Goal: Information Seeking & Learning: Learn about a topic

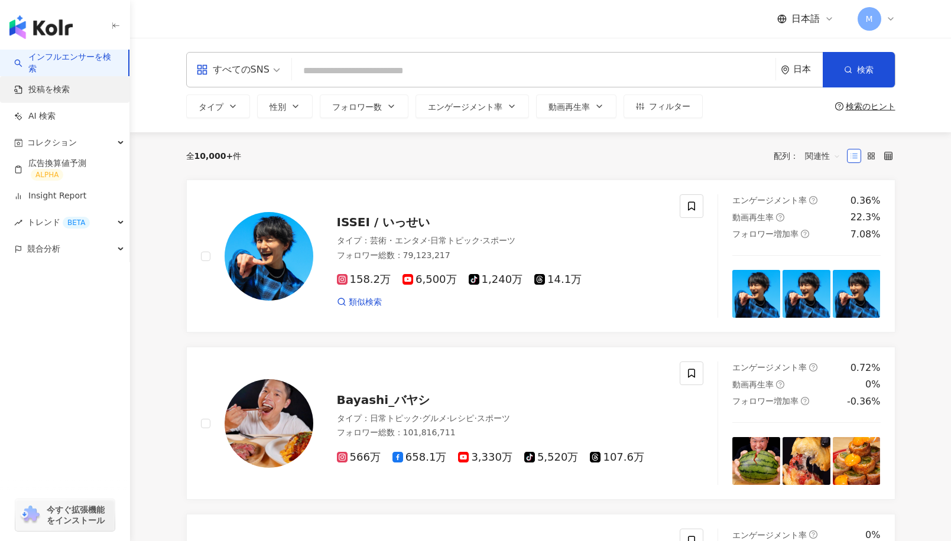
click at [60, 96] on link "投稿を検索" at bounding box center [42, 90] width 56 height 12
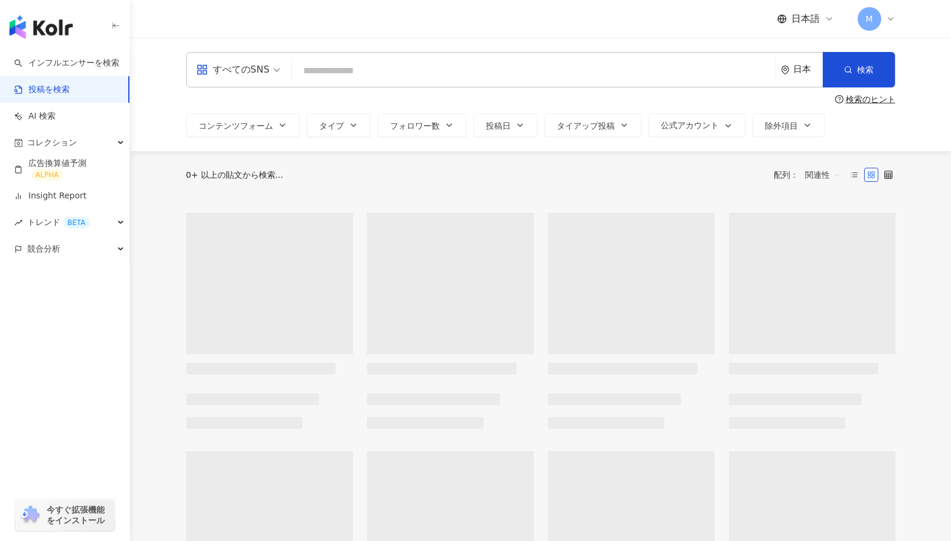
click at [327, 66] on input "search" at bounding box center [534, 70] width 474 height 25
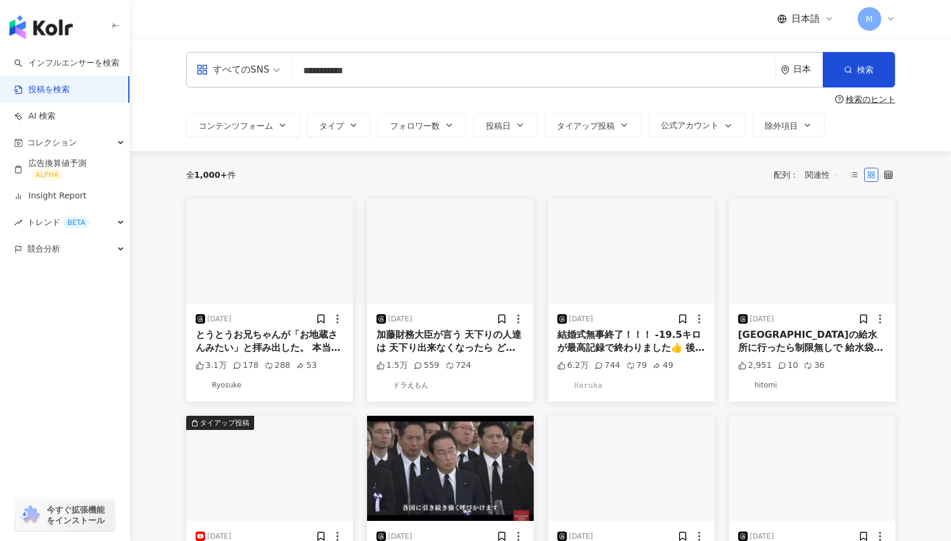
type input "**********"
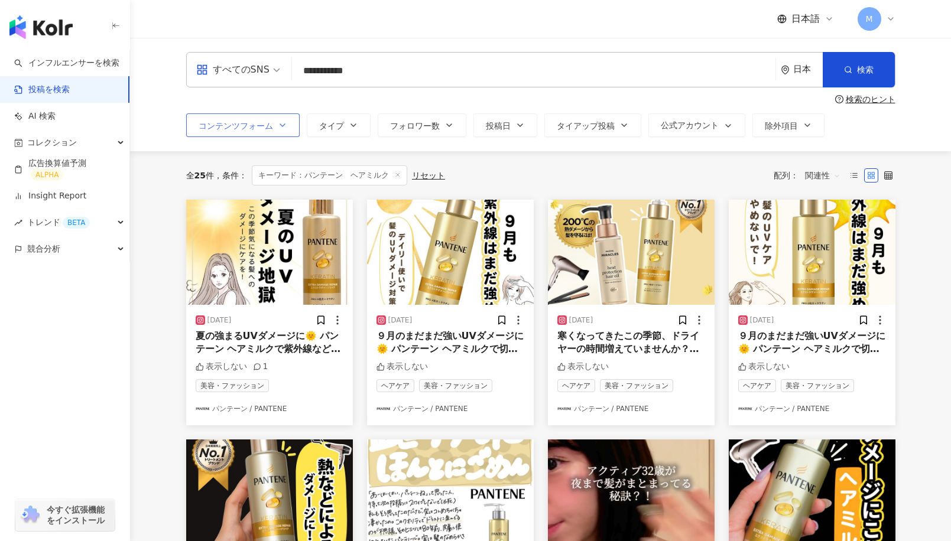
click at [245, 128] on span "コンテンツフォーム" at bounding box center [236, 125] width 74 height 9
click at [339, 125] on span "タイプ" at bounding box center [331, 125] width 25 height 9
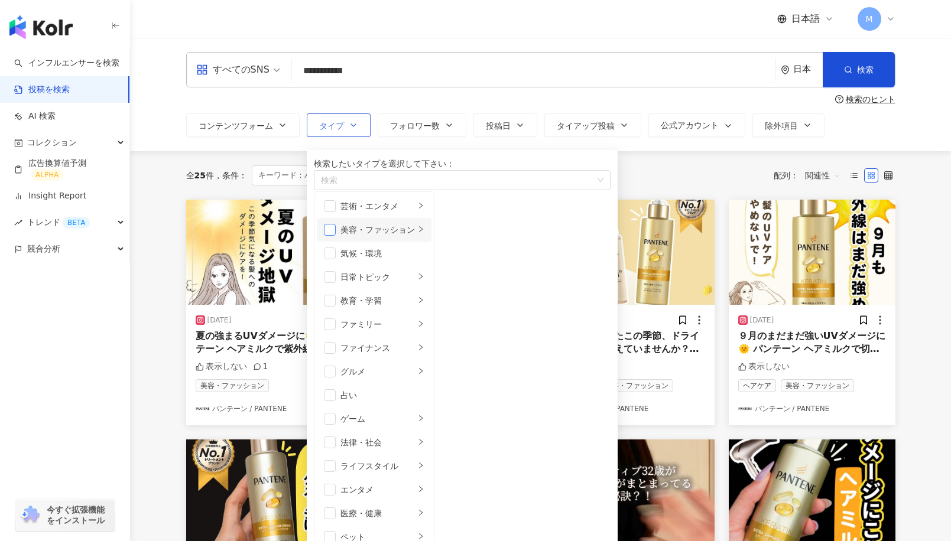
click at [333, 236] on span "button" at bounding box center [330, 230] width 12 height 12
click at [331, 236] on span "button" at bounding box center [330, 230] width 12 height 12
click at [455, 118] on button "フォロワー数" at bounding box center [422, 125] width 89 height 24
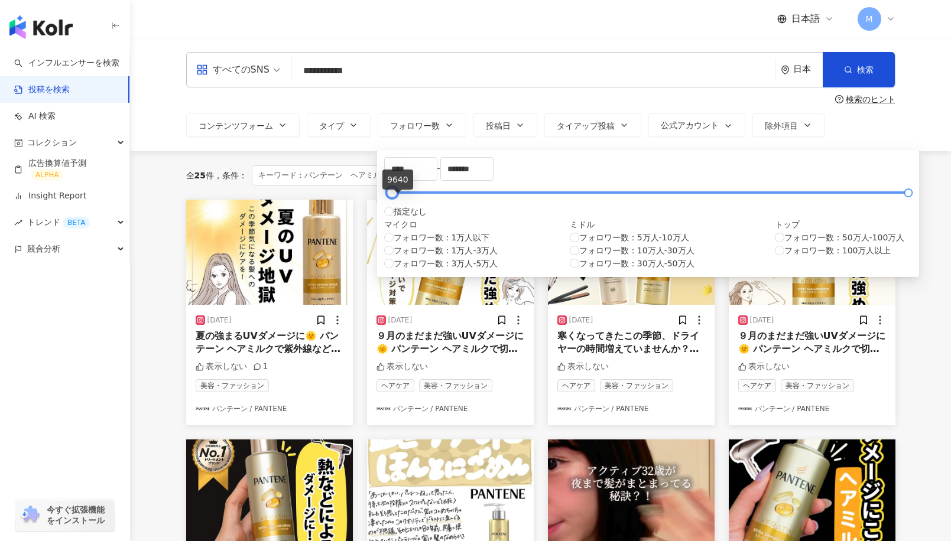
click at [395, 196] on div at bounding box center [392, 193] width 6 height 6
type input "*"
type input "****"
type input "*****"
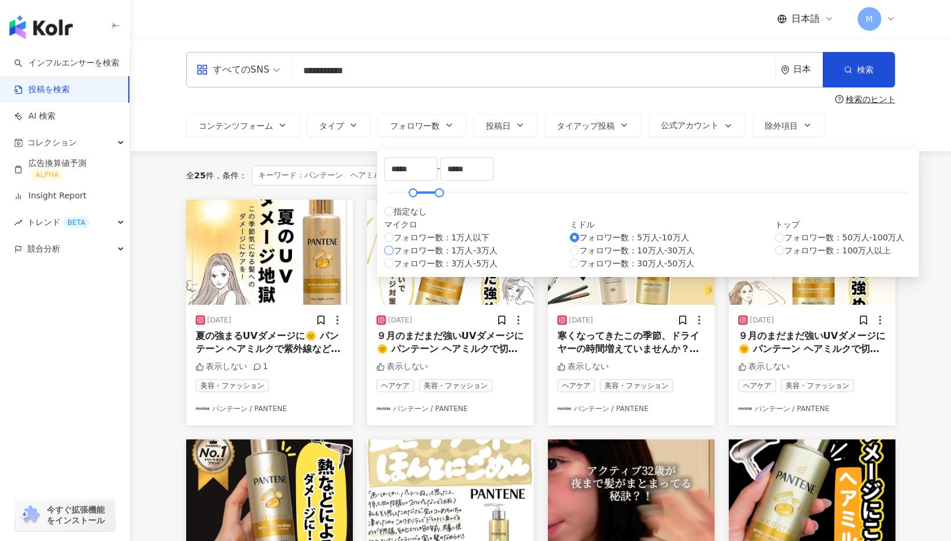
type input "*****"
type input "******"
drag, startPoint x: 461, startPoint y: 204, endPoint x: 600, endPoint y: 201, distance: 139.5
click at [733, 196] on div at bounding box center [736, 193] width 6 height 6
click at [850, 70] on circle "button" at bounding box center [846, 69] width 5 height 5
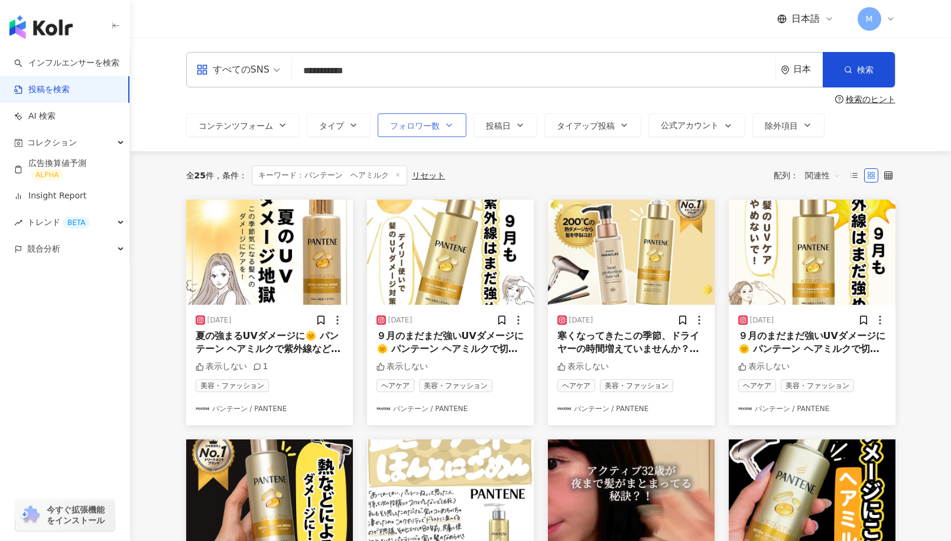
click at [445, 128] on icon "button" at bounding box center [448, 125] width 9 height 9
click at [531, 108] on div "**********" at bounding box center [540, 94] width 756 height 85
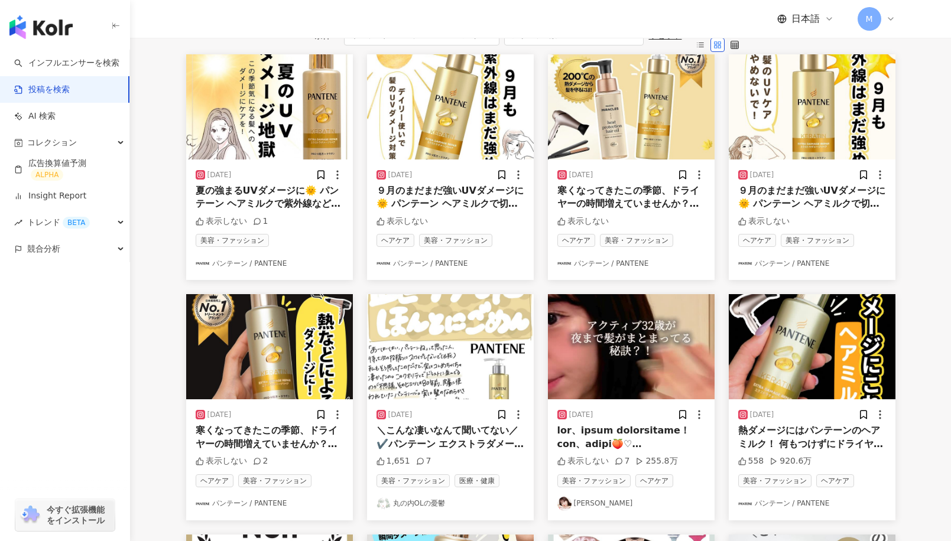
scroll to position [155, 0]
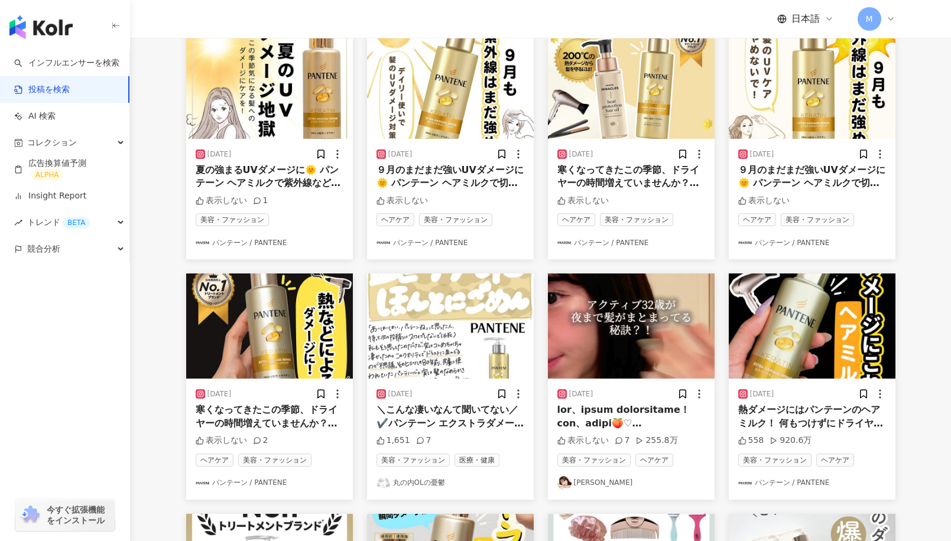
click at [423, 490] on link "丸の内OLの憂鬱" at bounding box center [450, 483] width 148 height 14
click at [412, 490] on link "丸の内OLの憂鬱" at bounding box center [450, 483] width 148 height 14
click at [420, 343] on img at bounding box center [450, 326] width 167 height 105
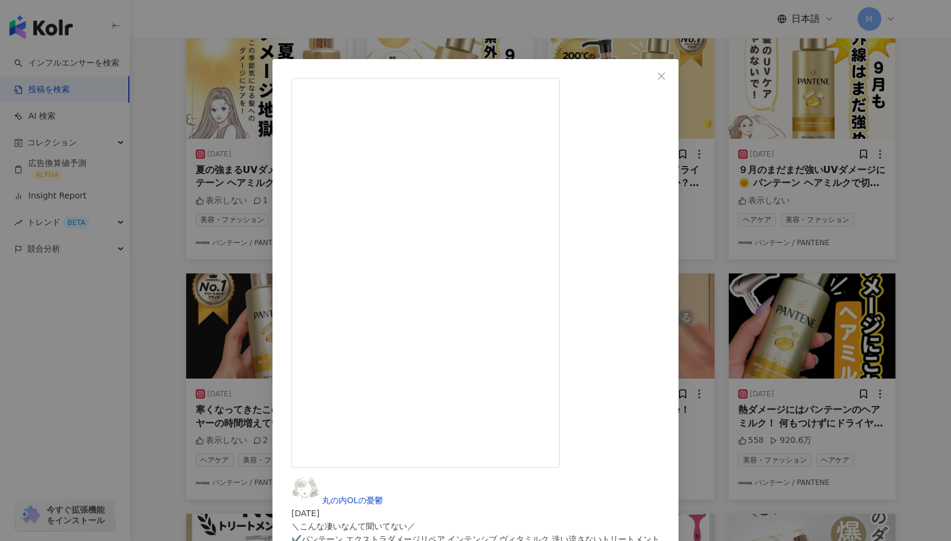
click at [310, 32] on div "丸の内OLの憂鬱 2025/05/31 ＼こんな凄いなんて聞いてない／ ✔️パンテーン エクストラダメージリペア インテンシブ ヴィタミルク 洗い流さないトリ…" at bounding box center [475, 270] width 951 height 541
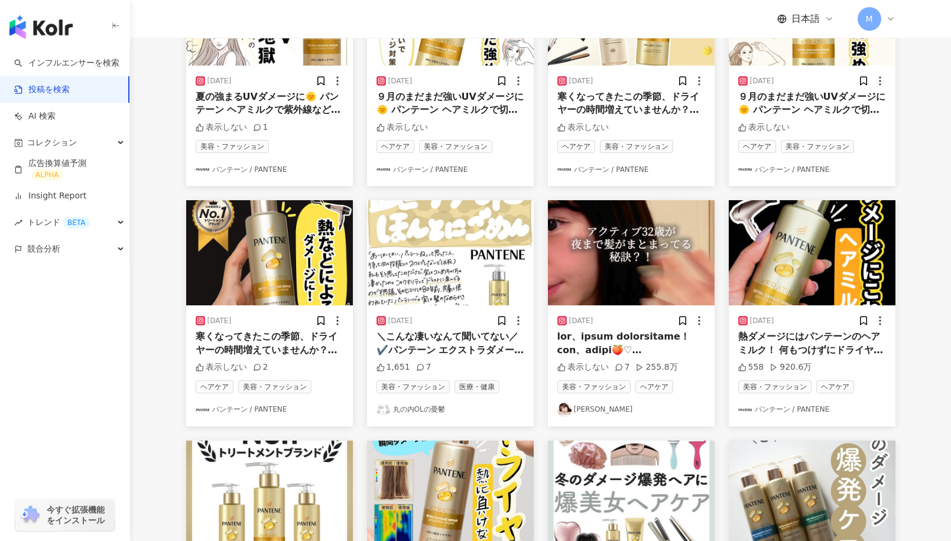
scroll to position [240, 0]
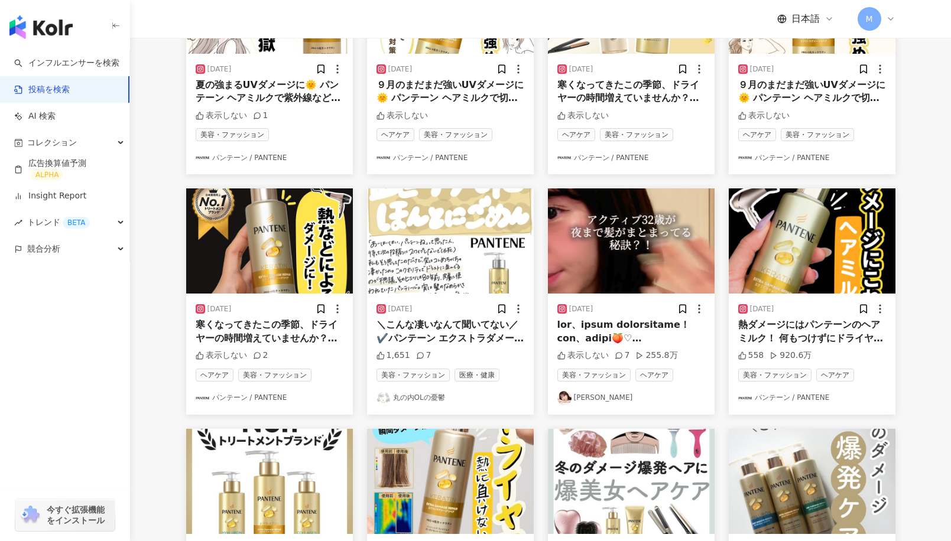
click at [588, 287] on img at bounding box center [631, 240] width 167 height 105
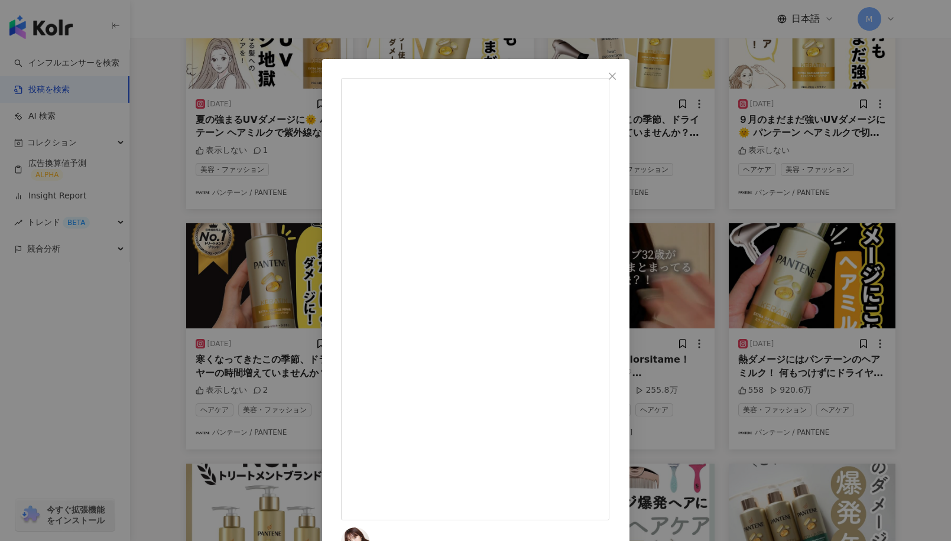
scroll to position [157, 0]
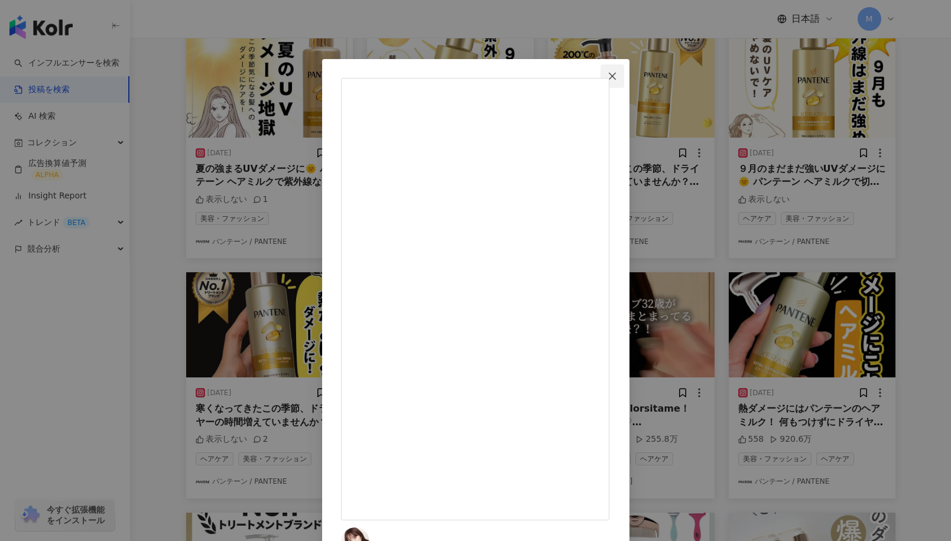
click at [616, 75] on icon "close" at bounding box center [612, 75] width 7 height 7
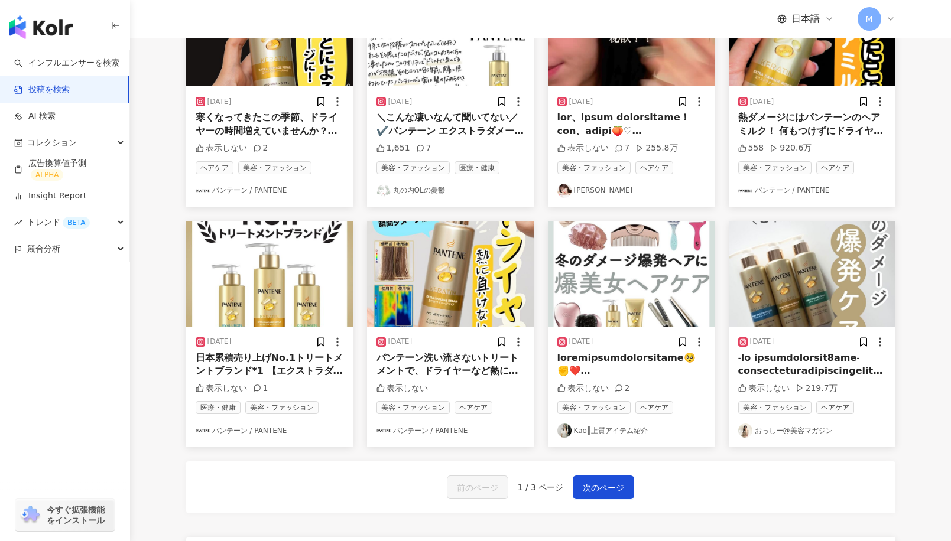
scroll to position [471, 0]
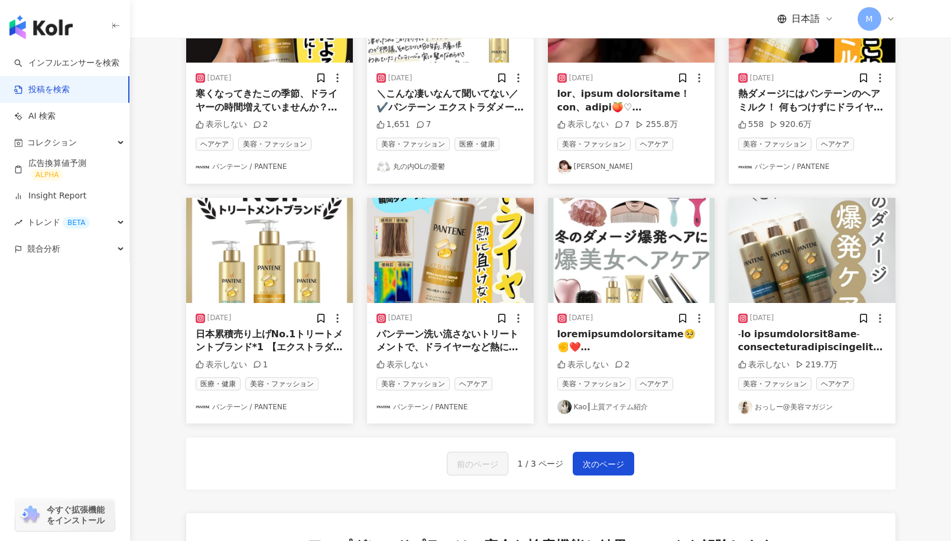
click at [616, 279] on img at bounding box center [631, 250] width 167 height 105
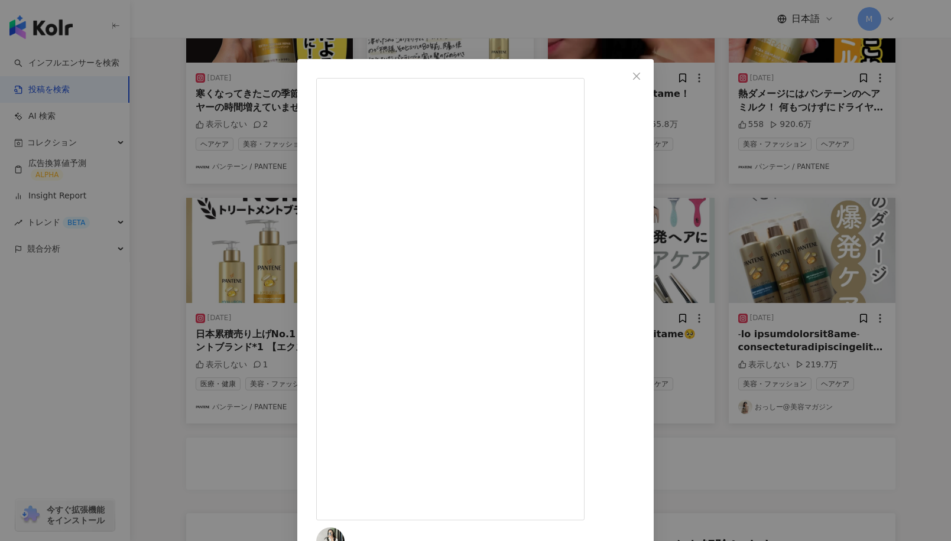
scroll to position [35, 0]
click at [194, 138] on div "Kao║上質アイテム紹介 2024/10/31 表示しない 2 元の投稿を表示" at bounding box center [475, 270] width 951 height 541
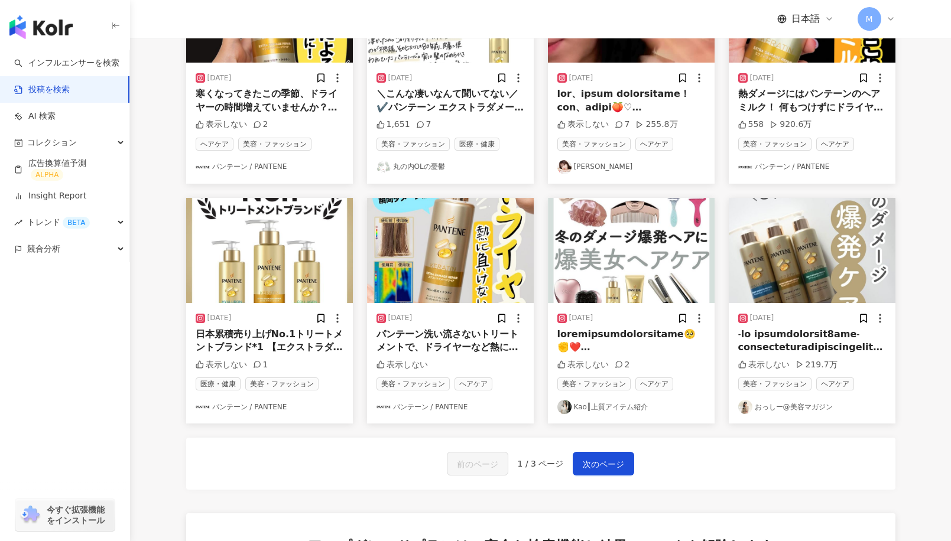
click at [778, 414] on link "おっしー@美容マガジン" at bounding box center [812, 407] width 148 height 14
click at [794, 242] on img at bounding box center [812, 250] width 167 height 105
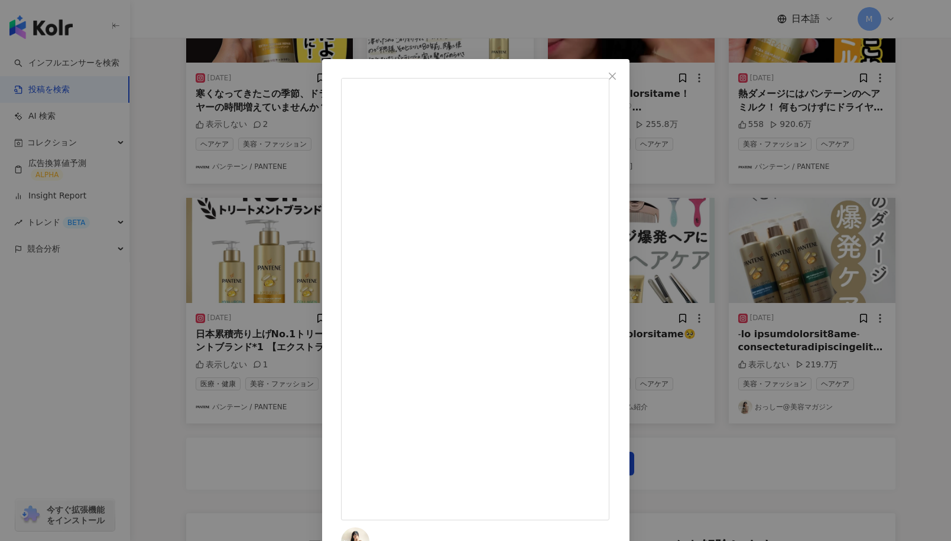
click at [617, 76] on icon "close" at bounding box center [611, 75] width 9 height 9
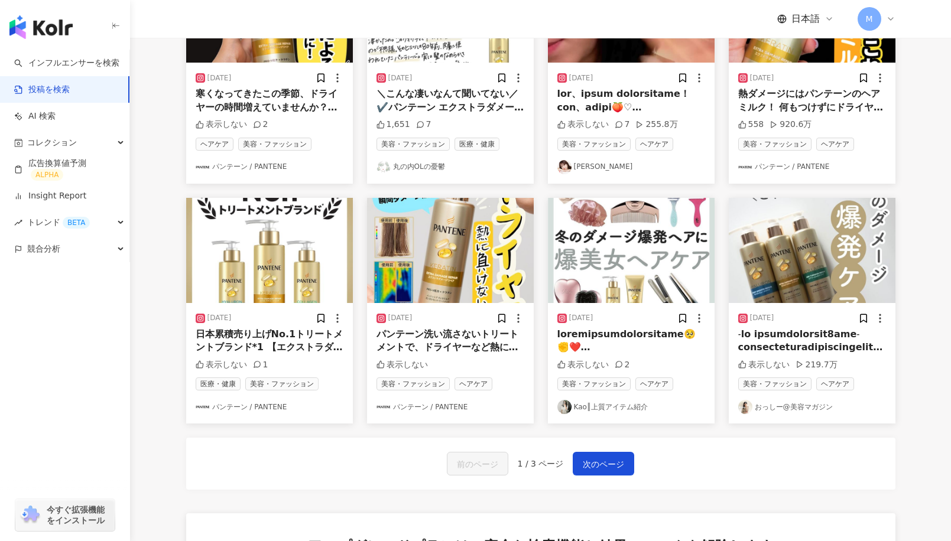
scroll to position [474, 0]
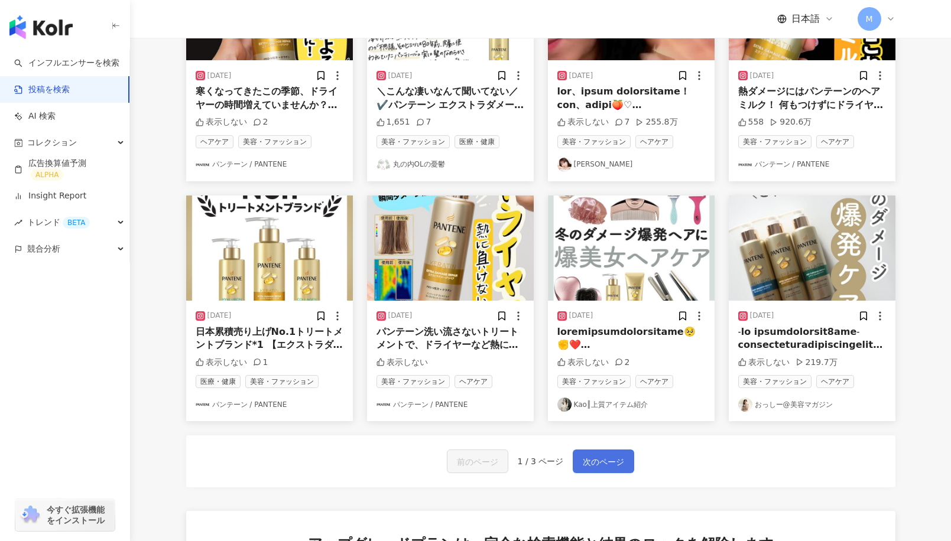
click at [596, 463] on button "次のページ" at bounding box center [603, 462] width 61 height 24
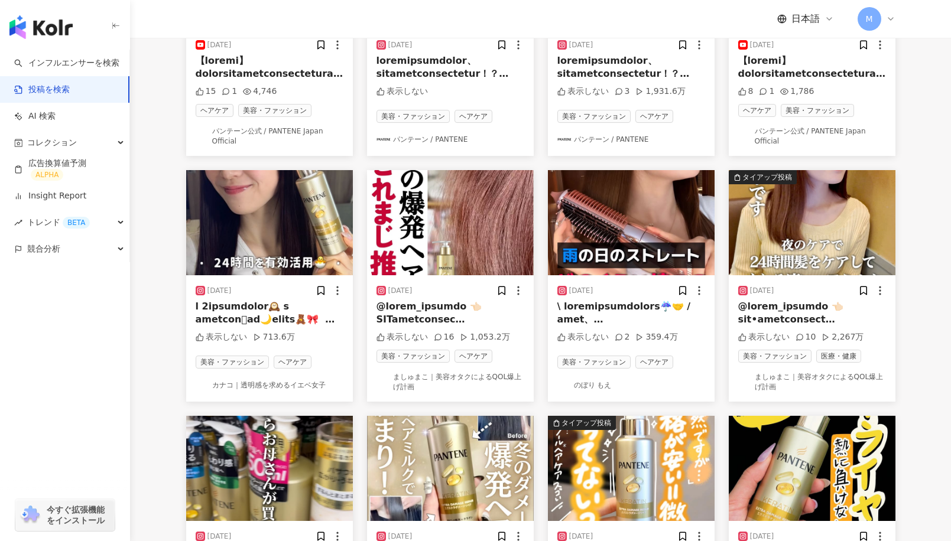
scroll to position [266, 0]
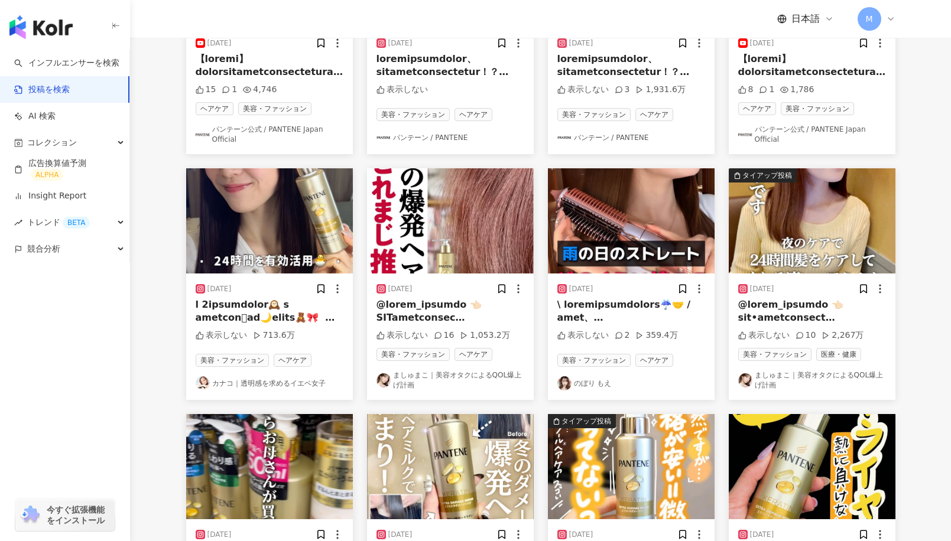
click at [244, 190] on img at bounding box center [269, 220] width 167 height 105
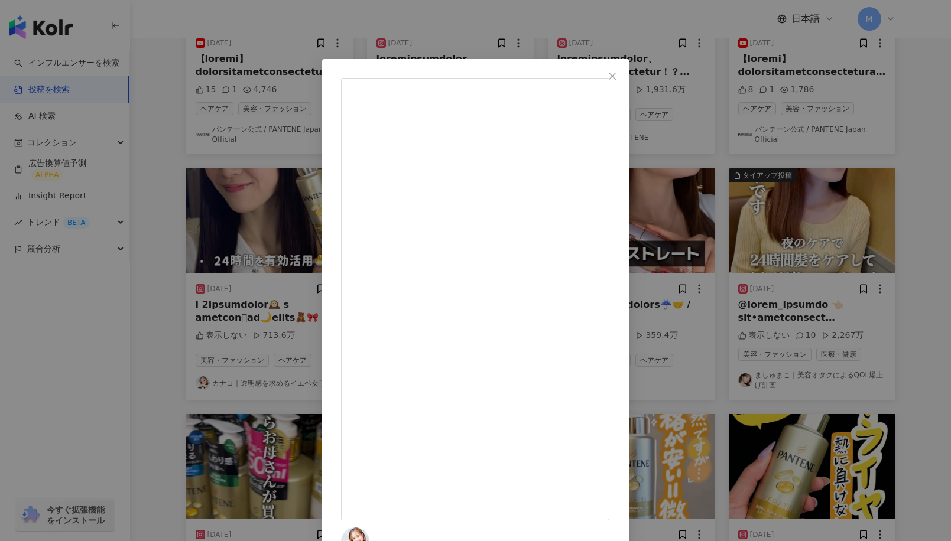
click at [283, 30] on div "カナコ｜透明感を求めるイエベ女子 2025/03/29 表示しない 713.6万 元の投稿を表示" at bounding box center [475, 270] width 951 height 541
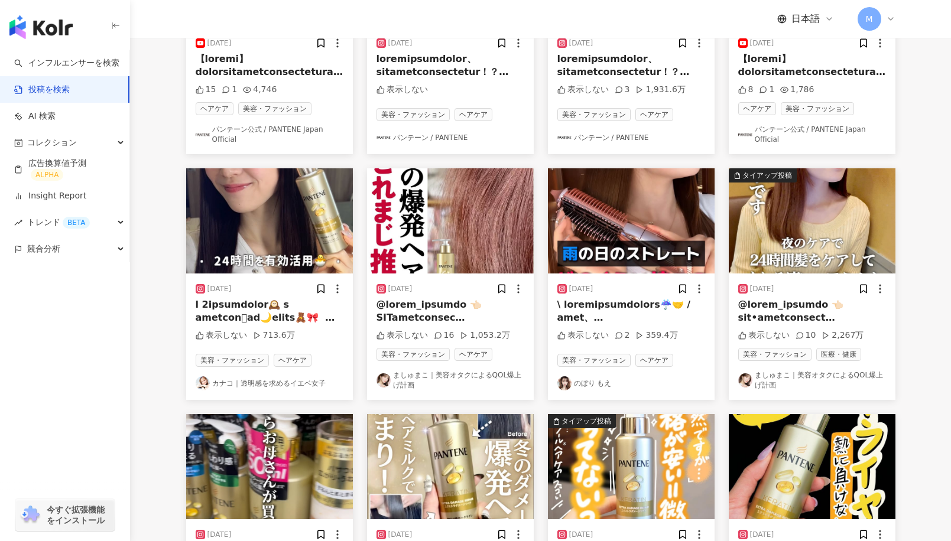
click at [438, 240] on img at bounding box center [450, 220] width 167 height 105
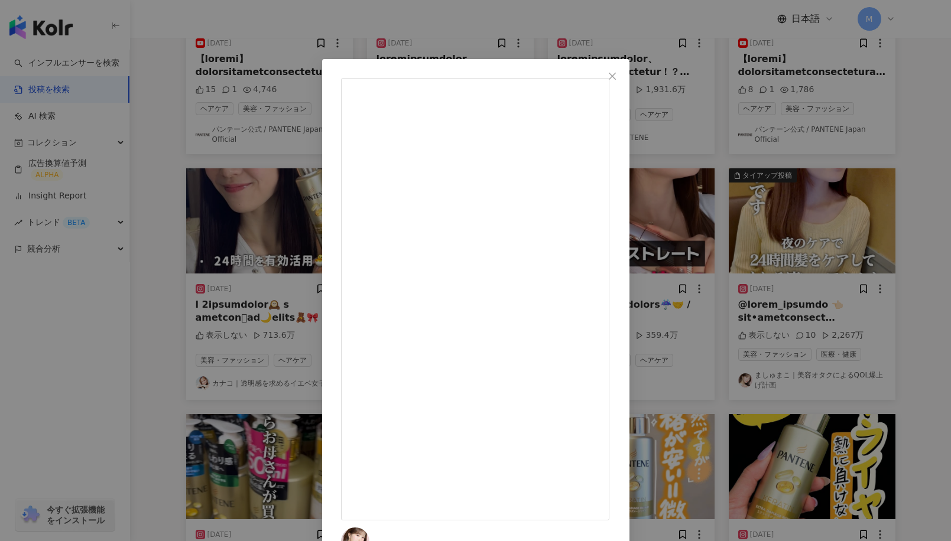
click at [356, 32] on div "ましゅまこ｜美容オタクによるQOL爆上げ計画 2024/11/02 表示しない 16 1,053.2万 元の投稿を表示" at bounding box center [475, 270] width 951 height 541
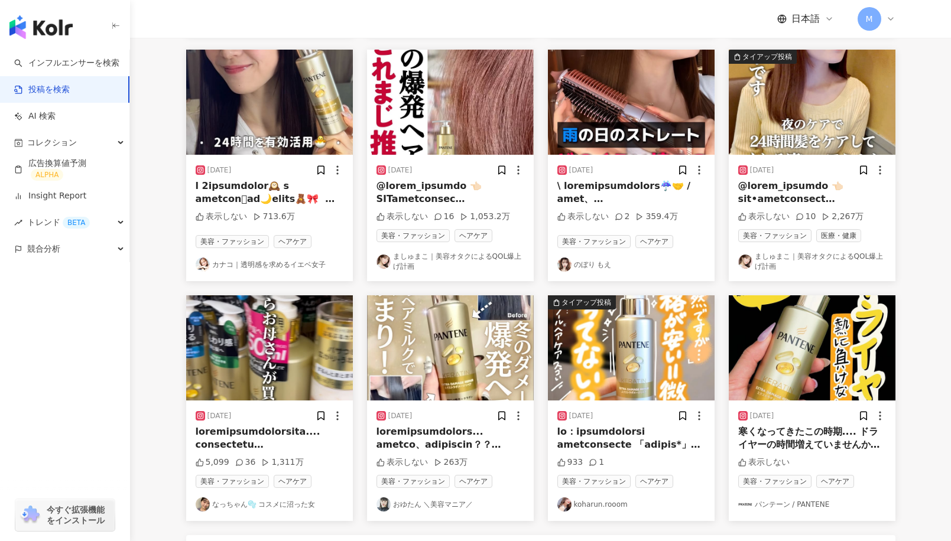
scroll to position [362, 0]
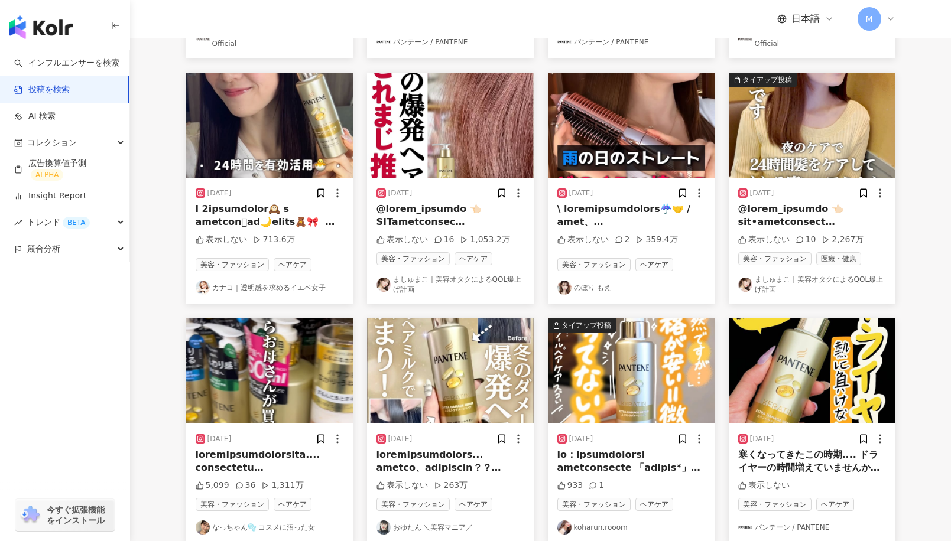
click at [763, 155] on img at bounding box center [812, 125] width 167 height 105
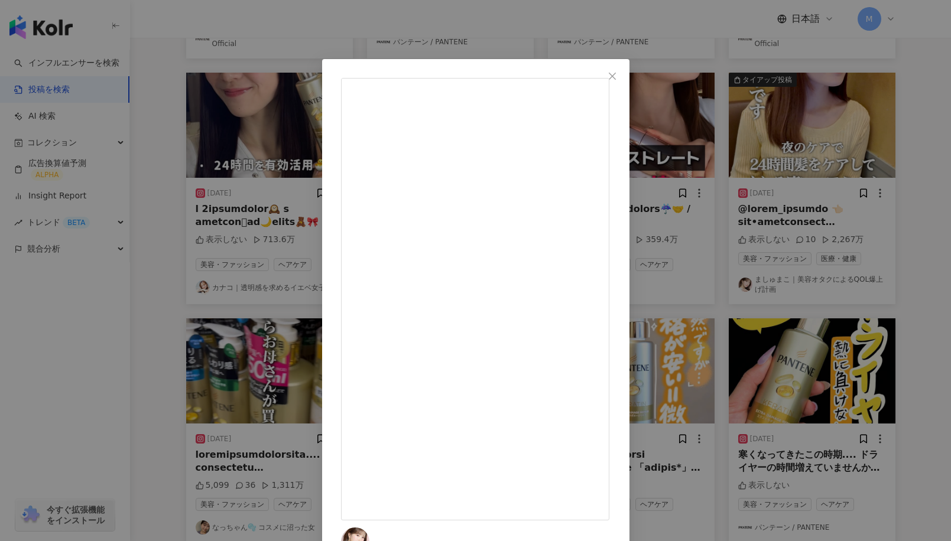
scroll to position [421, 0]
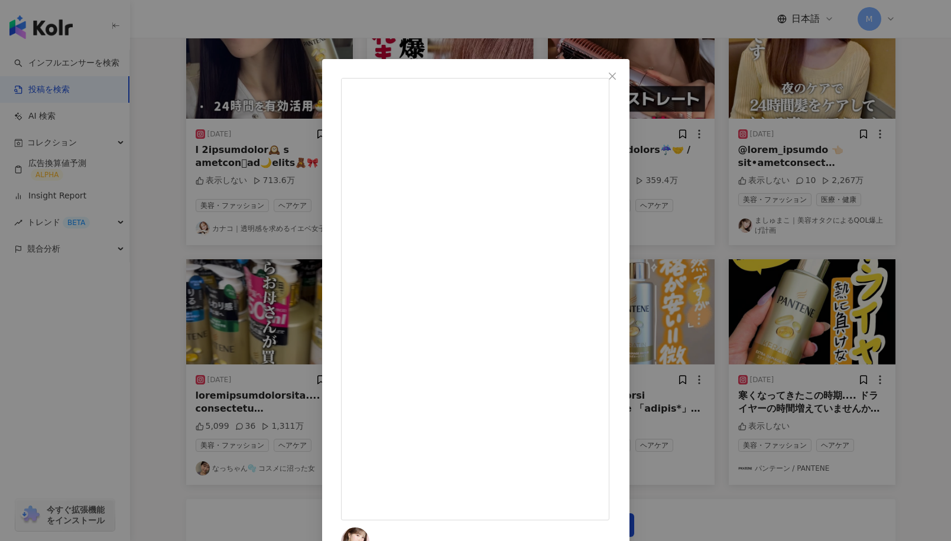
click at [215, 31] on div "ましゅまこ｜美容オタクによるQOL爆上げ計画 2025/03/30 表示しない 10 2,267万 元の投稿を表示" at bounding box center [475, 270] width 951 height 541
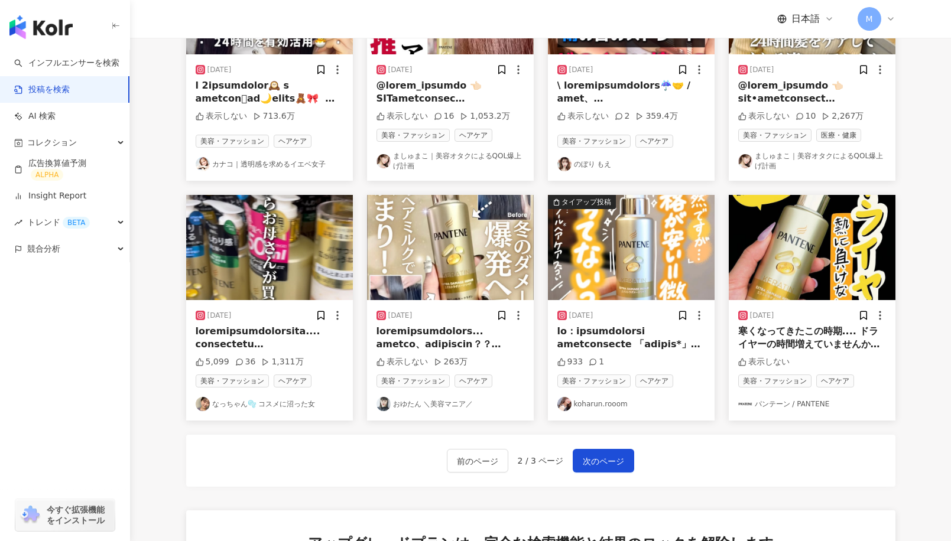
scroll to position [487, 0]
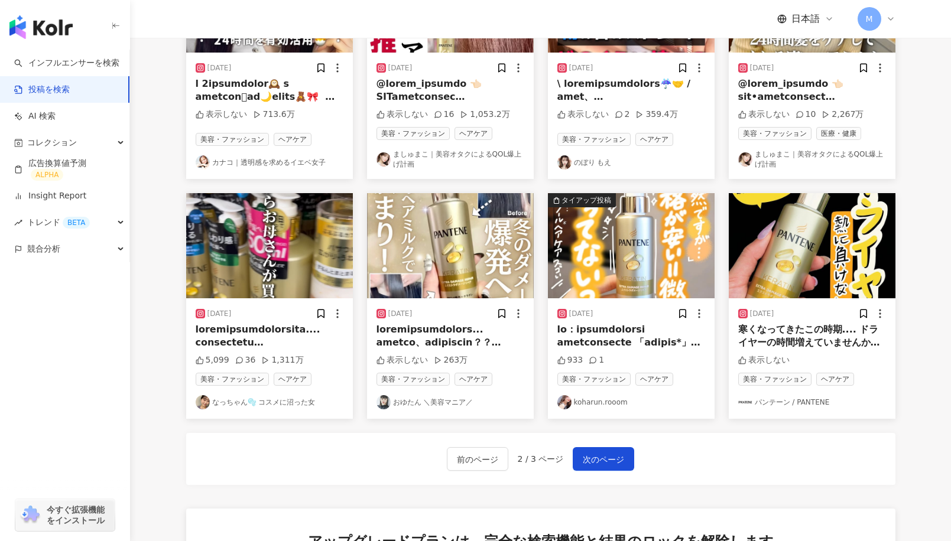
click at [432, 268] on img at bounding box center [450, 245] width 167 height 105
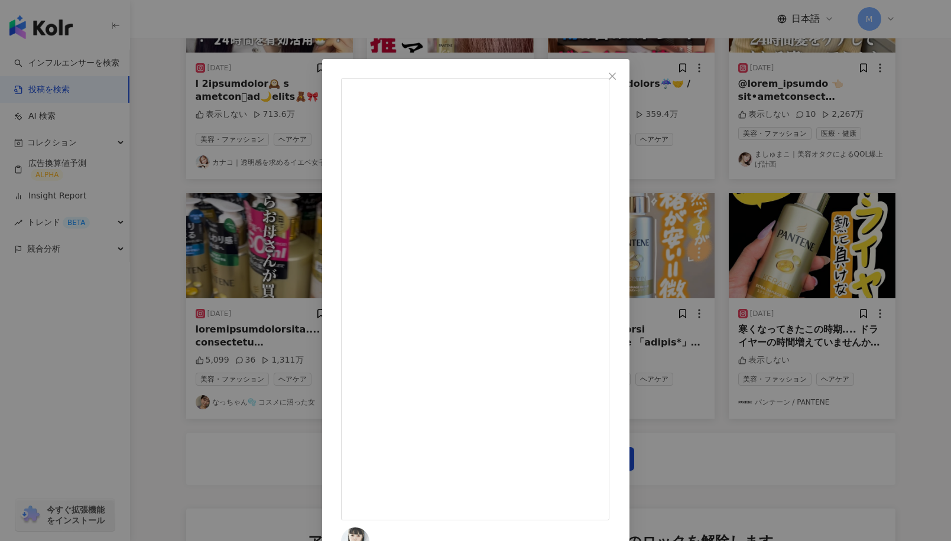
click at [373, 16] on div "おゆたん ＼美容マニア／ 2024/11/01 表示しない 263万 元の投稿を表示" at bounding box center [475, 270] width 951 height 541
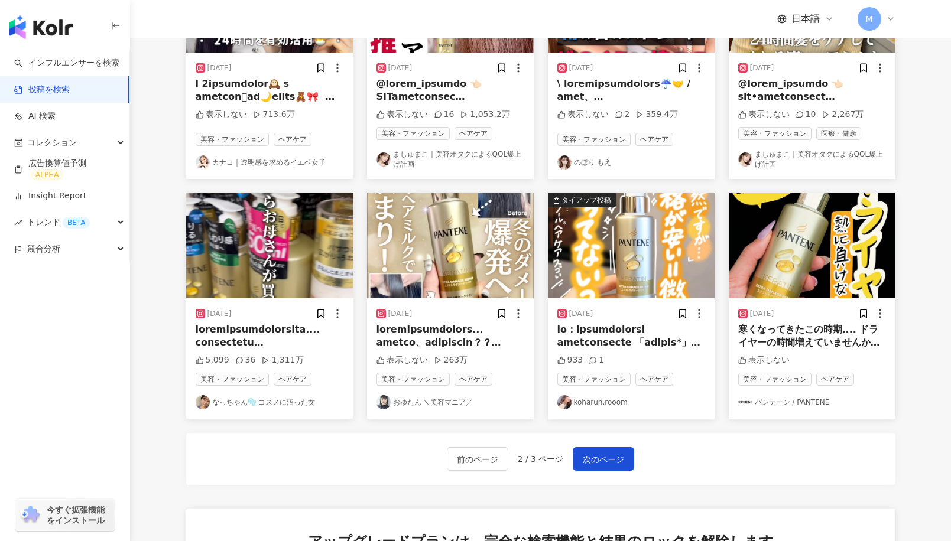
click at [594, 277] on img at bounding box center [631, 245] width 167 height 105
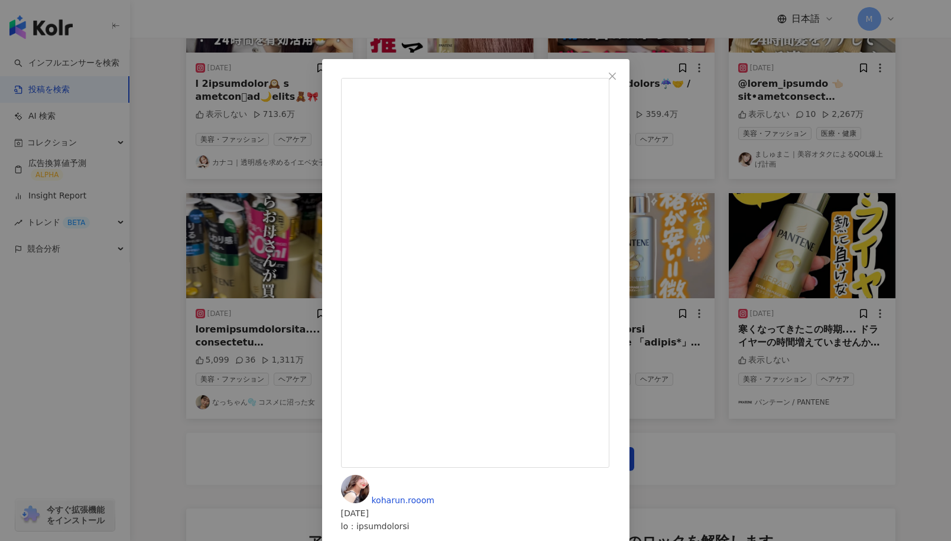
click at [617, 73] on icon "close" at bounding box center [611, 75] width 9 height 9
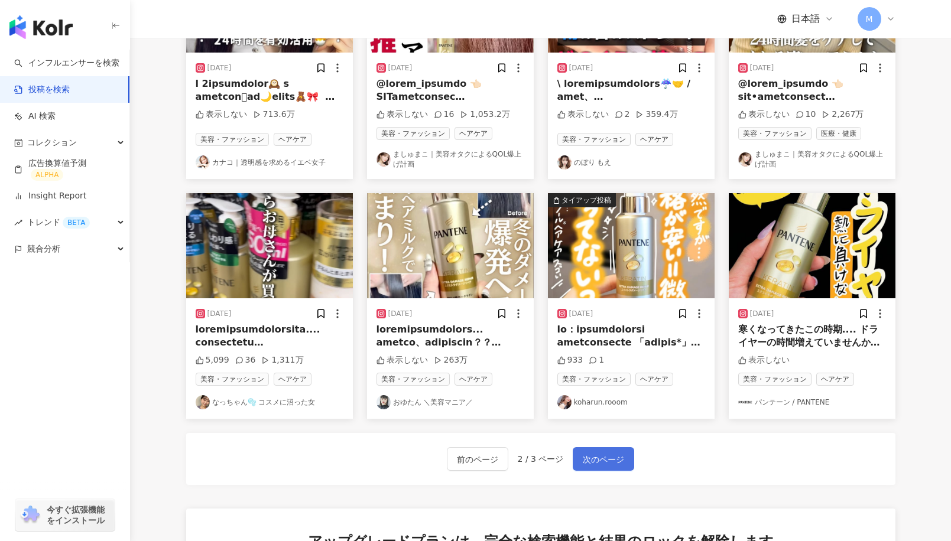
click at [584, 467] on span "次のページ" at bounding box center [603, 460] width 41 height 14
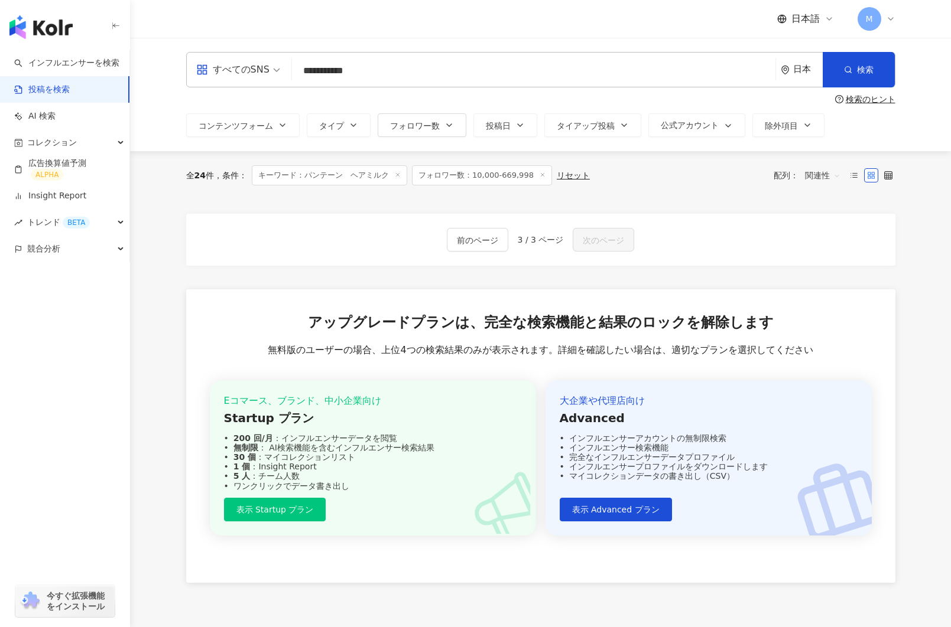
scroll to position [6, 0]
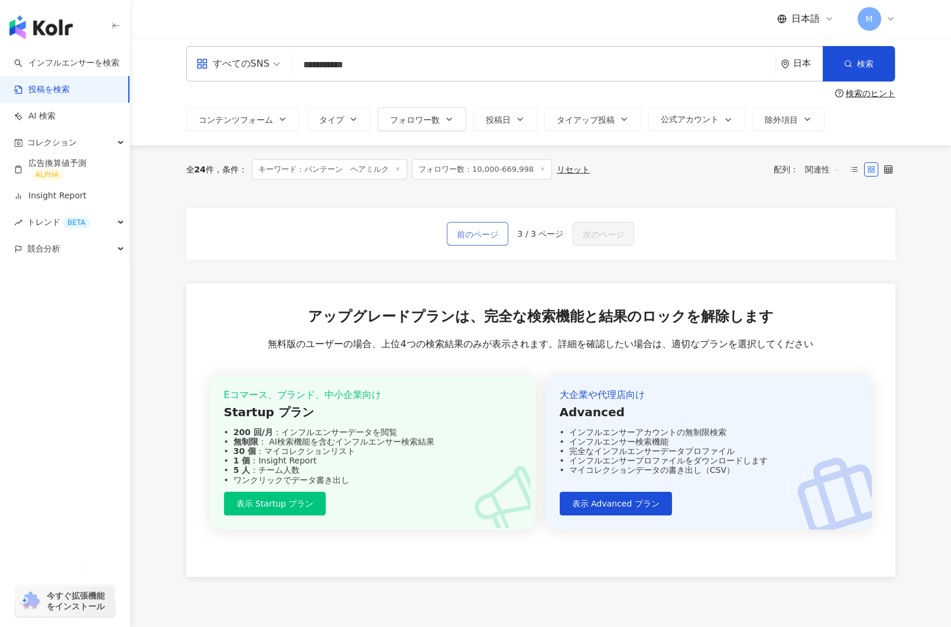
click at [463, 237] on span "前のページ" at bounding box center [477, 234] width 41 height 14
click at [467, 235] on span "前のページ" at bounding box center [477, 234] width 41 height 14
click at [467, 236] on span "前のページ" at bounding box center [477, 234] width 41 height 14
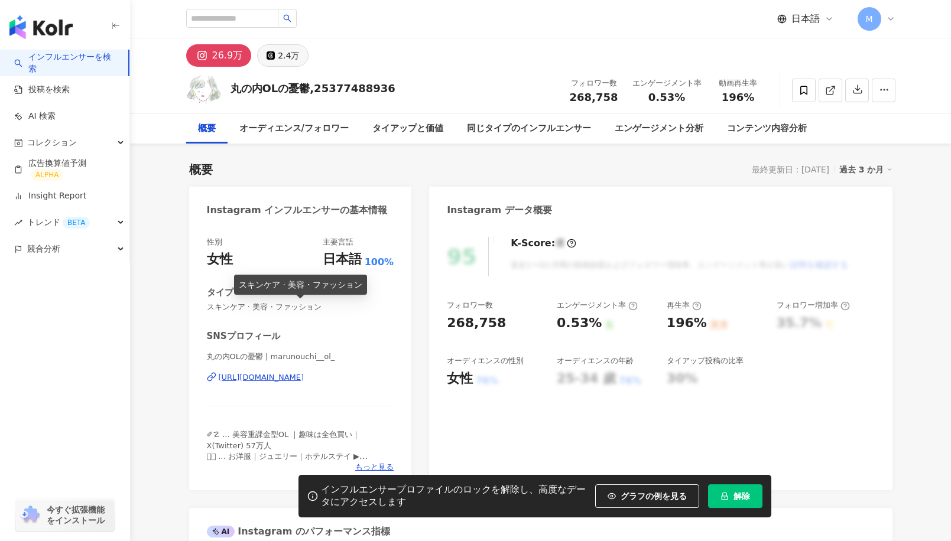
click at [278, 54] on div "2.4万" at bounding box center [288, 55] width 21 height 17
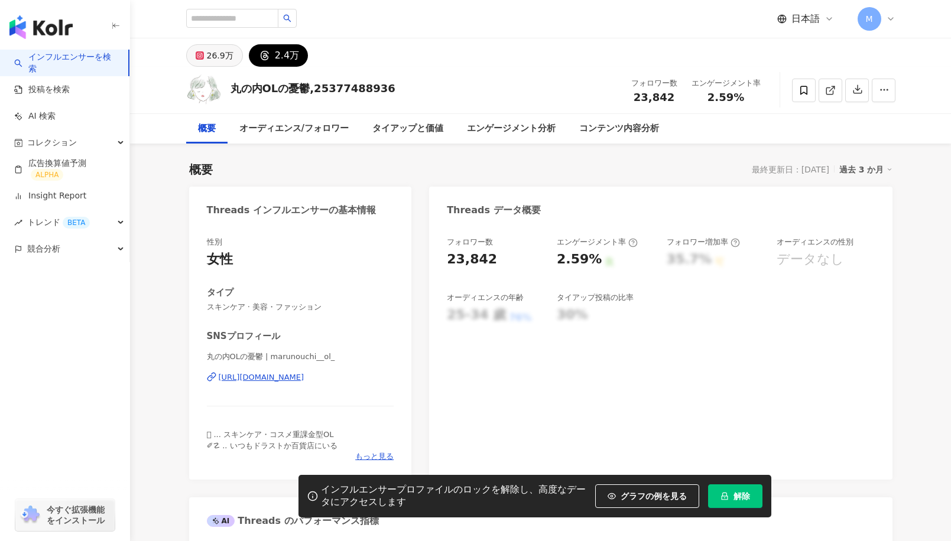
click at [220, 54] on div "26.9万" at bounding box center [220, 55] width 27 height 17
click at [220, 57] on div "26.9万" at bounding box center [220, 55] width 27 height 17
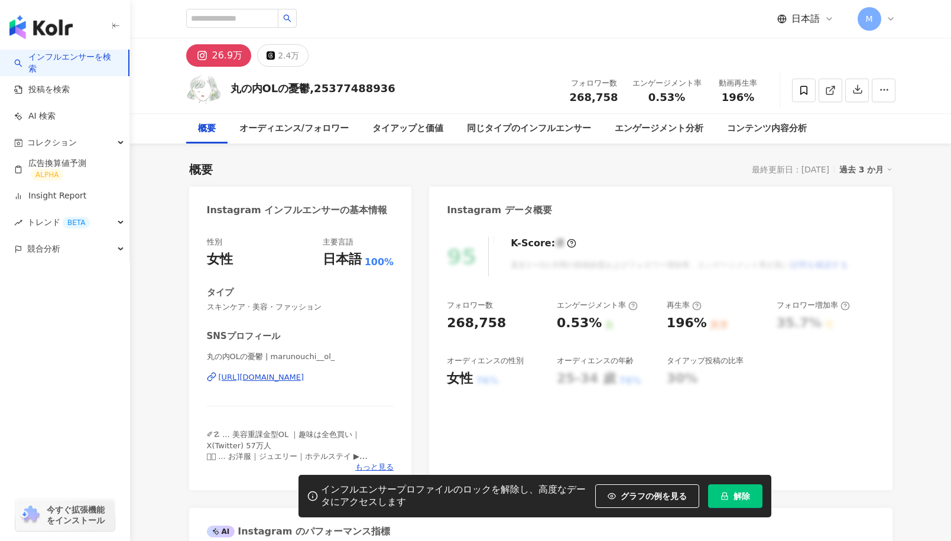
drag, startPoint x: 233, startPoint y: 90, endPoint x: 305, endPoint y: 91, distance: 71.5
click at [305, 91] on div "丸の内OLの憂鬱,25377488936" at bounding box center [312, 88] width 165 height 15
copy div "丸の内OLの憂鬱"
drag, startPoint x: 307, startPoint y: 91, endPoint x: 324, endPoint y: 0, distance: 92.5
click at [206, 50] on icon at bounding box center [202, 55] width 14 height 14
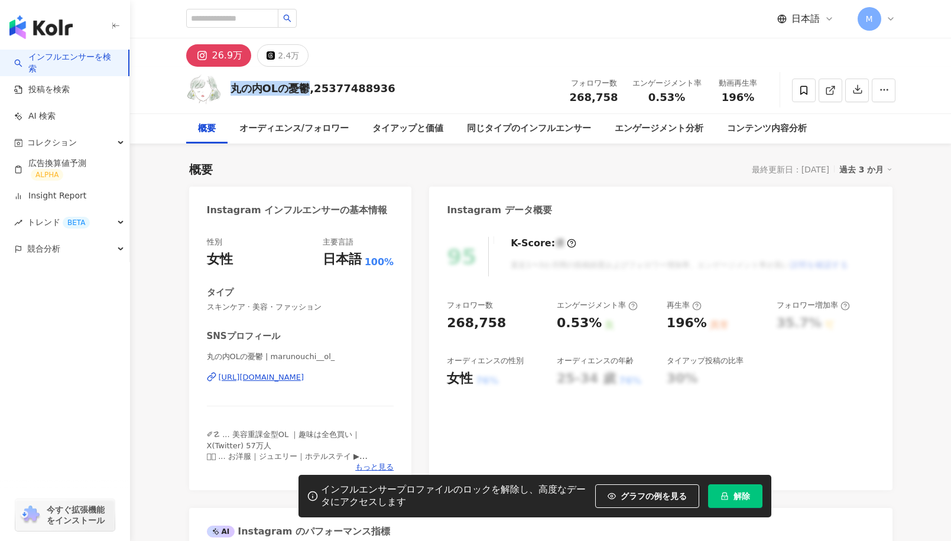
click at [290, 377] on div "https://www.instagram.com/marunouchi__ol_/" at bounding box center [262, 377] width 86 height 11
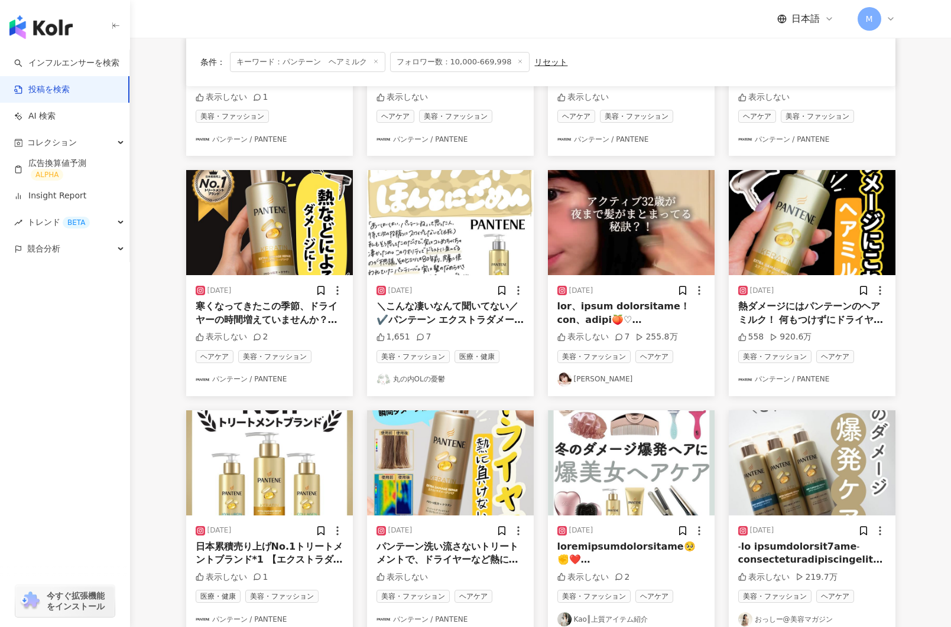
scroll to position [1, 0]
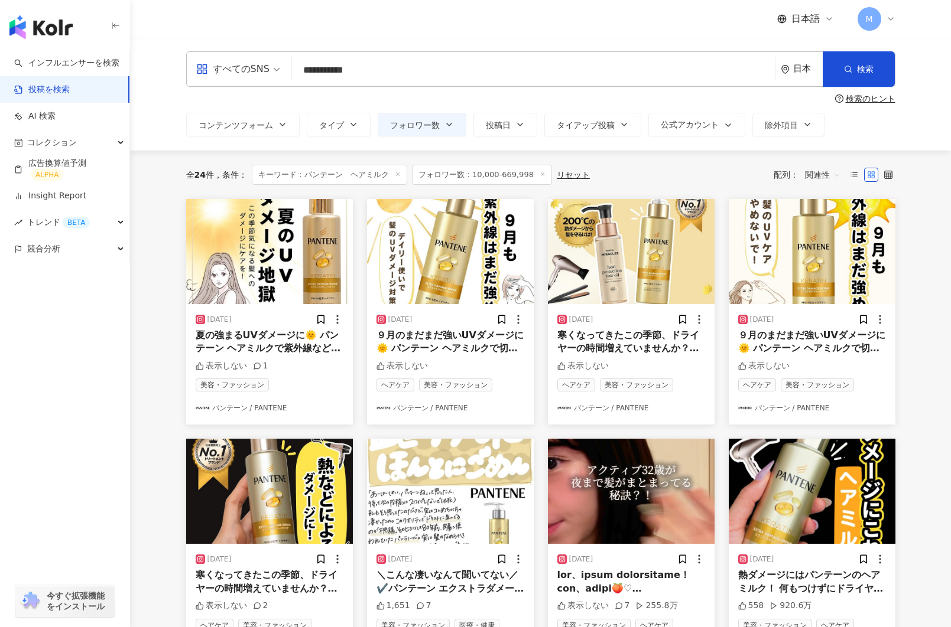
click at [359, 71] on input "**********" at bounding box center [534, 69] width 474 height 25
drag, startPoint x: 349, startPoint y: 71, endPoint x: 409, endPoint y: 72, distance: 60.9
click at [409, 72] on input "**********" at bounding box center [534, 69] width 474 height 25
type input "*****"
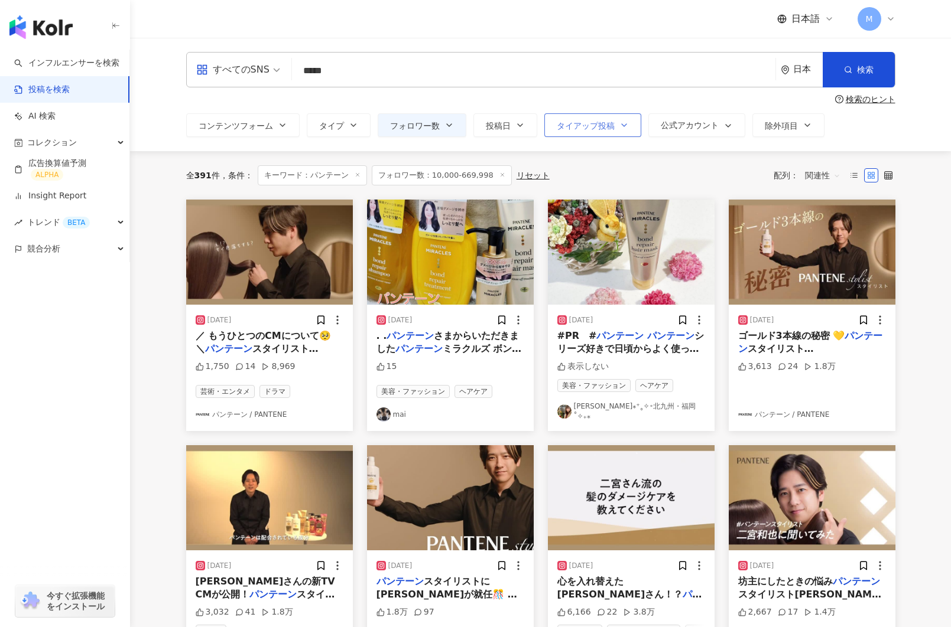
click at [584, 123] on span "タイアップ投稿" at bounding box center [586, 125] width 58 height 9
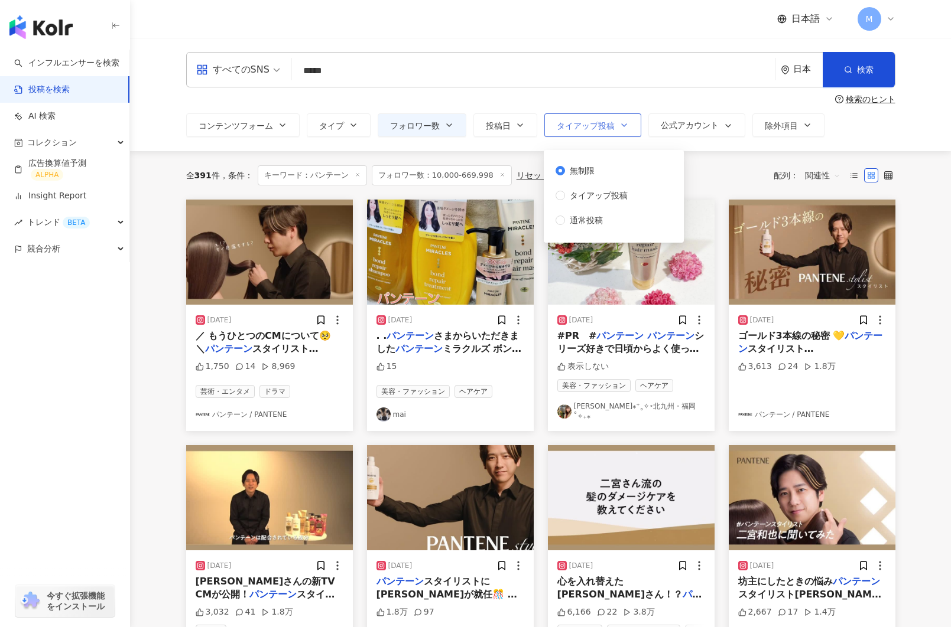
click at [584, 123] on span "タイアップ投稿" at bounding box center [586, 125] width 58 height 9
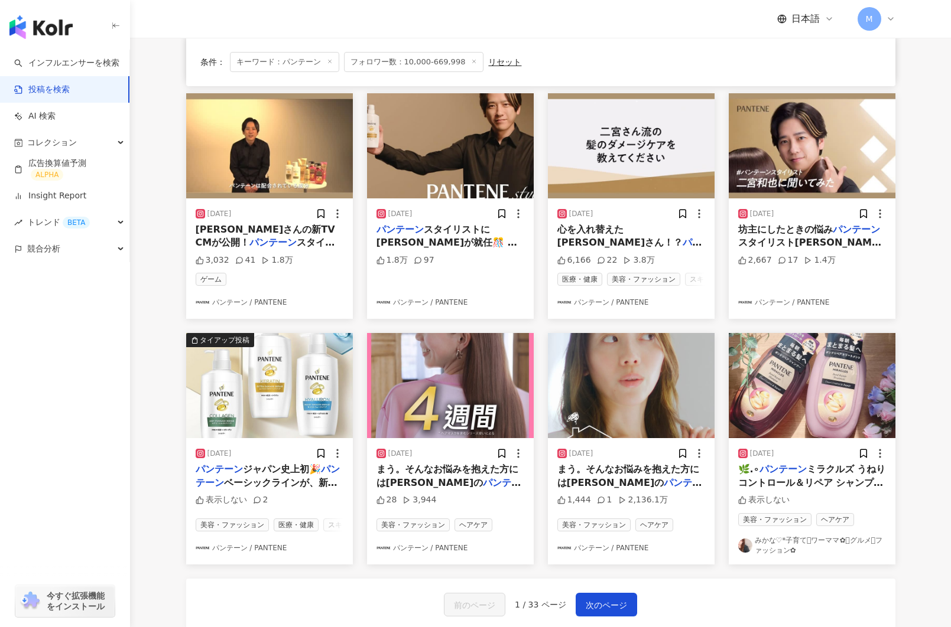
scroll to position [359, 0]
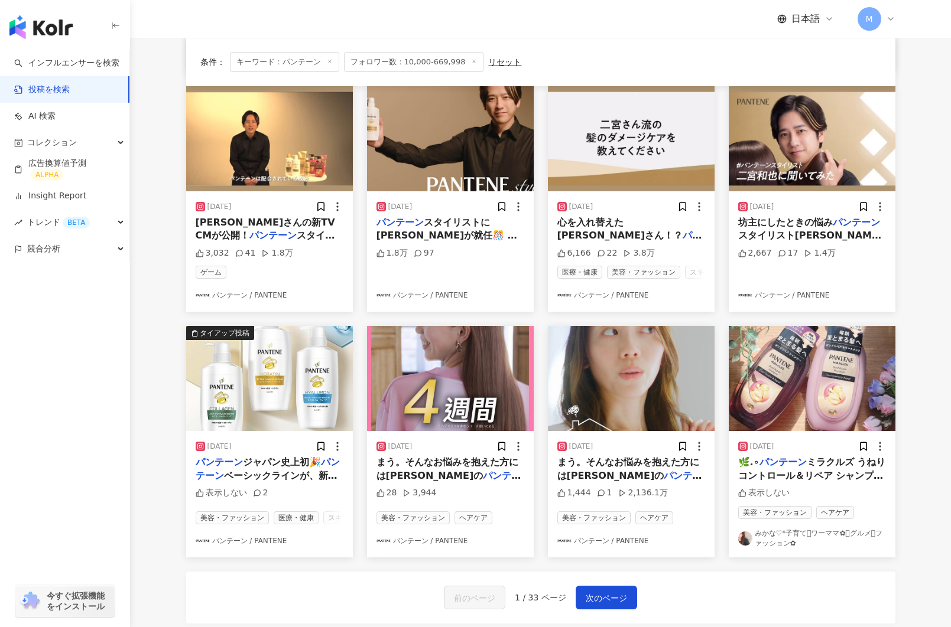
click at [772, 385] on img at bounding box center [812, 378] width 167 height 105
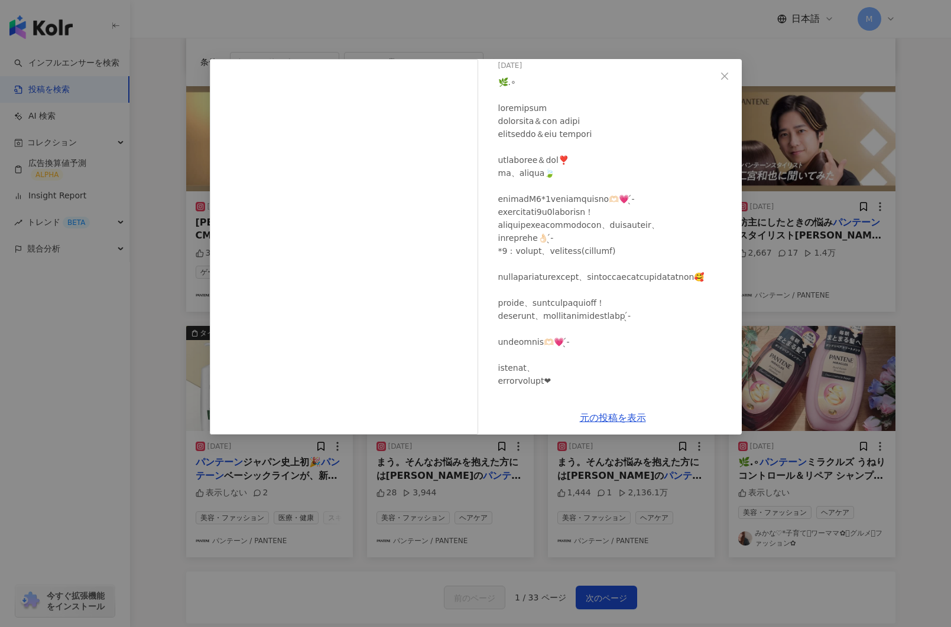
scroll to position [0, 0]
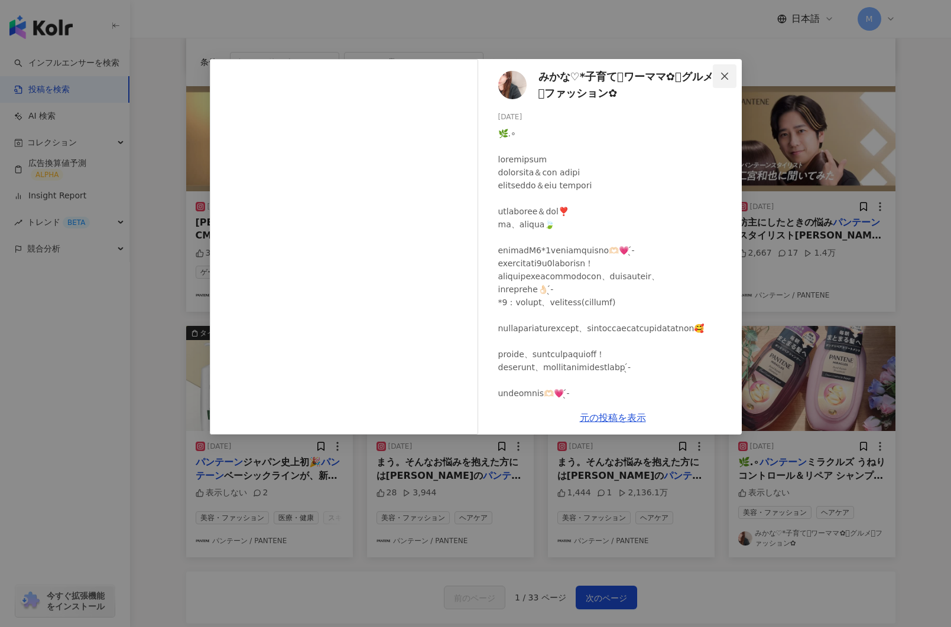
click at [718, 71] on span "Close" at bounding box center [725, 75] width 24 height 9
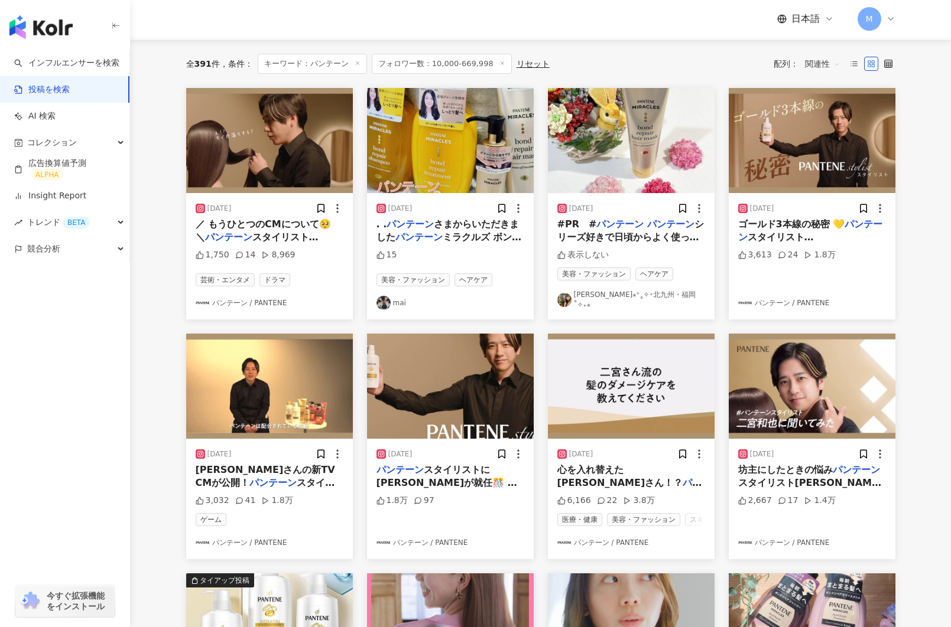
scroll to position [108, 0]
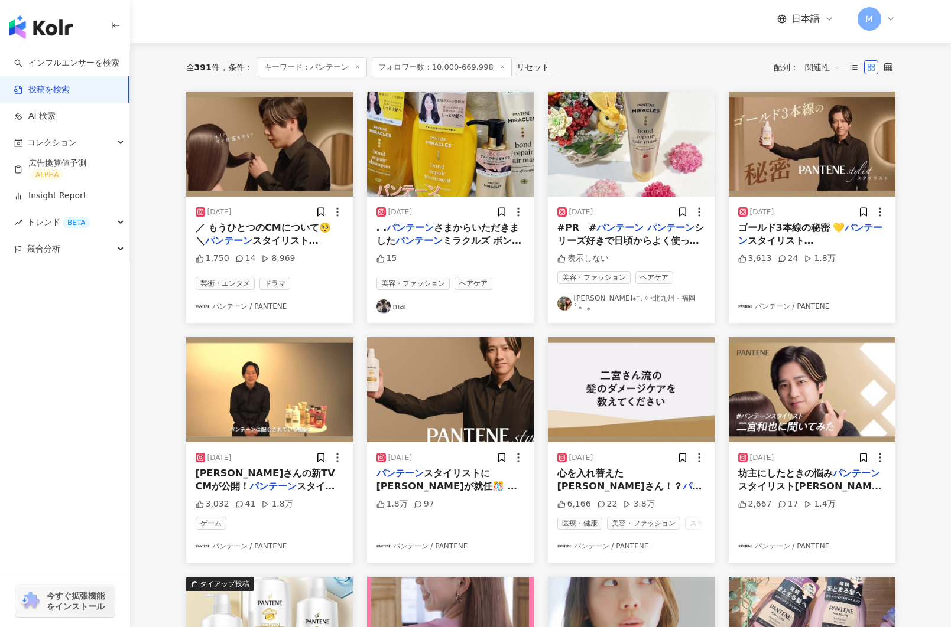
click at [459, 174] on img at bounding box center [450, 144] width 167 height 105
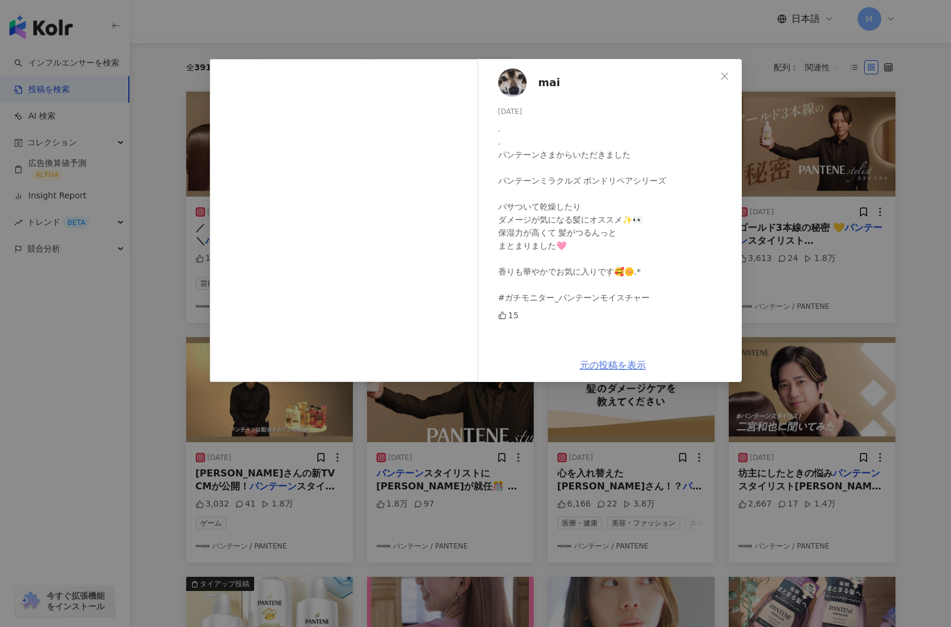
click at [602, 366] on link "元の投稿を表示" at bounding box center [613, 365] width 66 height 11
click at [320, 28] on div "mai 2023/10/31 . . パンテーンさまからいただきました パンテーンミラクルズ ボンドリペアシリーズ パサついて乾燥したり ダメージが気になる髪…" at bounding box center [475, 313] width 951 height 627
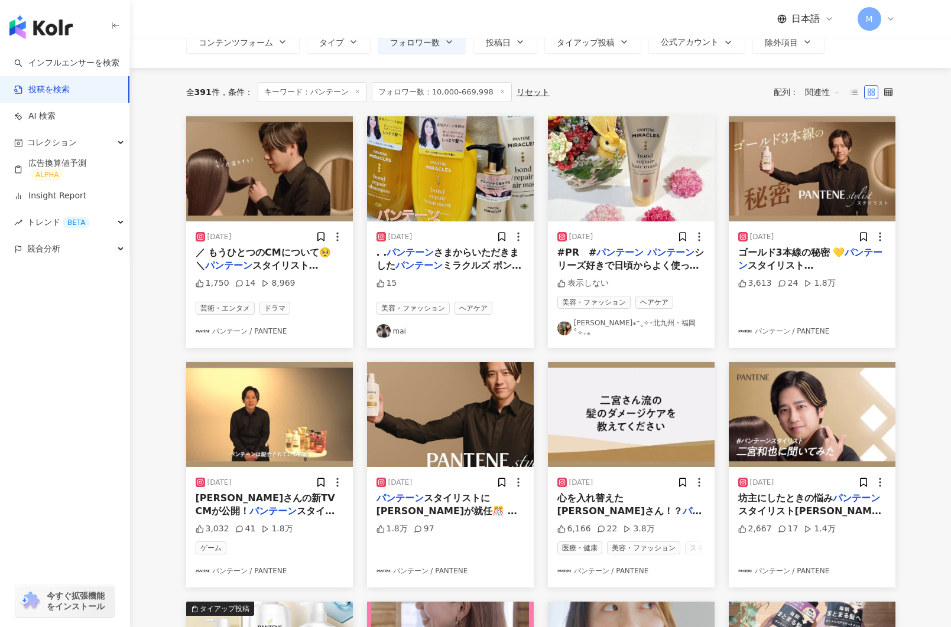
scroll to position [48, 0]
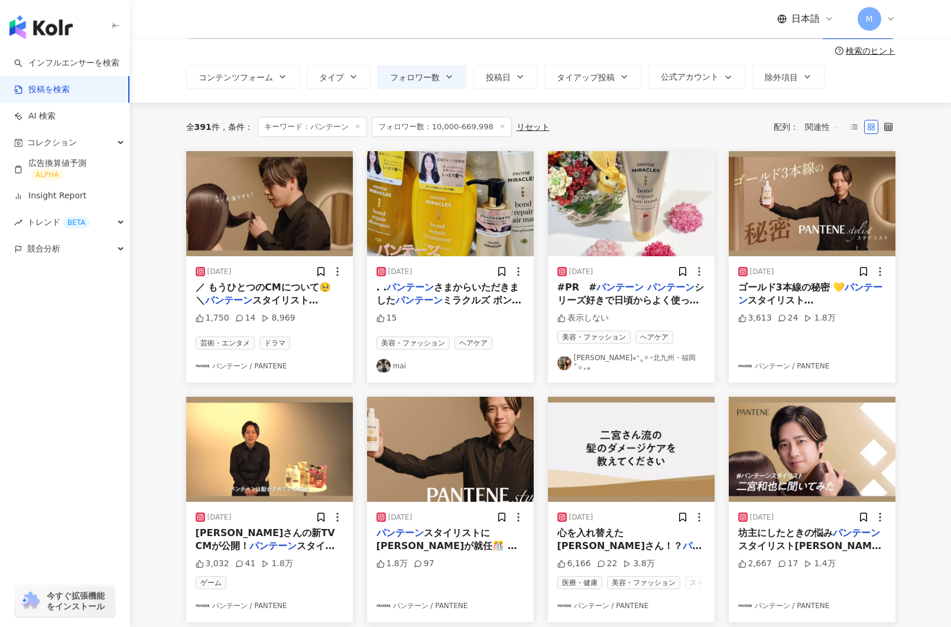
click at [448, 122] on span "フォロワー数：10,000-669,998" at bounding box center [442, 127] width 140 height 20
click at [448, 128] on span "フォロワー数：10,000-669,998" at bounding box center [442, 127] width 140 height 20
click at [420, 76] on span "フォロワー数" at bounding box center [415, 77] width 50 height 9
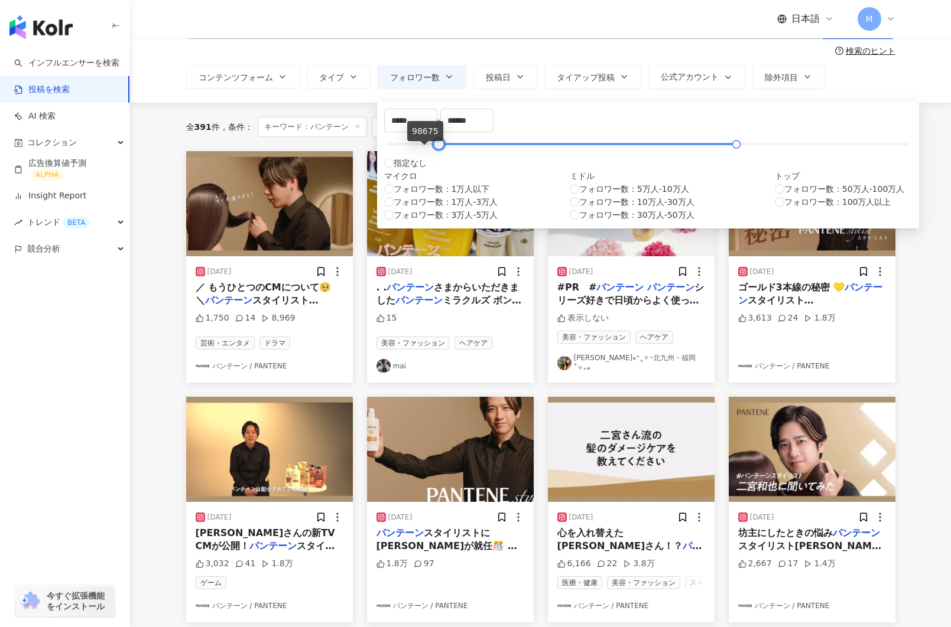
type input "******"
drag, startPoint x: 401, startPoint y: 154, endPoint x: 428, endPoint y: 153, distance: 27.8
click at [436, 148] on div at bounding box center [439, 144] width 6 height 6
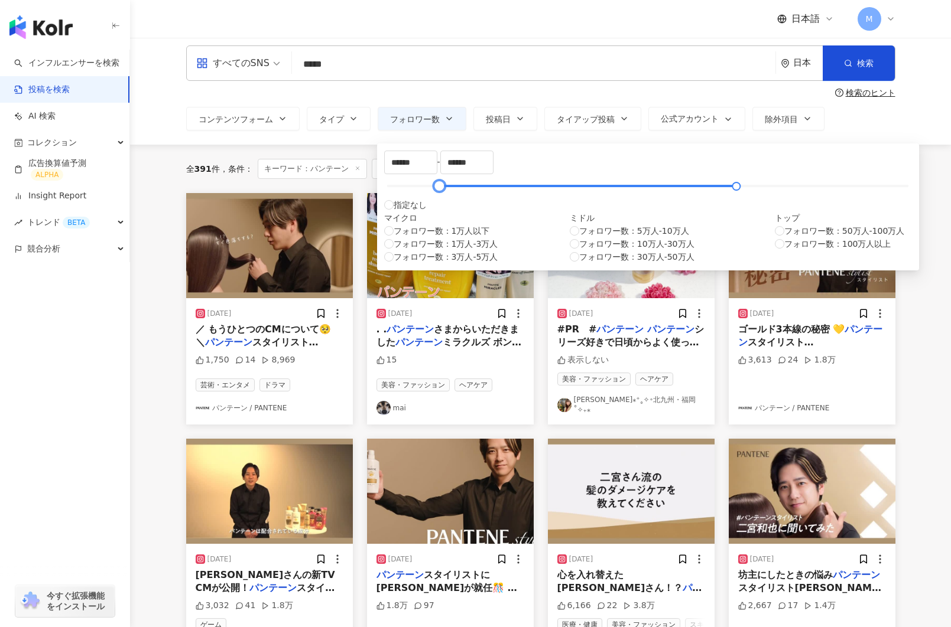
scroll to position [0, 0]
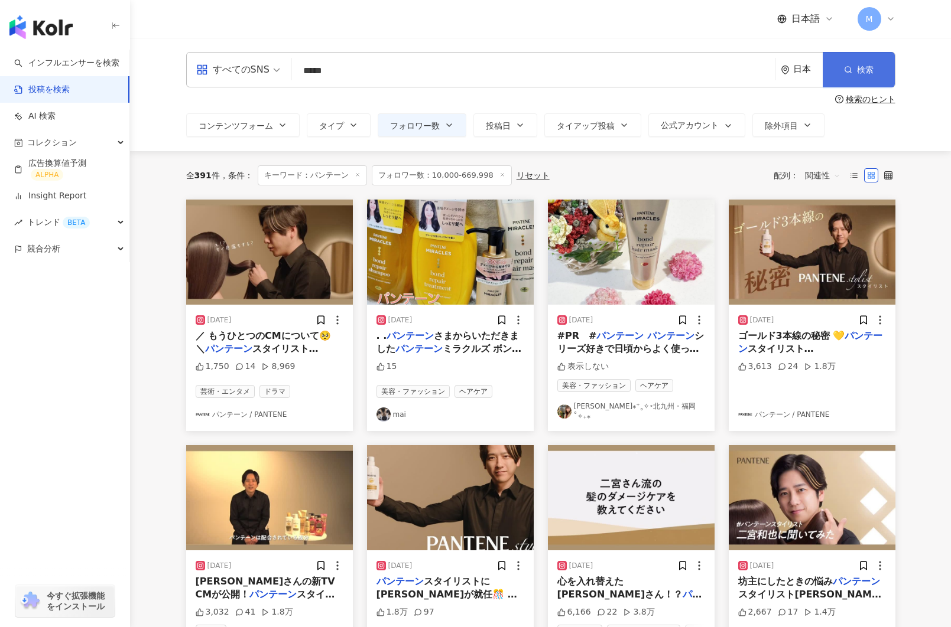
click at [863, 70] on span "検索" at bounding box center [865, 69] width 17 height 9
click at [863, 65] on span "検索" at bounding box center [865, 69] width 17 height 9
click at [859, 68] on span "検索" at bounding box center [865, 69] width 17 height 9
click at [861, 66] on span "検索" at bounding box center [865, 69] width 17 height 9
click at [448, 178] on span "フォロワー数：10,000-669,998" at bounding box center [442, 175] width 140 height 20
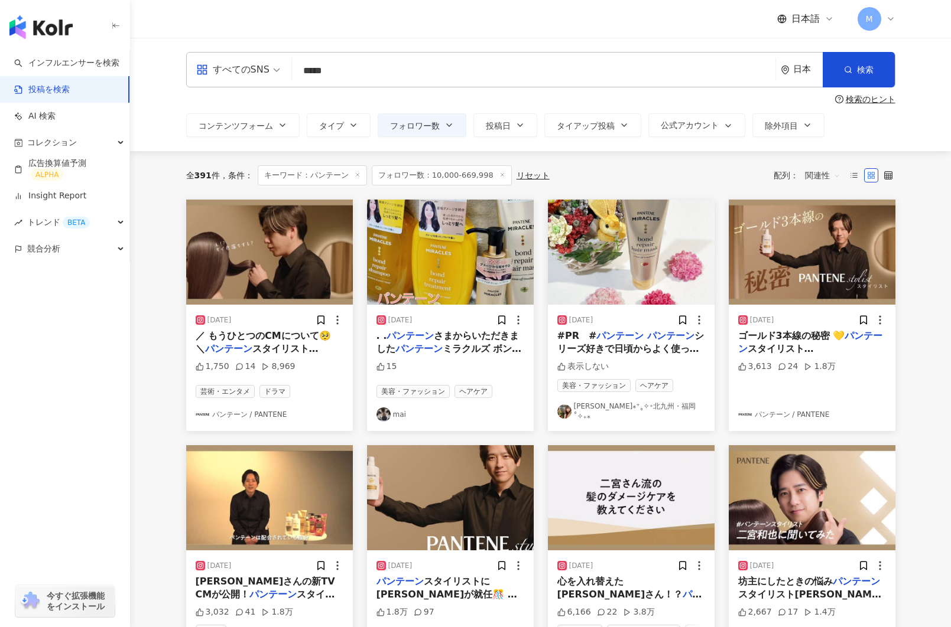
click at [483, 87] on div "すべてのSNS ***** 日本 検索 検索のヒント コンテンツフォーム タイプ フォロワー数 投稿日 タイアップ投稿 公式アカウント 除外項目 無制限 タイ…" at bounding box center [540, 94] width 756 height 85
click at [519, 55] on div "すべてのSNS ***** 日本 検索" at bounding box center [540, 69] width 709 height 35
click at [744, 69] on input "*****" at bounding box center [534, 70] width 474 height 25
click at [870, 76] on button "検索" at bounding box center [858, 69] width 72 height 35
click at [500, 174] on line at bounding box center [501, 175] width 3 height 3
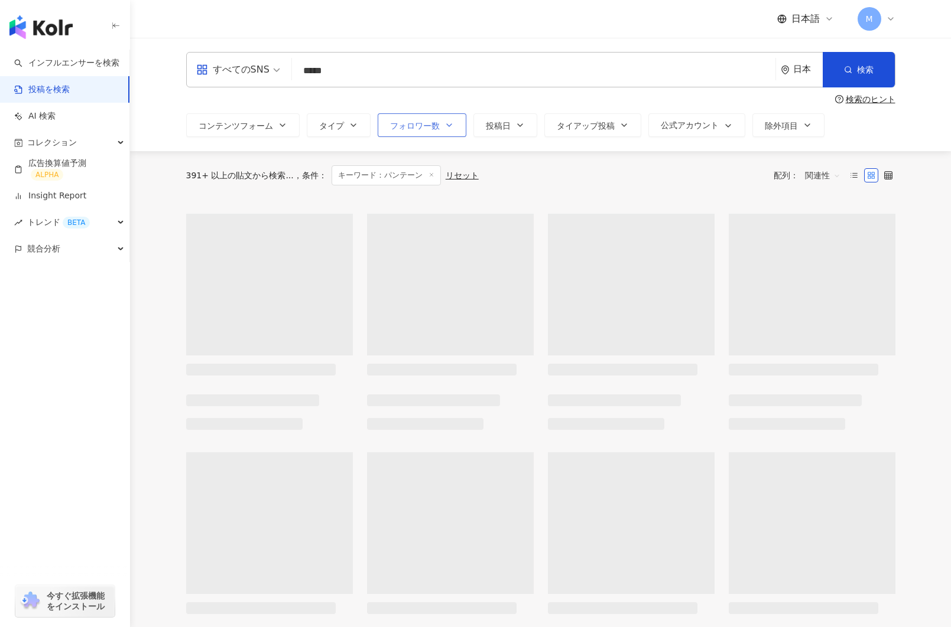
click at [429, 128] on span "フォロワー数" at bounding box center [415, 125] width 50 height 9
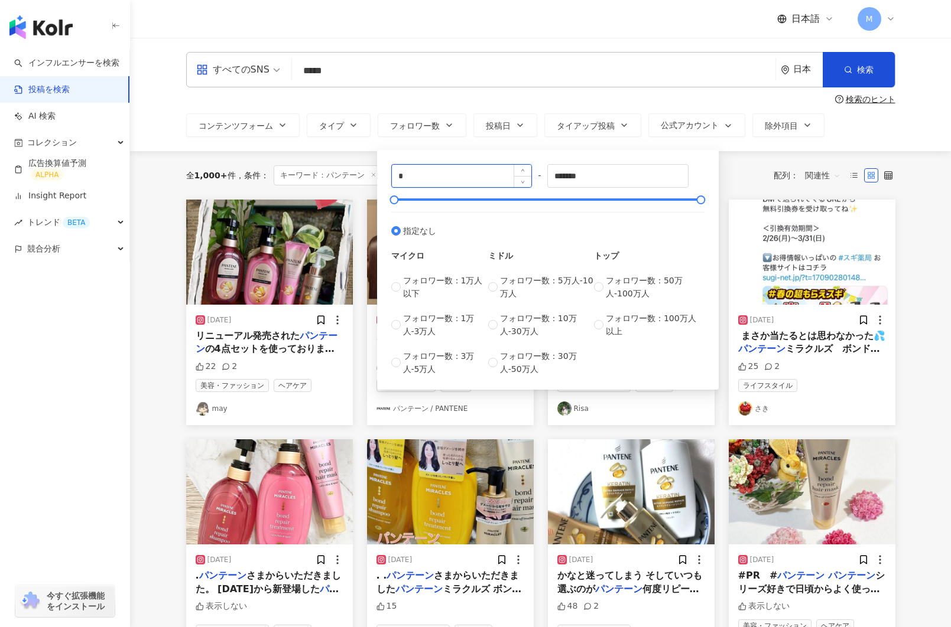
click at [411, 175] on input "*" at bounding box center [462, 176] width 140 height 22
type input "******"
click at [618, 177] on input "*******" at bounding box center [618, 176] width 140 height 22
drag, startPoint x: 606, startPoint y: 179, endPoint x: 529, endPoint y: 179, distance: 76.2
click at [529, 179] on div "****** - ******* 指定なし マイクロ フォロワー数：1万人以下 フォロワー数：1万人-3万人 フォロワー数：3万人-5万人 ミドル フォロワー…" at bounding box center [547, 270] width 313 height 212
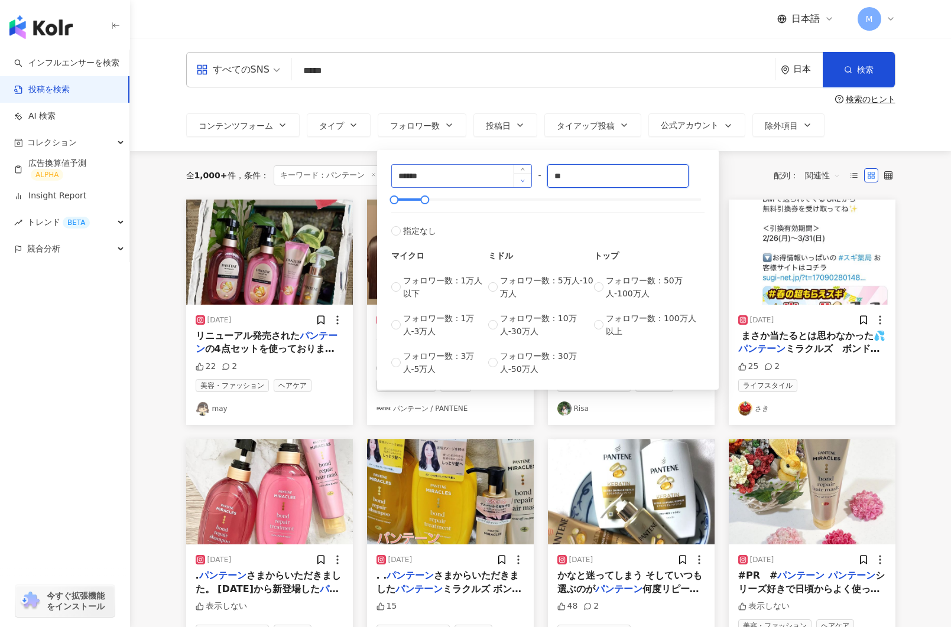
type input "*"
type input "******"
click at [656, 215] on label "指定なし" at bounding box center [547, 224] width 313 height 25
type input "*"
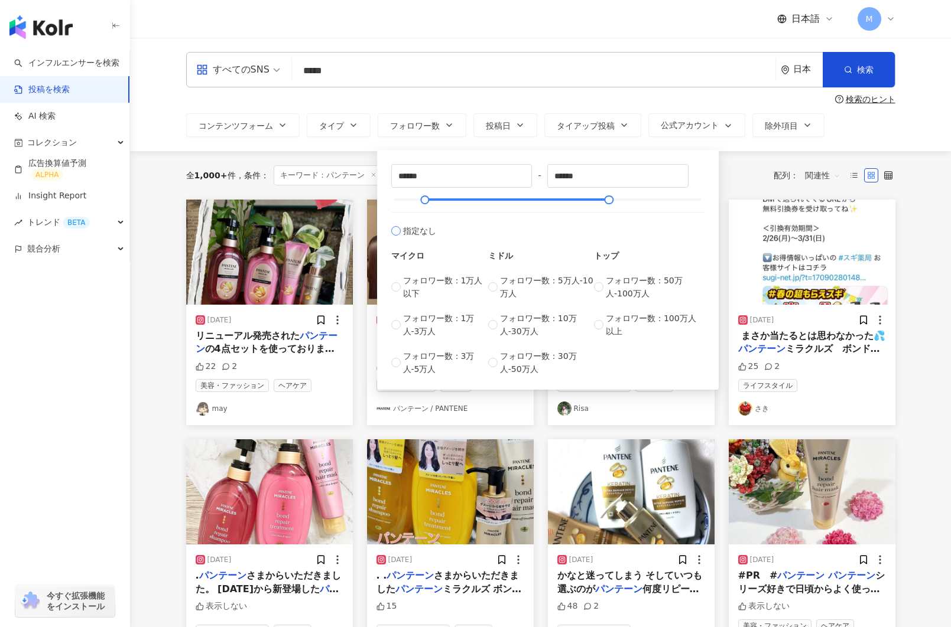
type input "*******"
click at [420, 181] on input "*" at bounding box center [462, 176] width 140 height 22
type input "******"
click at [596, 173] on input "*******" at bounding box center [618, 176] width 140 height 22
drag, startPoint x: 599, startPoint y: 174, endPoint x: 545, endPoint y: 174, distance: 54.4
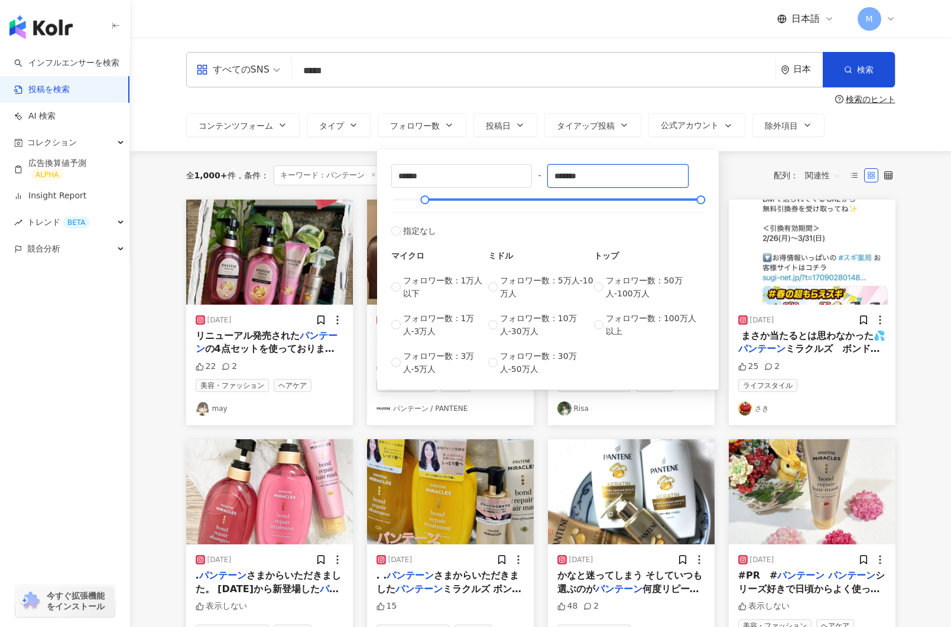
click at [545, 174] on div "****** - ******* 指定なし マイクロ フォロワー数：1万人以下 フォロワー数：1万人-3万人 フォロワー数：3万人-5万人 ミドル フォロワー…" at bounding box center [547, 270] width 313 height 212
type input "*"
type input "******"
click at [853, 74] on button "検索" at bounding box center [858, 69] width 72 height 35
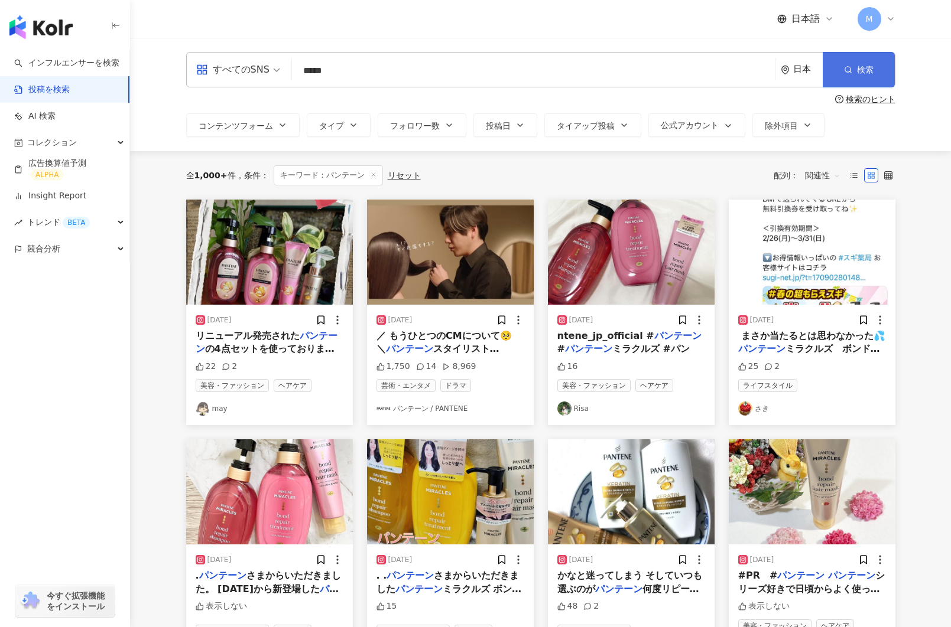
click at [852, 70] on button "検索" at bounding box center [858, 69] width 72 height 35
click at [416, 126] on span "フォロワー数" at bounding box center [415, 125] width 50 height 9
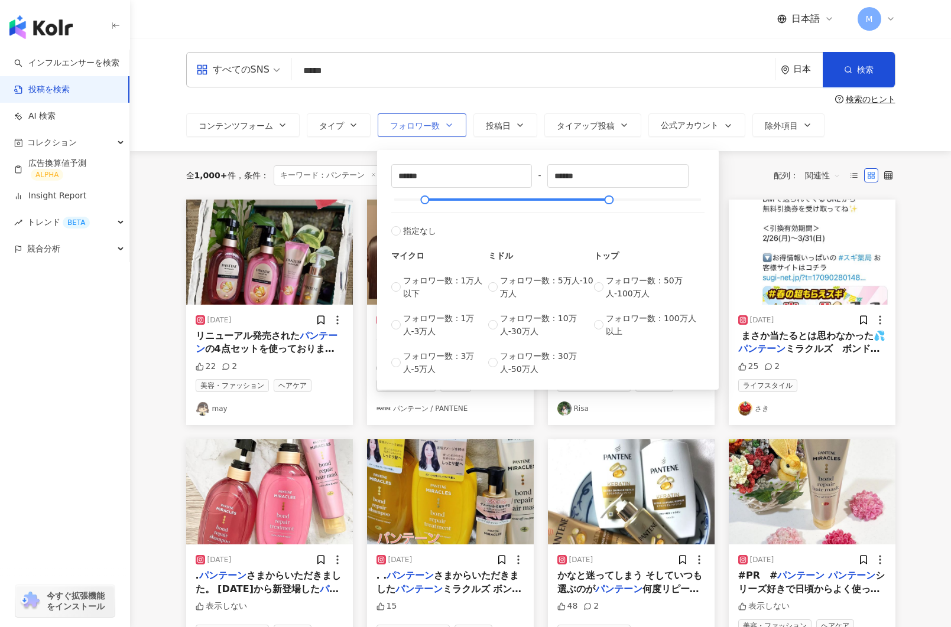
click at [431, 131] on button "フォロワー数" at bounding box center [422, 125] width 89 height 24
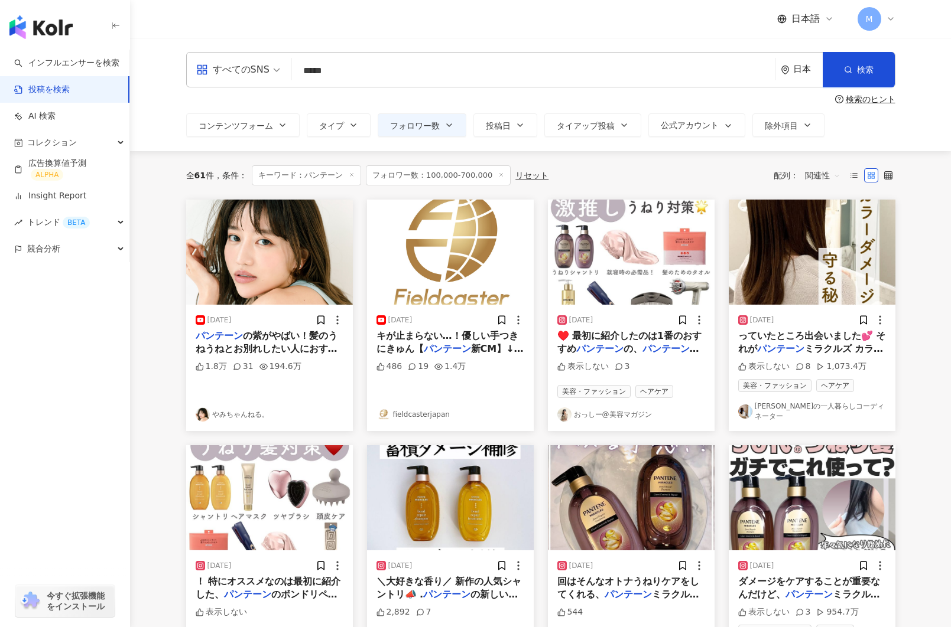
click at [273, 271] on img at bounding box center [269, 252] width 167 height 105
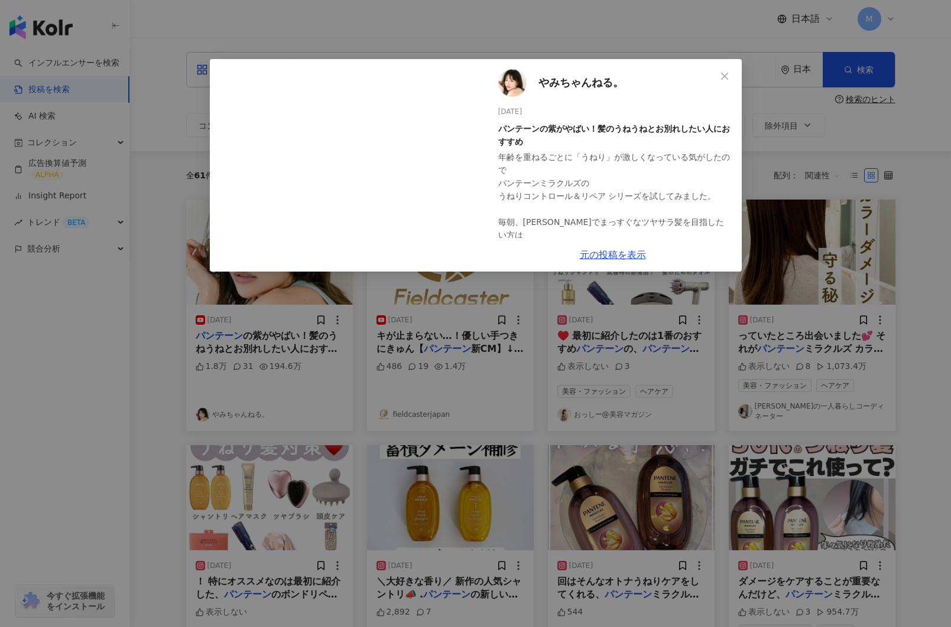
scroll to position [12, 0]
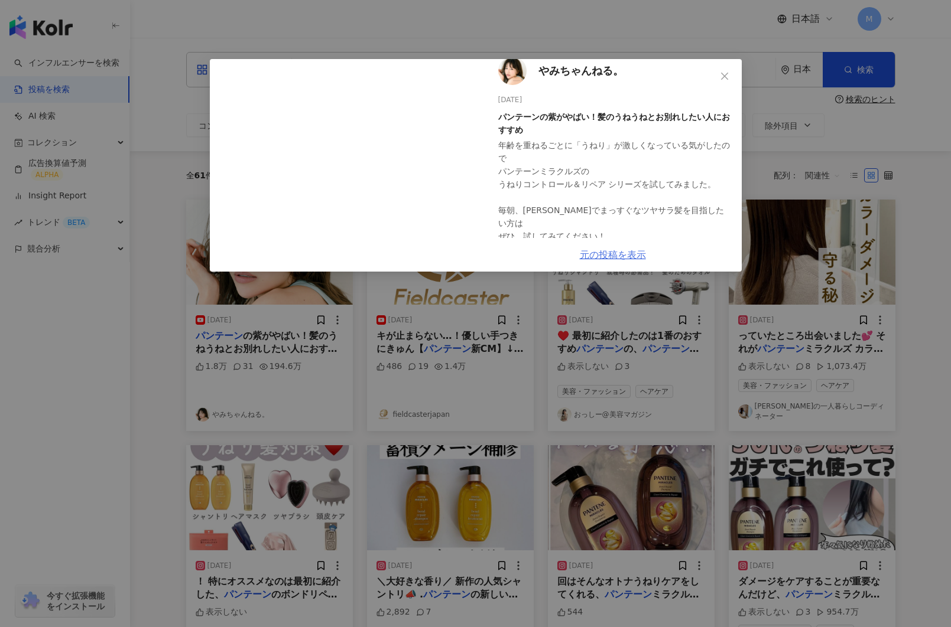
click at [613, 253] on link "元の投稿を表示" at bounding box center [613, 254] width 66 height 11
click at [203, 287] on div "やみちゃんねる。 [DATE] パンテーンの紫がやばい！髪のうねうねとお別れしたい人におすすめ 年齢を重ねるごとに「うねり」が激しくなっている気がしたので パ…" at bounding box center [475, 313] width 951 height 627
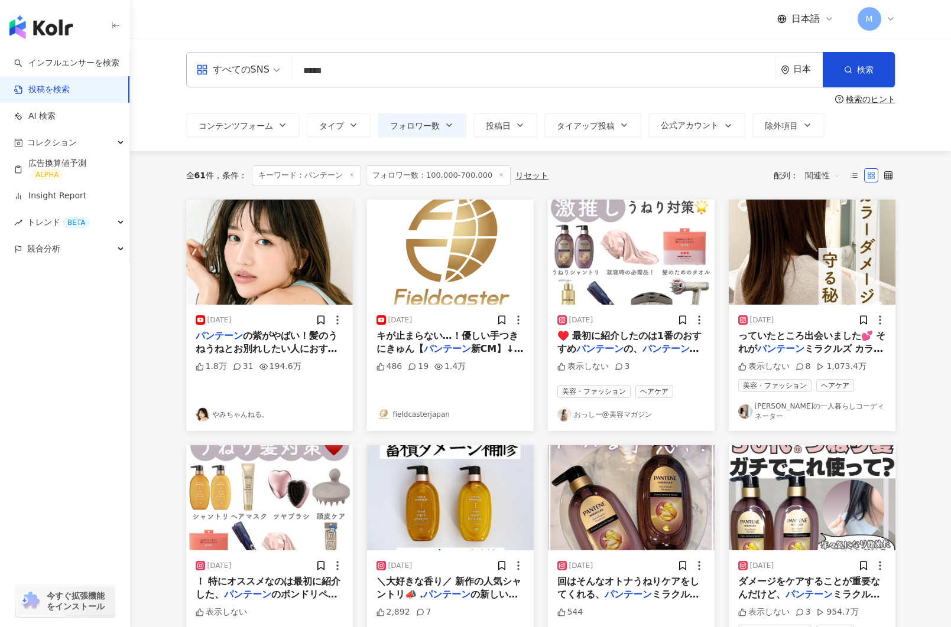
click at [599, 272] on img at bounding box center [631, 252] width 167 height 105
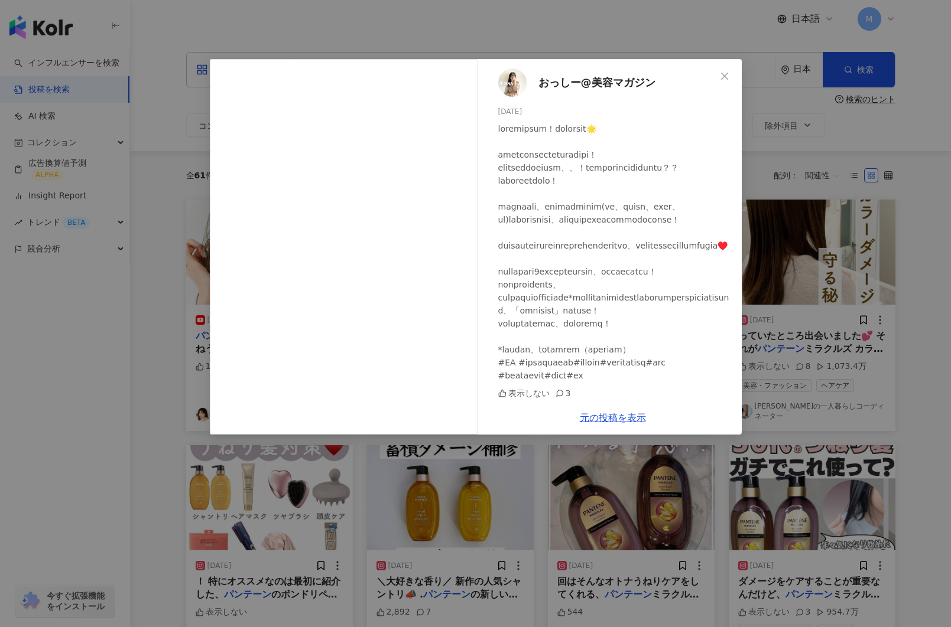
scroll to position [0, 0]
click at [610, 414] on link "元の投稿を表示" at bounding box center [613, 417] width 66 height 11
click at [157, 89] on div "おっしー@美容マガジン [DATE] 表示しない 3 元の投稿を表示" at bounding box center [475, 313] width 951 height 627
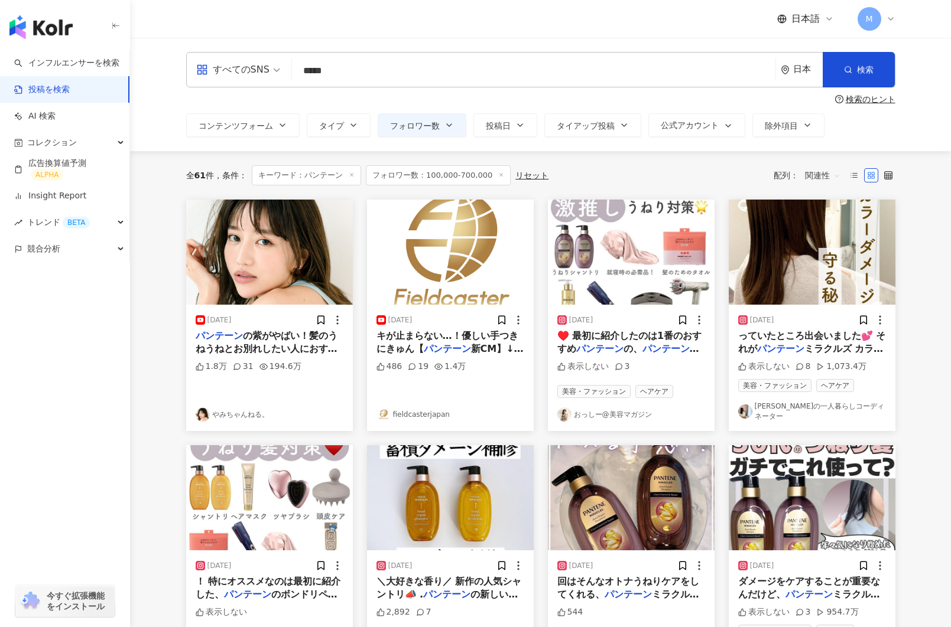
scroll to position [4, 0]
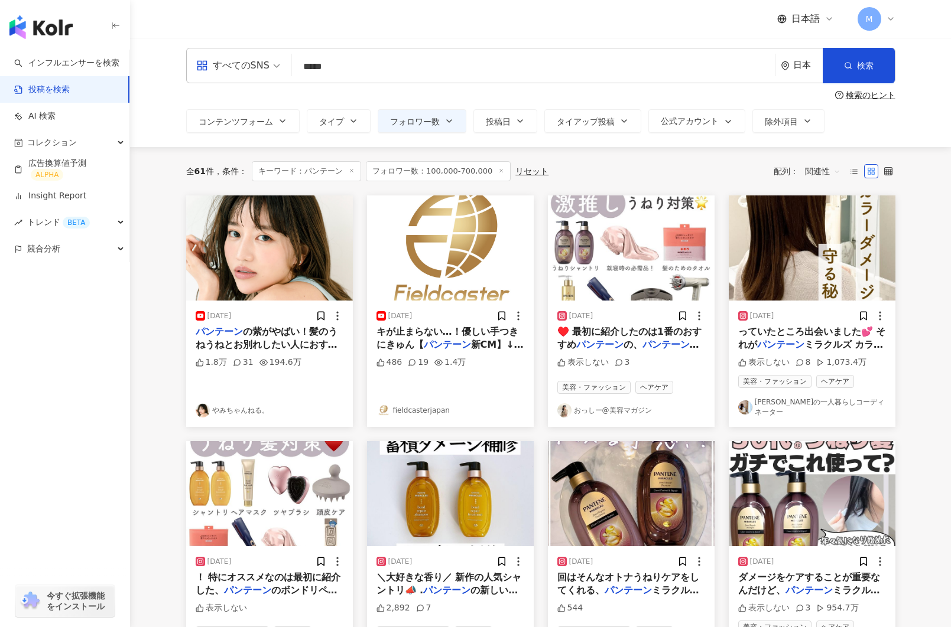
click at [775, 277] on img at bounding box center [812, 248] width 167 height 105
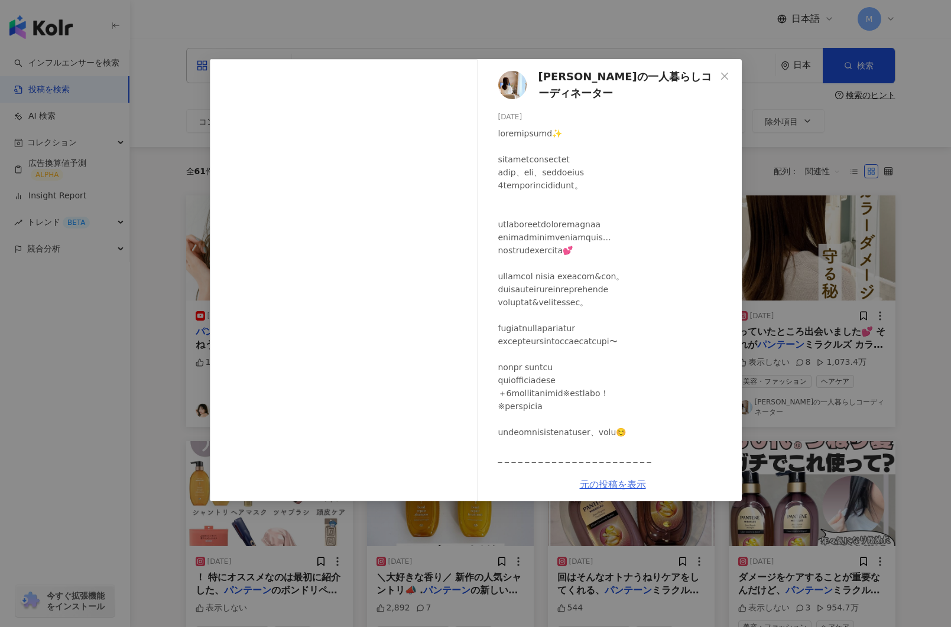
click at [613, 486] on link "元の投稿を表示" at bounding box center [613, 484] width 66 height 11
click at [206, 176] on div "[PERSON_NAME]の一人暮らしコーディネーター [DATE] 表示しない 8 1,073.4[PERSON_NAME]の投稿を表示" at bounding box center [475, 313] width 951 height 627
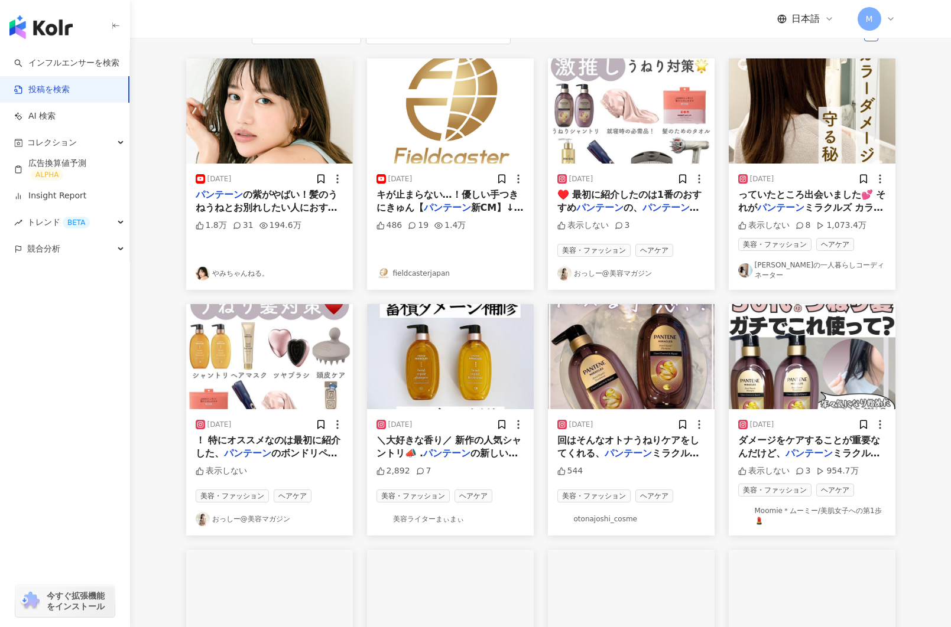
scroll to position [147, 0]
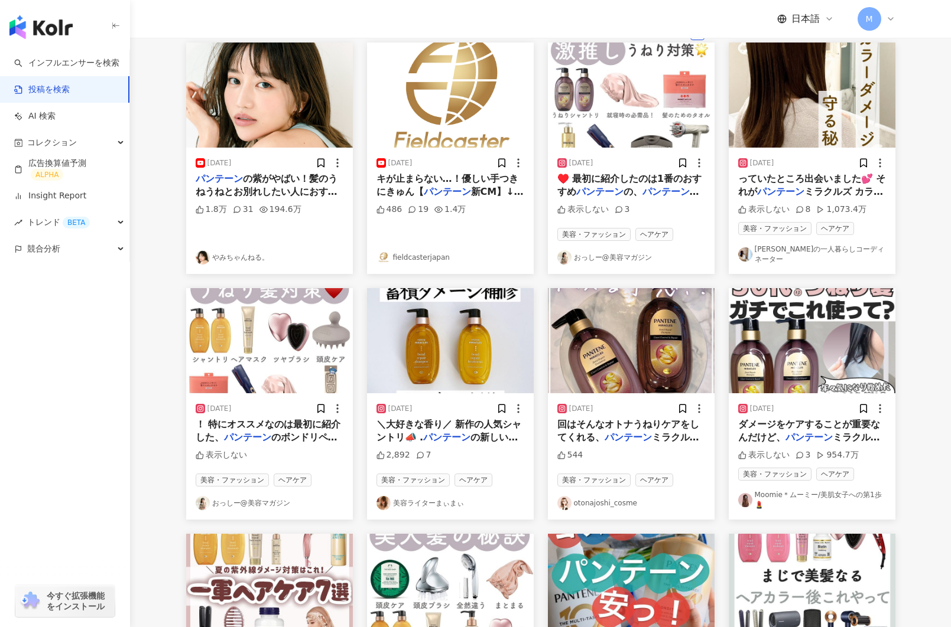
click at [261, 362] on img at bounding box center [269, 340] width 167 height 105
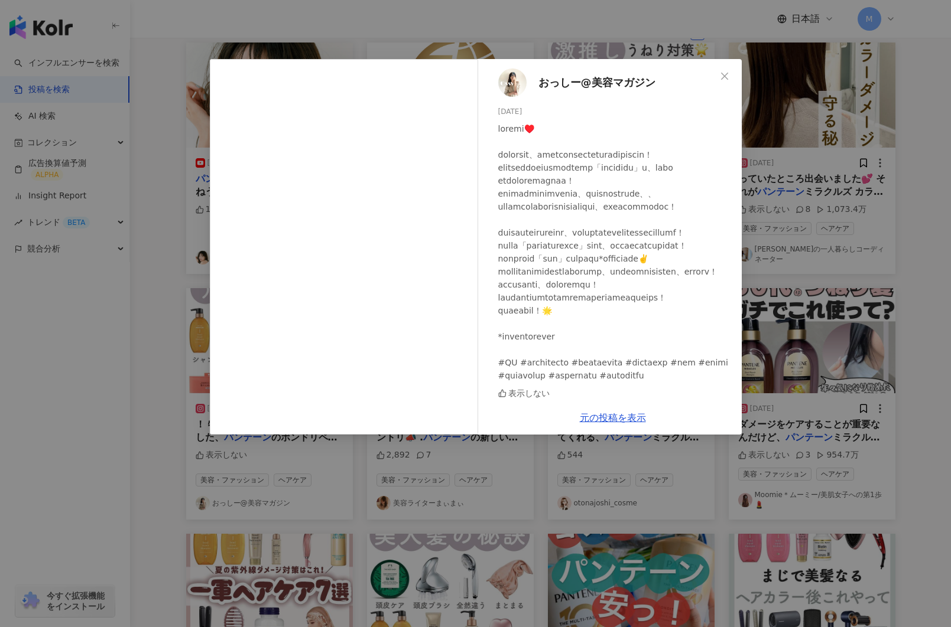
click at [606, 260] on div at bounding box center [615, 252] width 234 height 260
click at [607, 416] on link "元の投稿を表示" at bounding box center [613, 417] width 66 height 11
click at [191, 116] on div "おっしー@美容マガジン [DATE] 表示しない 元の投稿を表示" at bounding box center [475, 313] width 951 height 627
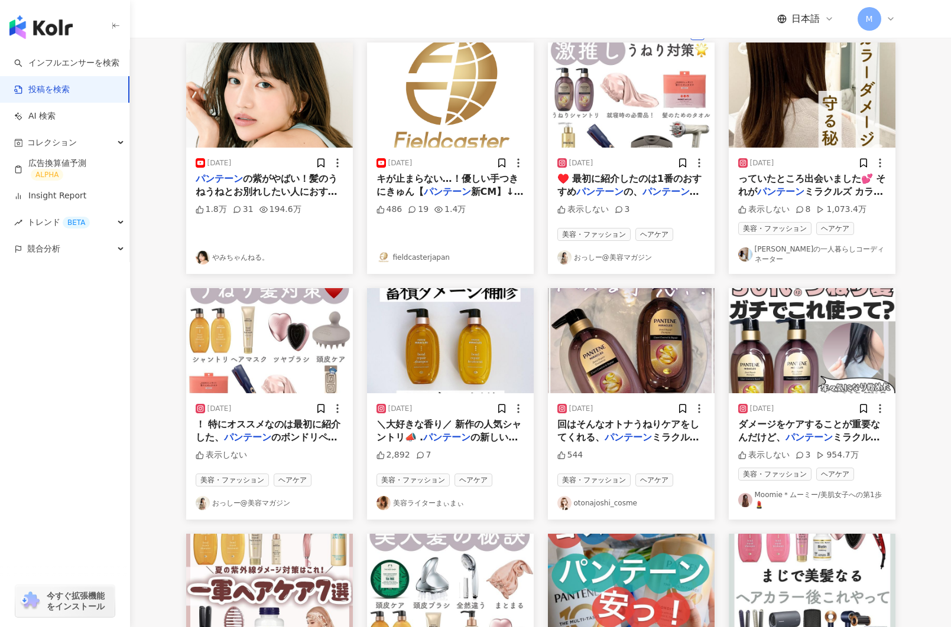
scroll to position [215, 0]
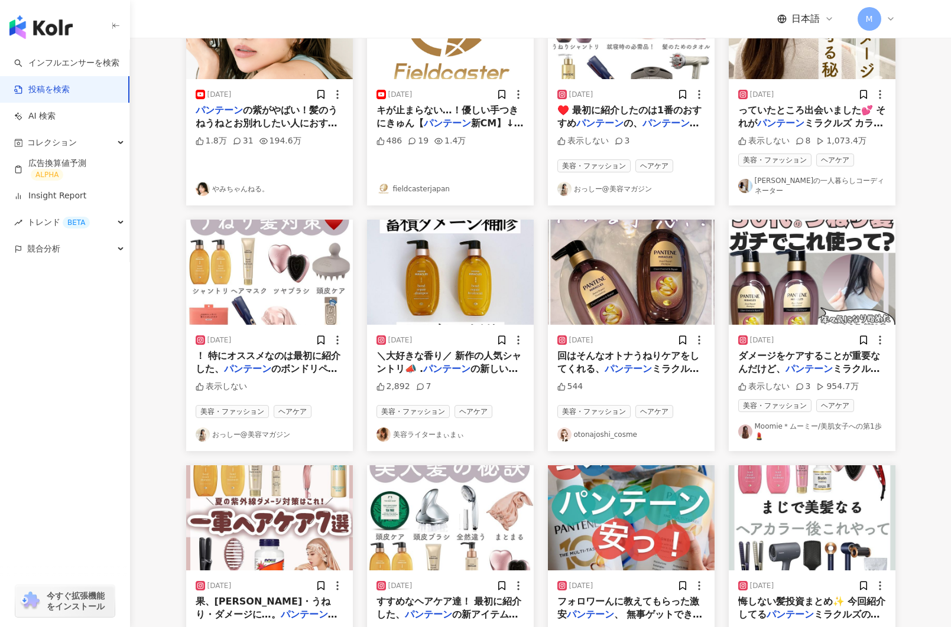
click at [426, 303] on img at bounding box center [450, 272] width 167 height 105
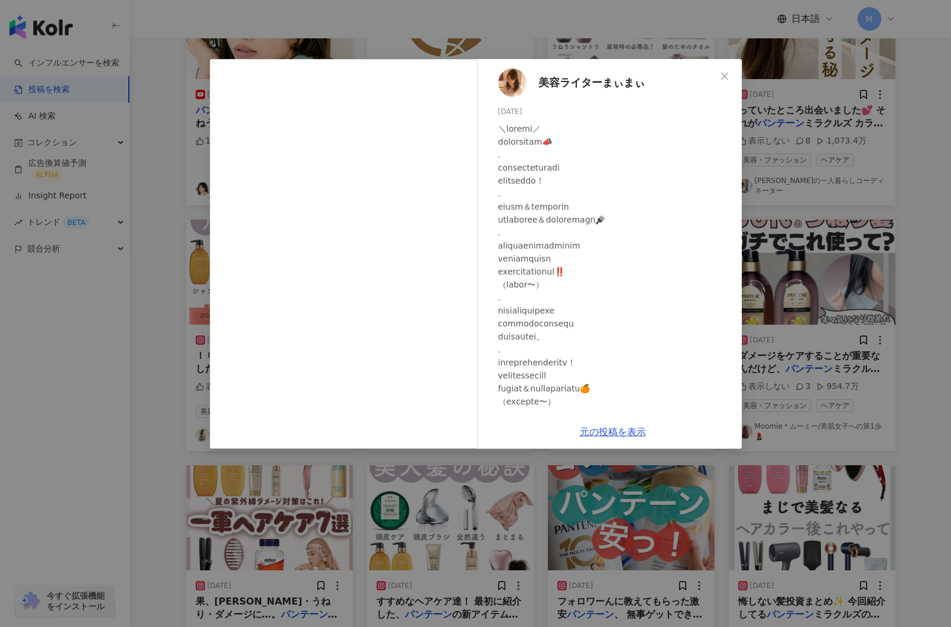
click at [514, 77] on img at bounding box center [512, 83] width 28 height 28
click at [612, 431] on link "元の投稿を表示" at bounding box center [613, 432] width 66 height 11
click at [123, 167] on div "美容ライターまぃまぃ [DATE] 2,892 7 元の投稿を表示" at bounding box center [475, 313] width 951 height 627
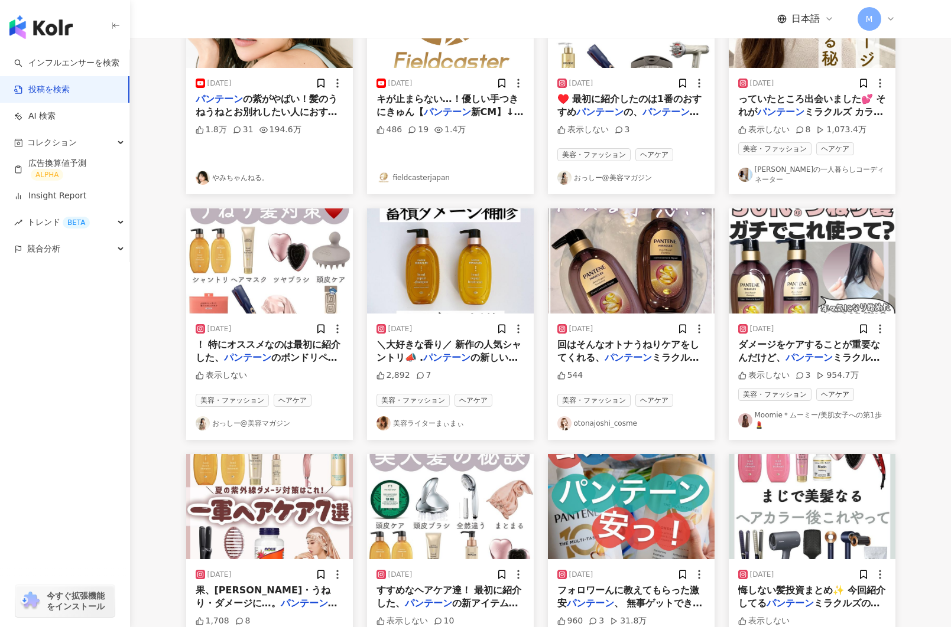
scroll to position [262, 0]
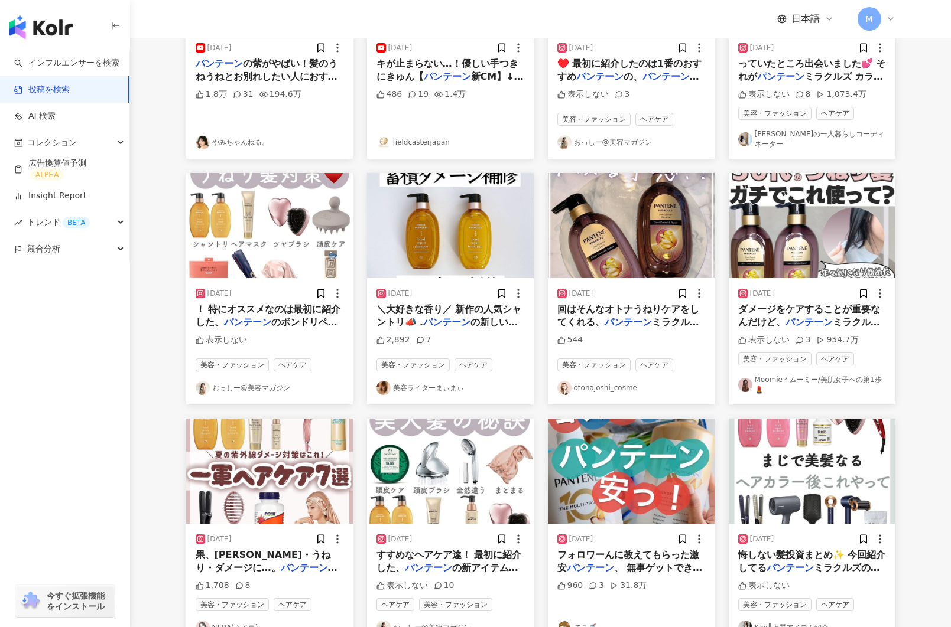
click at [612, 247] on img at bounding box center [631, 225] width 167 height 105
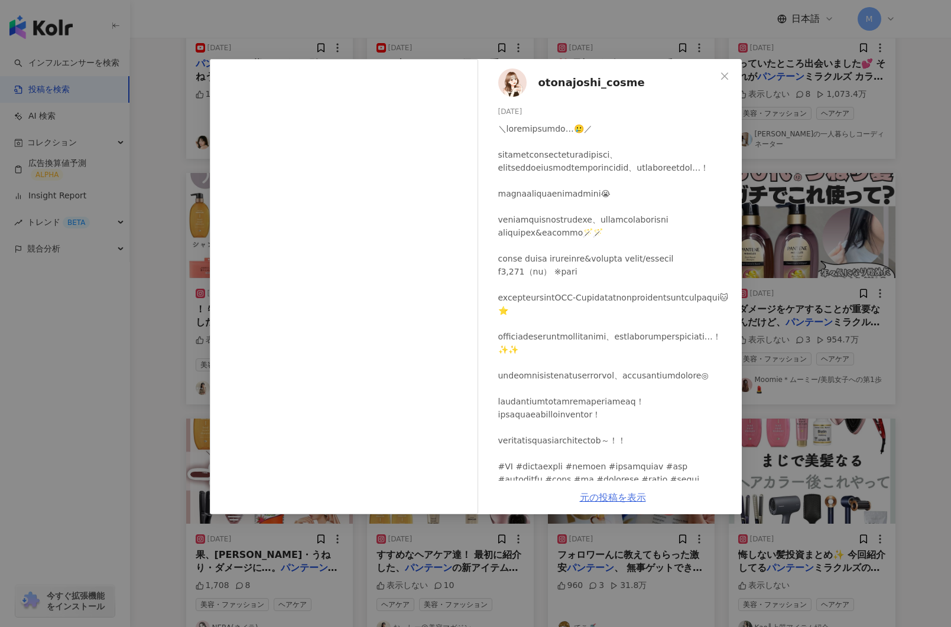
click at [606, 498] on link "元の投稿を表示" at bounding box center [613, 497] width 66 height 11
click at [177, 147] on div "otonajoshi_cosme [DATE] 544 元の投稿を表示" at bounding box center [475, 313] width 951 height 627
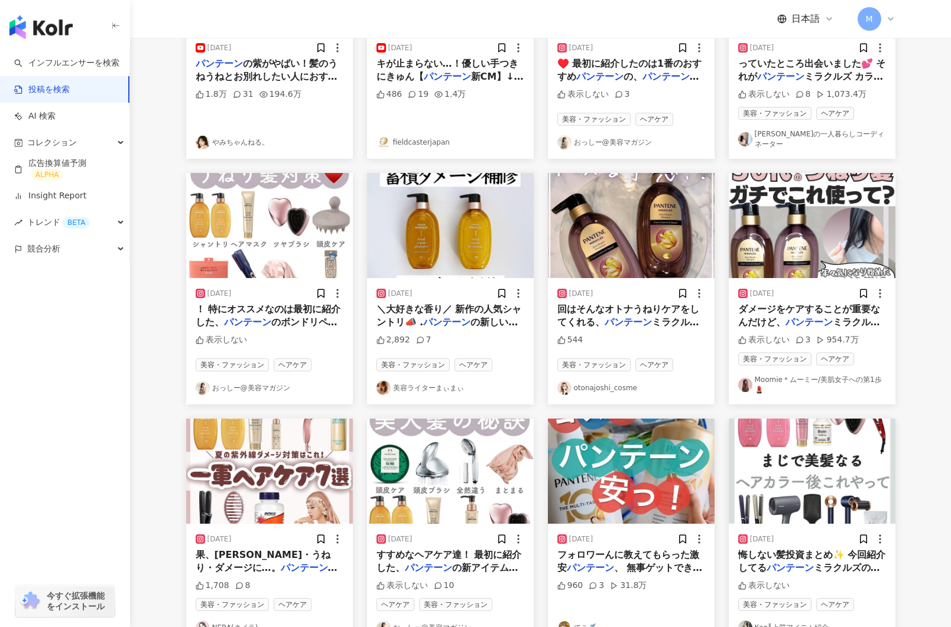
click at [773, 251] on img at bounding box center [812, 225] width 167 height 105
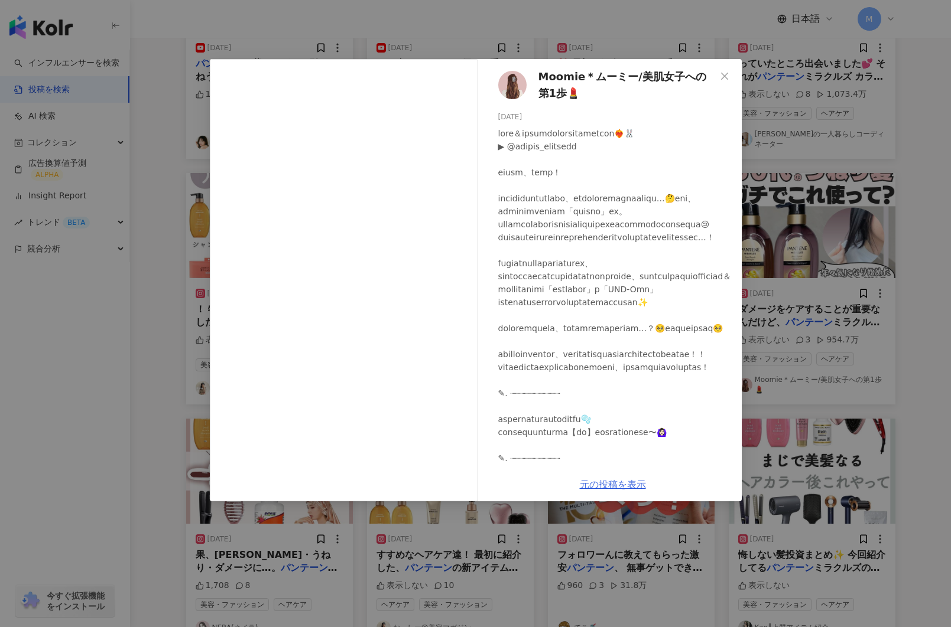
click at [617, 486] on link "元の投稿を表示" at bounding box center [613, 484] width 66 height 11
click at [170, 151] on div "Moomie＊ムーミー/美肌女子への第1歩💄 [DATE] 表示しない 3 954.7[PERSON_NAME]の投稿を表示" at bounding box center [475, 313] width 951 height 627
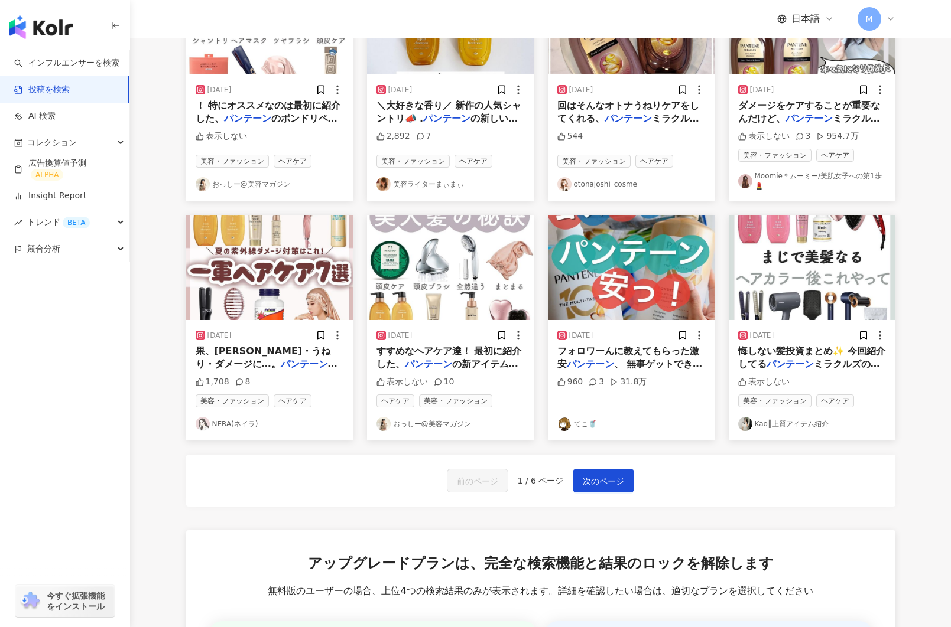
scroll to position [466, 0]
click at [249, 308] on img at bounding box center [269, 266] width 167 height 105
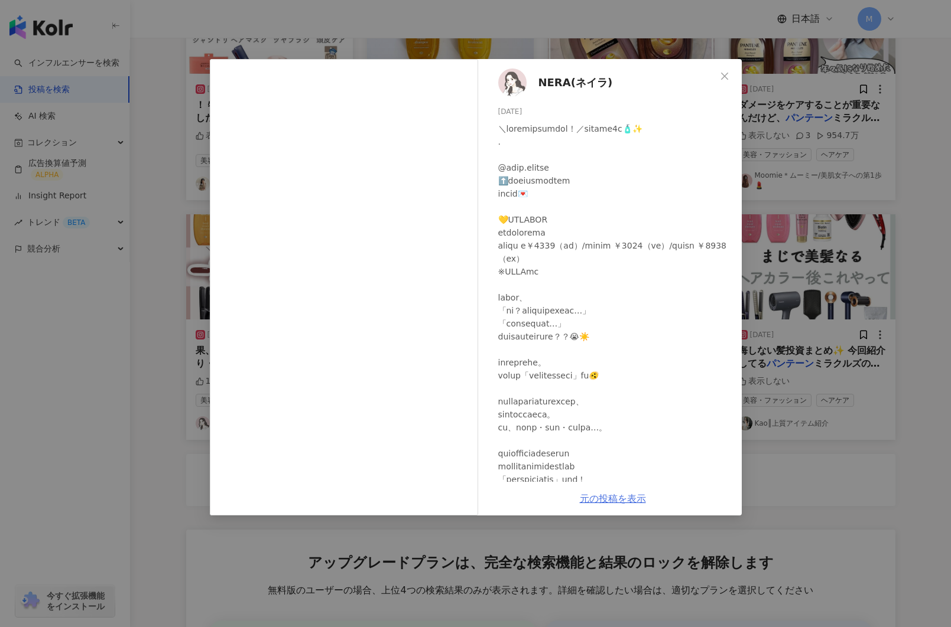
click at [609, 499] on link "元の投稿を表示" at bounding box center [613, 498] width 66 height 11
click at [510, 79] on img at bounding box center [512, 83] width 28 height 28
click at [184, 79] on div "NERA(ネイラ) [DATE] 1,708 8 元の投稿を表示" at bounding box center [475, 313] width 951 height 627
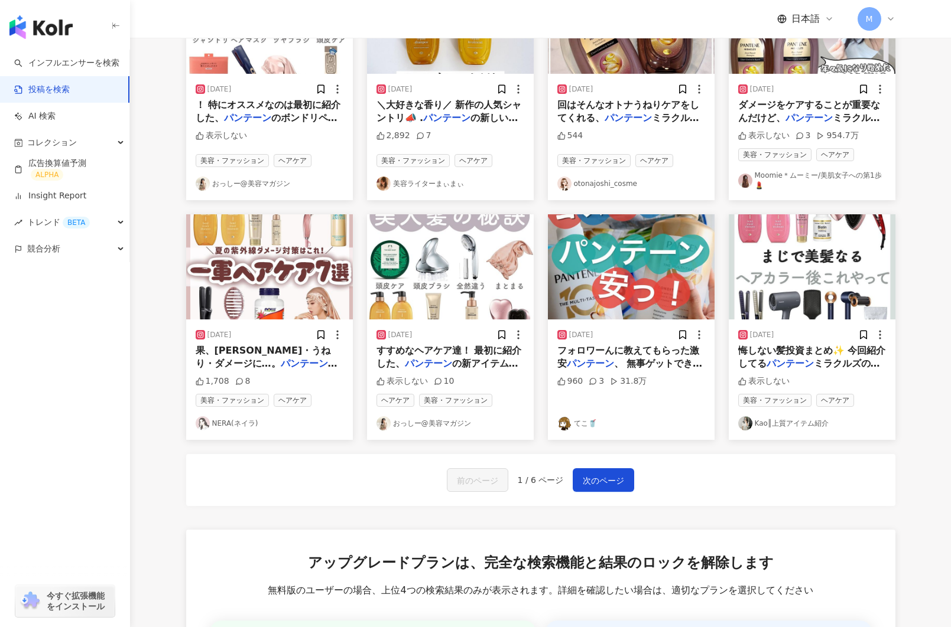
click at [604, 300] on img at bounding box center [631, 266] width 167 height 105
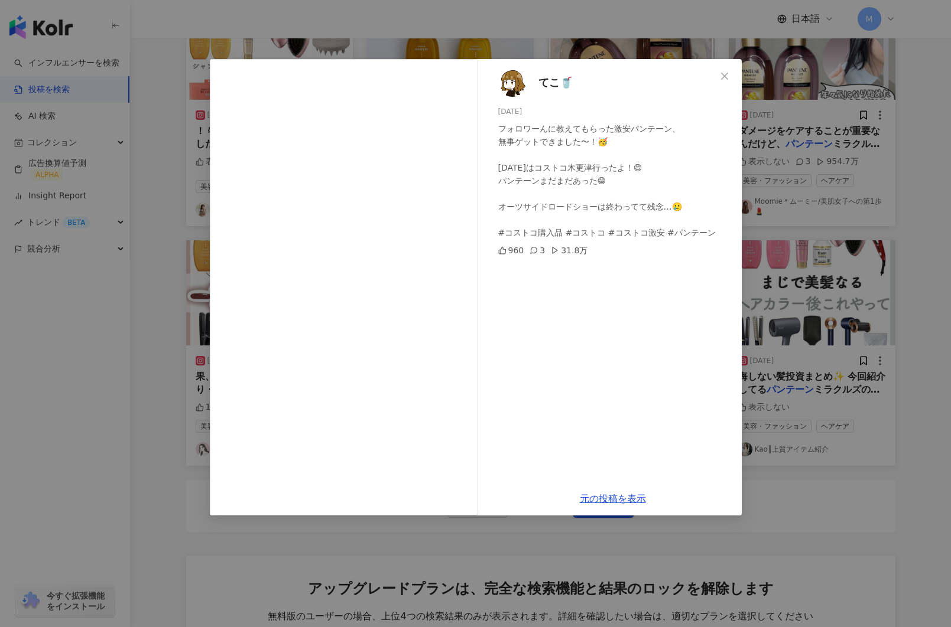
scroll to position [439, 0]
click at [607, 495] on link "元の投稿を表示" at bounding box center [613, 498] width 66 height 11
click at [148, 230] on div "てこ🥤 [DATE] フォロワーんに教えてもらった激安パンテーン、 無事ゲットできました〜！🥳 [DATE]はコストコ木更津行ったよ！😄 パンテーンまだまだあ…" at bounding box center [475, 313] width 951 height 627
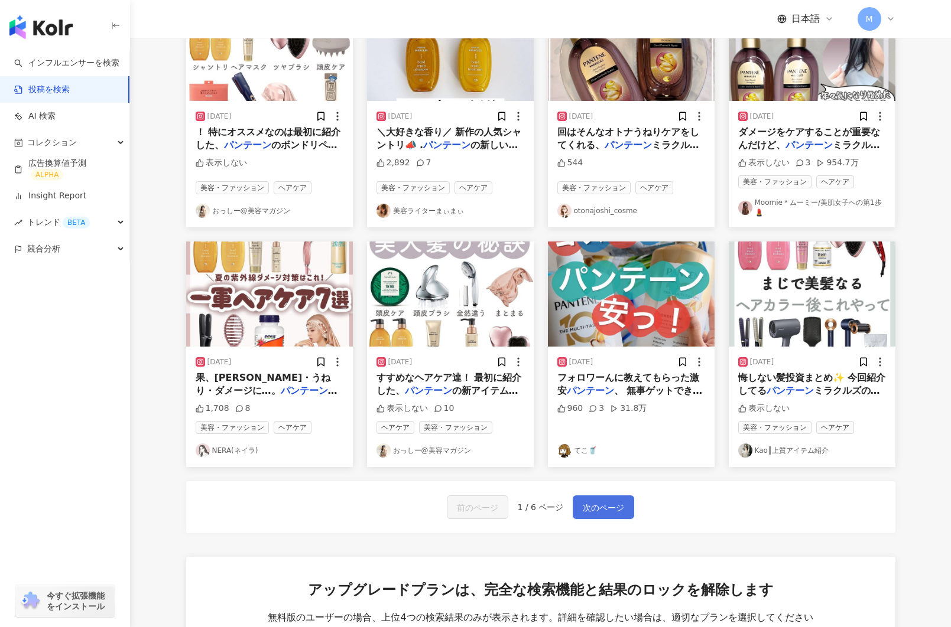
click at [590, 510] on button "次のページ" at bounding box center [603, 508] width 61 height 24
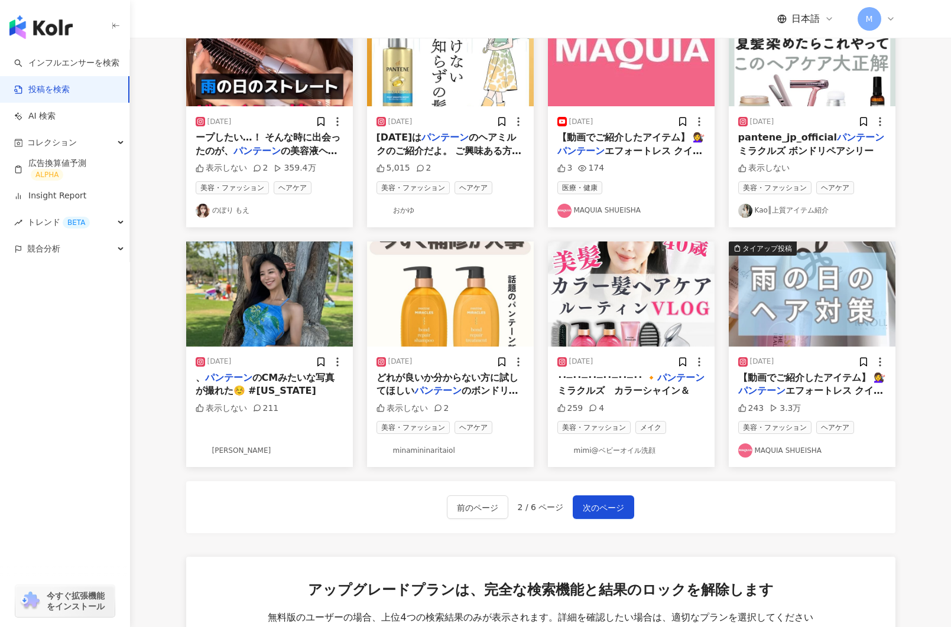
scroll to position [0, 0]
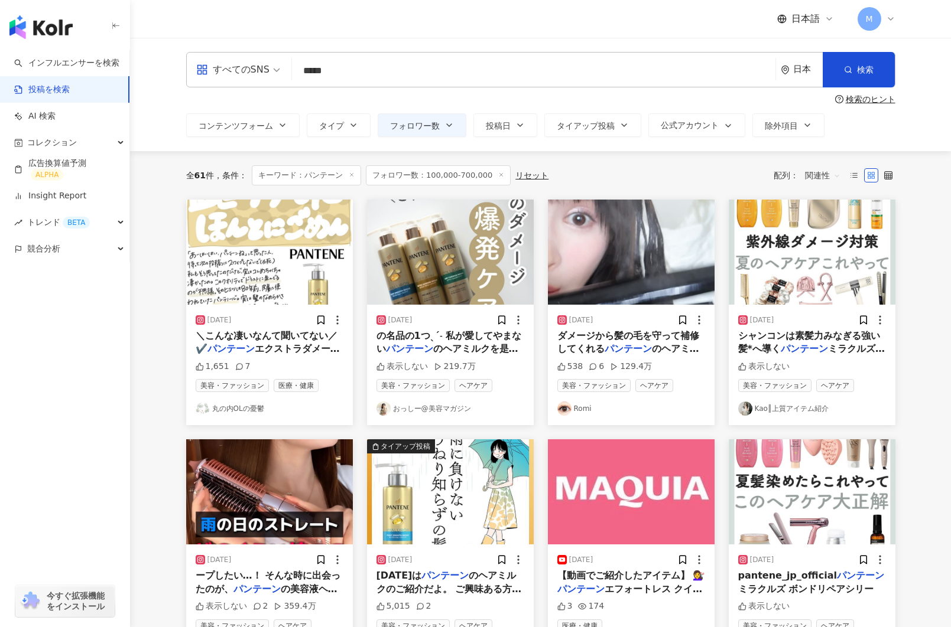
click at [428, 256] on img at bounding box center [450, 252] width 167 height 105
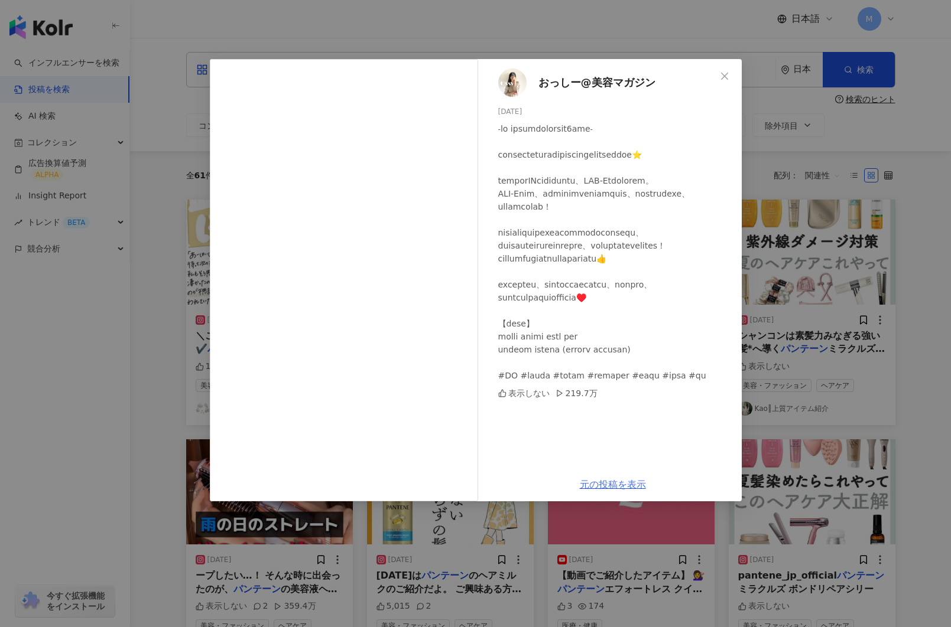
click at [601, 489] on link "元の投稿を表示" at bounding box center [613, 484] width 66 height 11
click at [155, 118] on div "おっしー@美容マガジン 2024/11/01 表示しない 219.7万 元の投稿を表示" at bounding box center [475, 313] width 951 height 627
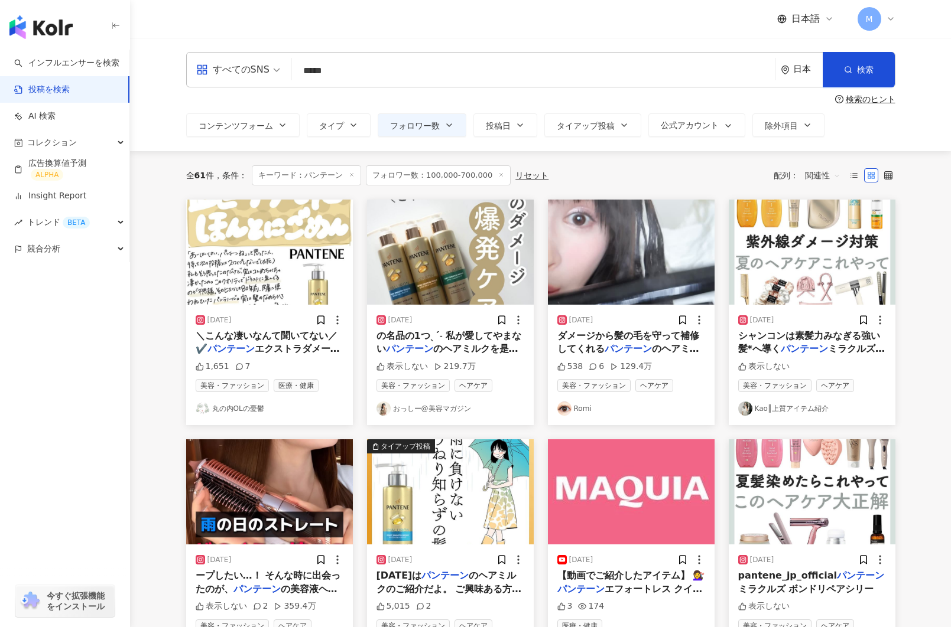
click at [593, 264] on img at bounding box center [631, 252] width 167 height 105
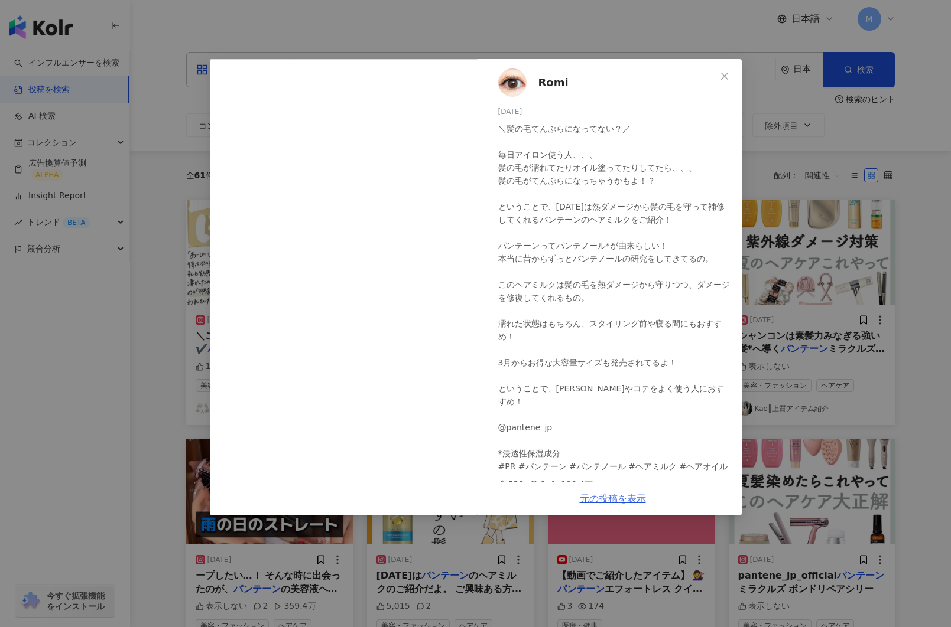
click at [608, 501] on link "元の投稿を表示" at bounding box center [613, 498] width 66 height 11
click at [144, 75] on div "Romi 2025/06/11 ＼髪の毛てんぷらになってない？／ 毎日アイロン使う人、、、 髪の毛が濡れてたりオイル塗ってたりしてたら、、、 髪の毛がてんぷら…" at bounding box center [475, 313] width 951 height 627
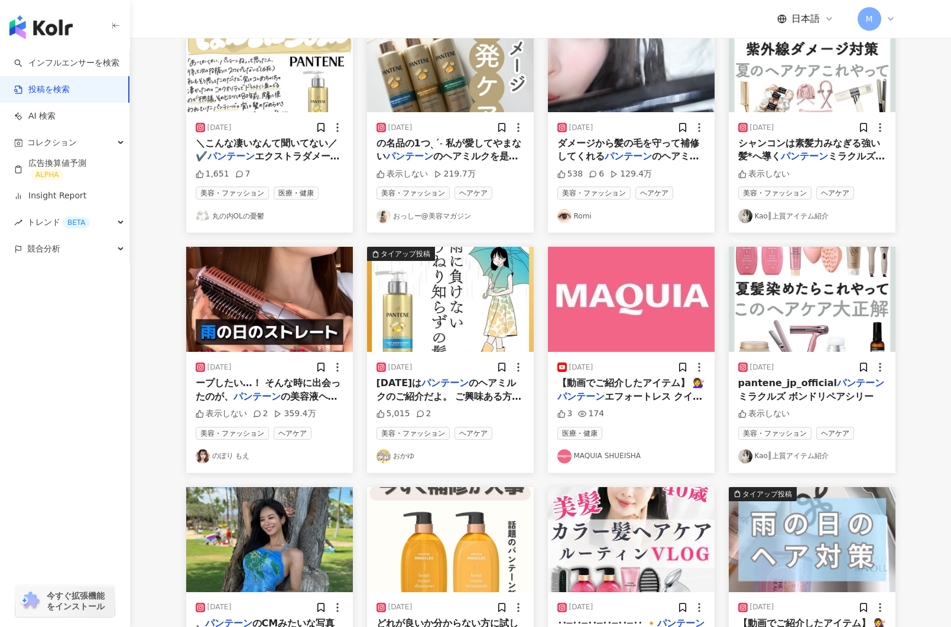
scroll to position [186, 0]
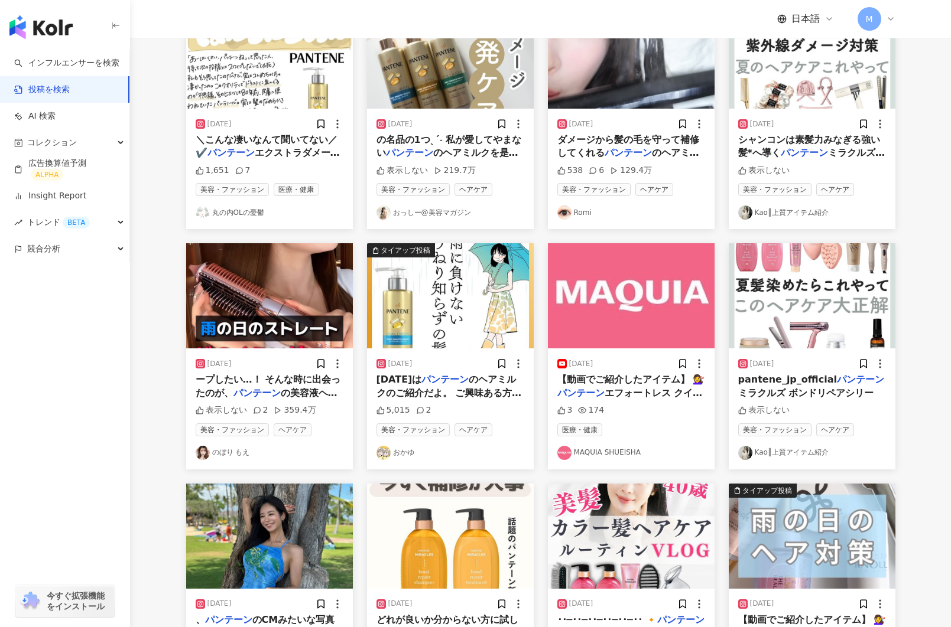
click at [298, 313] on img at bounding box center [269, 295] width 167 height 105
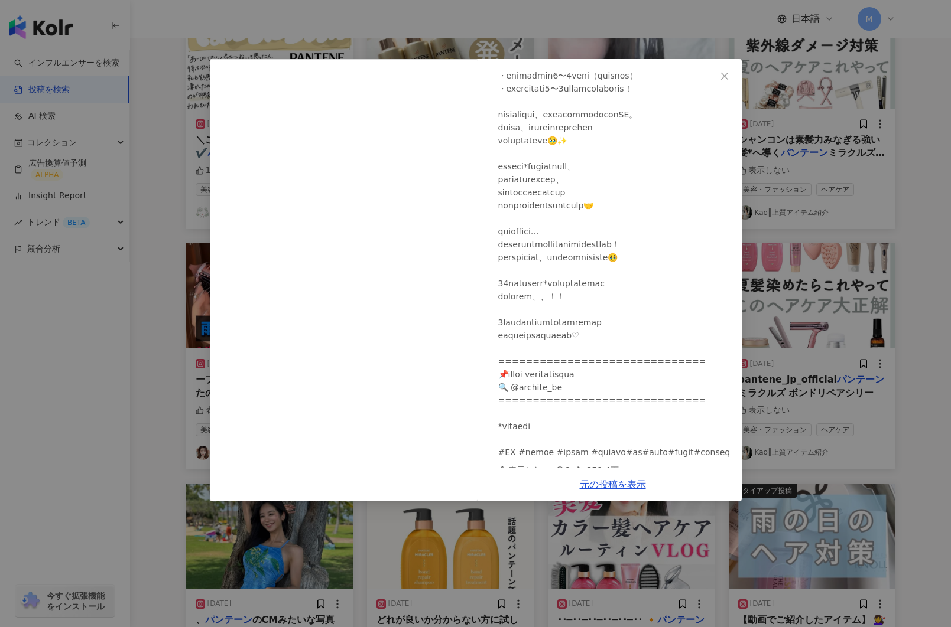
scroll to position [166, 0]
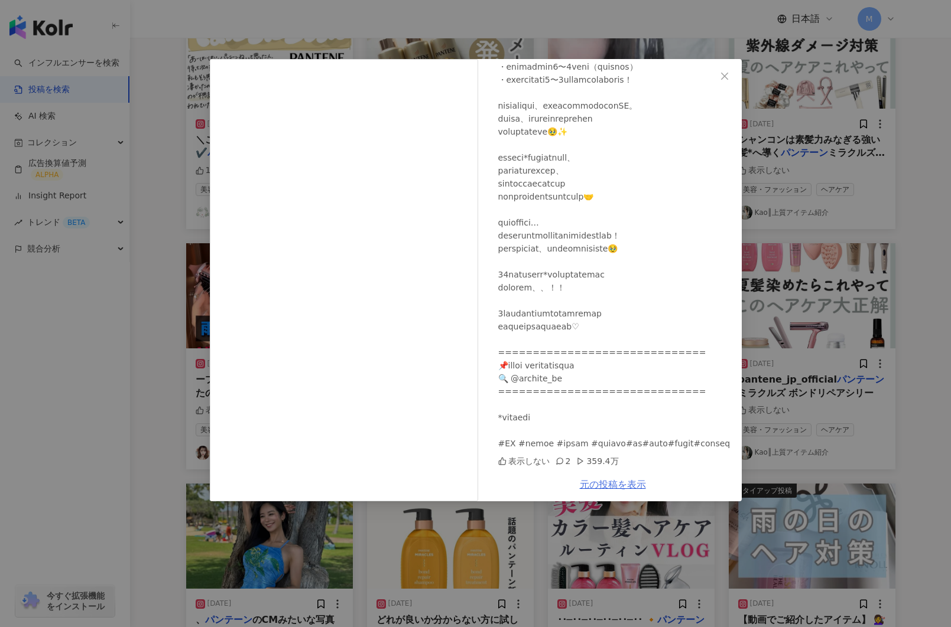
click at [606, 484] on link "元の投稿を表示" at bounding box center [613, 484] width 66 height 11
click at [170, 187] on div "のぼり もえ 2025/05/31 表示しない 2 359.4万 元の投稿を表示" at bounding box center [475, 313] width 951 height 627
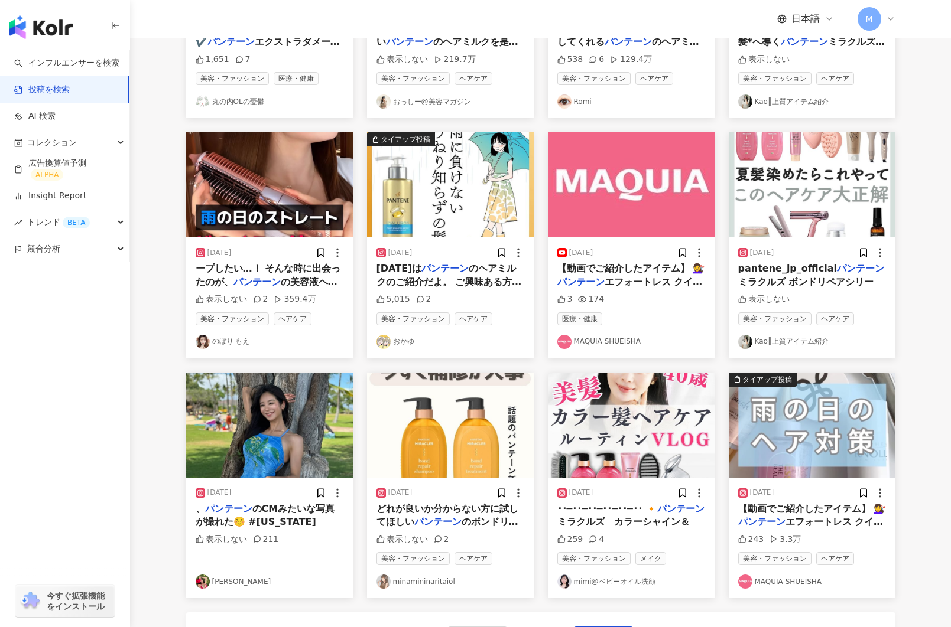
scroll to position [324, 0]
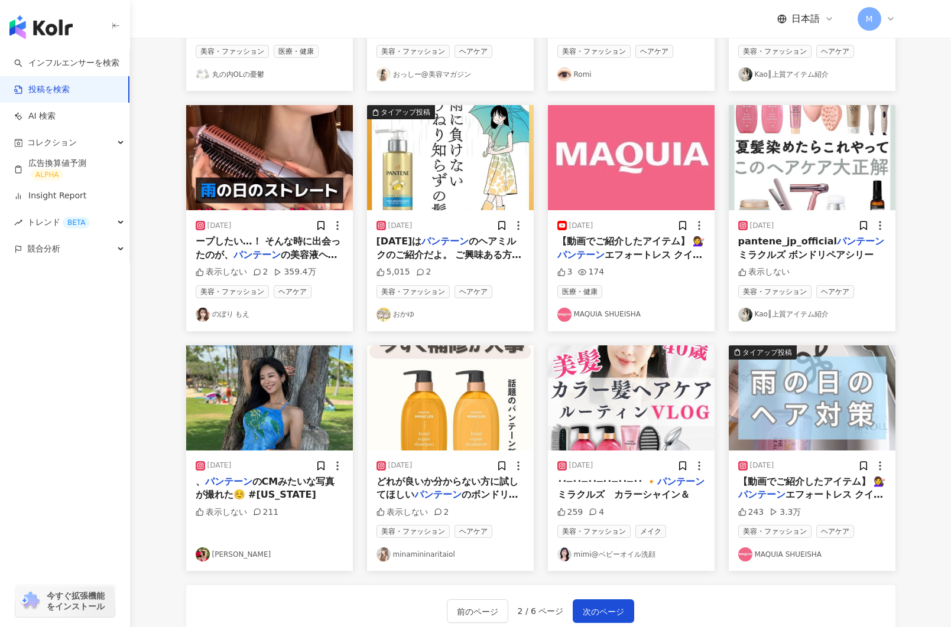
click at [421, 193] on img at bounding box center [450, 157] width 167 height 105
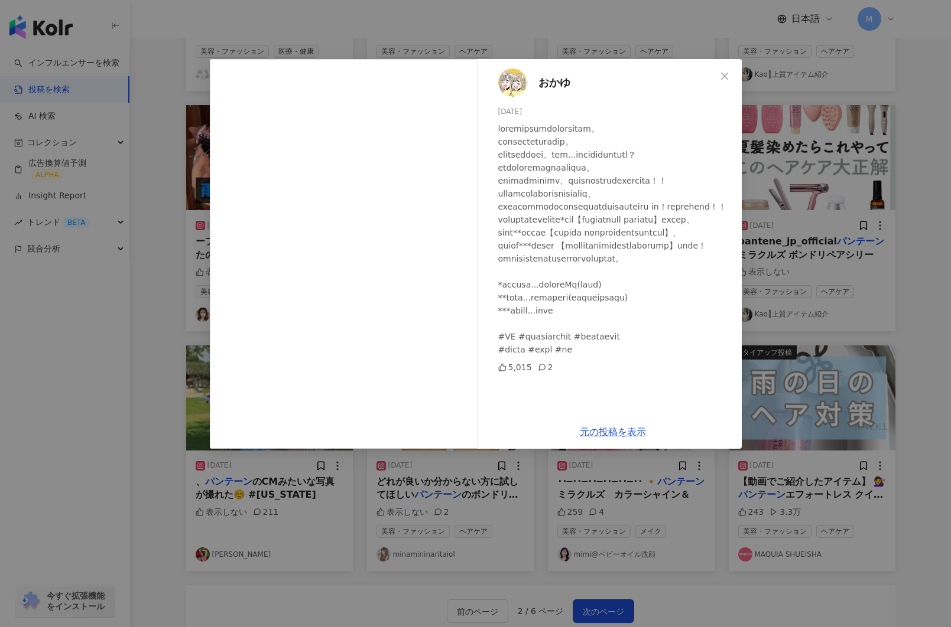
scroll to position [11, 0]
click at [605, 435] on link "元の投稿を表示" at bounding box center [613, 432] width 66 height 11
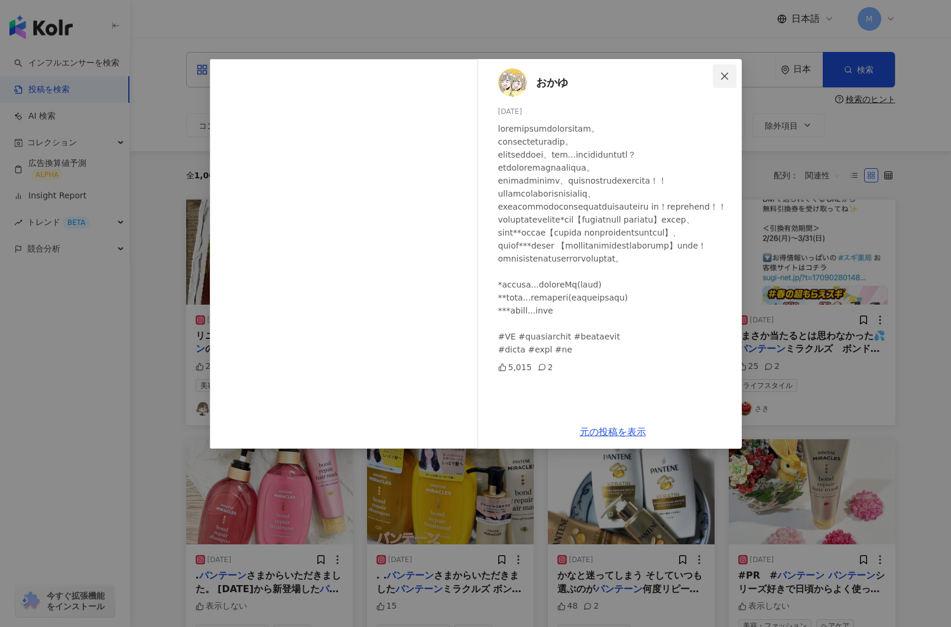
click at [724, 79] on icon "close" at bounding box center [724, 75] width 9 height 9
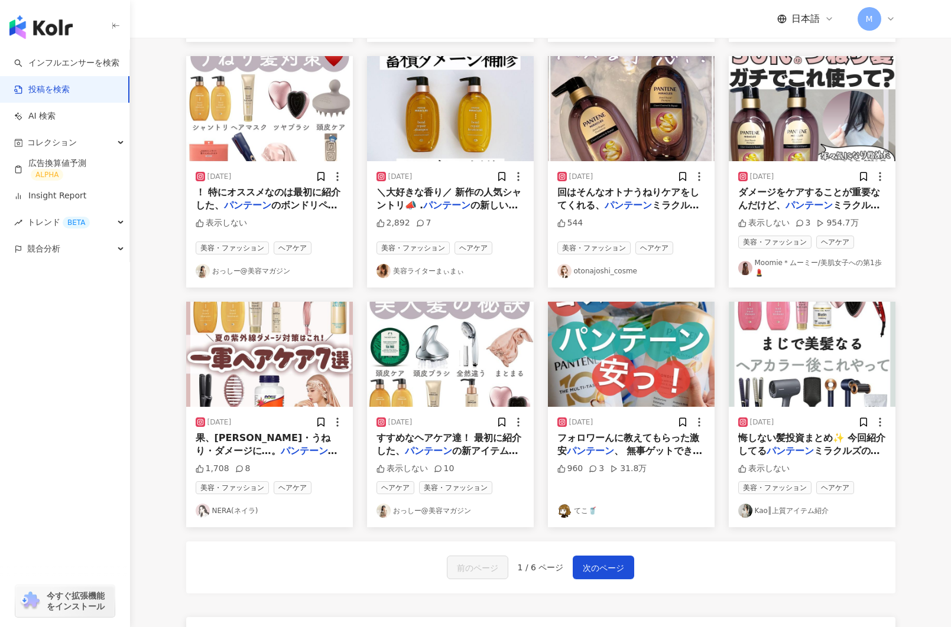
scroll to position [382, 0]
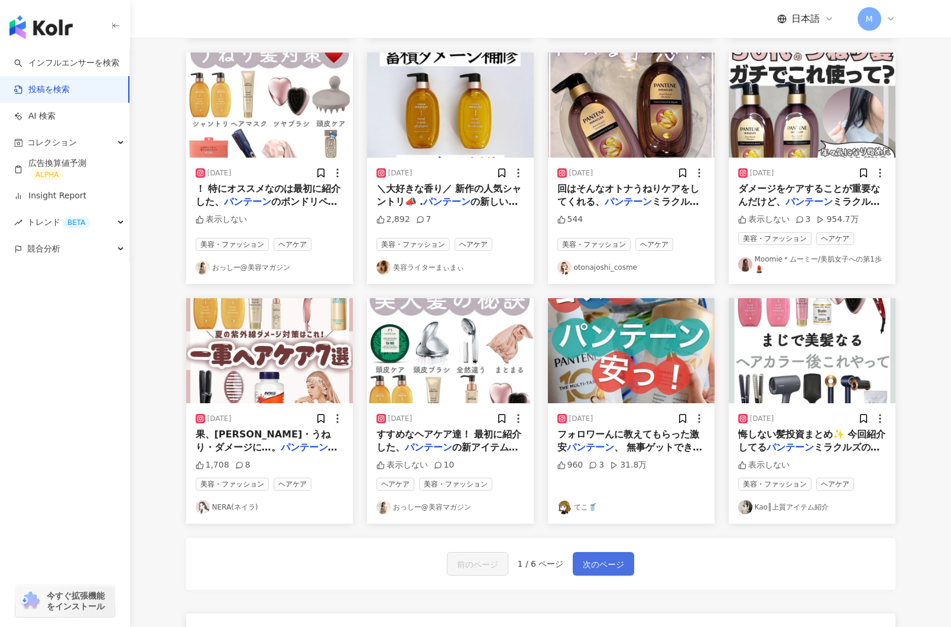
click at [586, 572] on span "次のページ" at bounding box center [603, 565] width 41 height 14
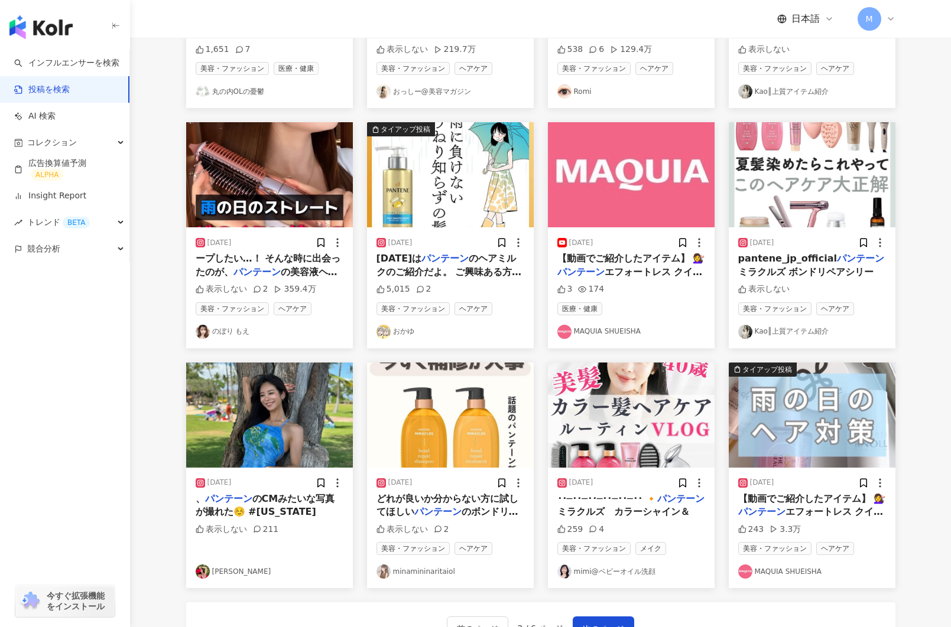
scroll to position [444, 0]
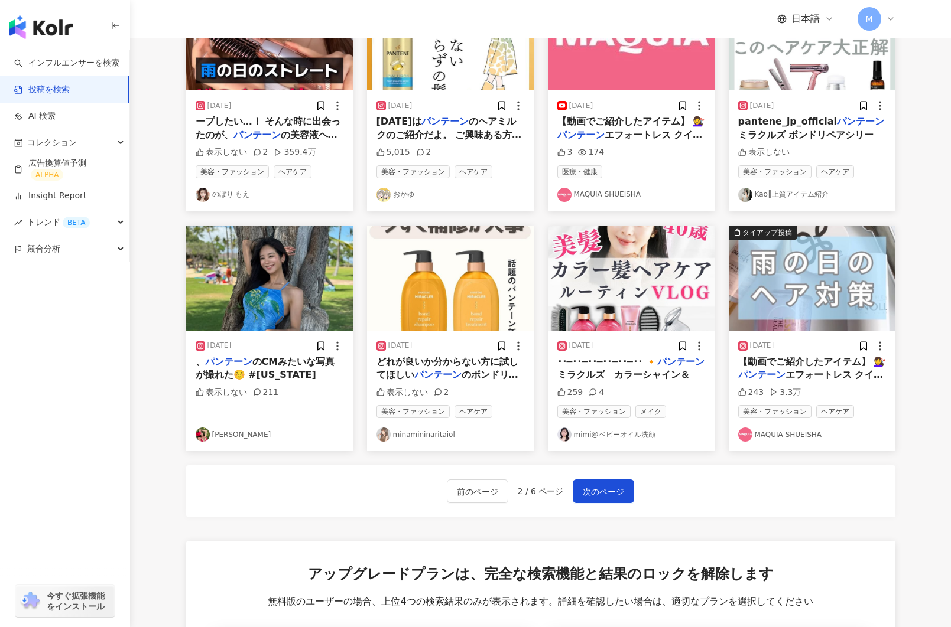
click at [617, 301] on img at bounding box center [631, 278] width 167 height 105
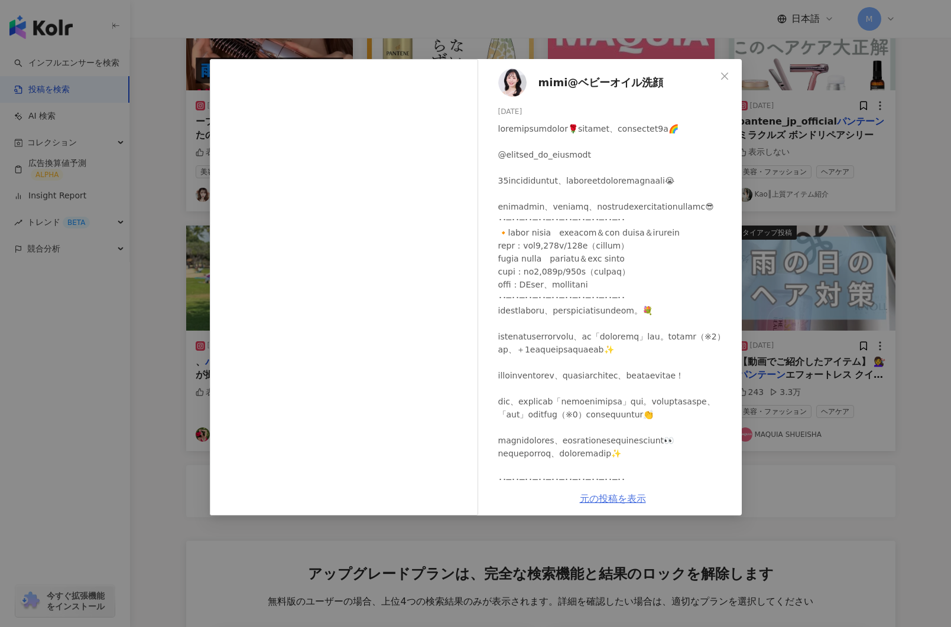
click at [613, 498] on link "元の投稿を表示" at bounding box center [613, 498] width 66 height 11
click at [157, 85] on div "mimi@ベビーオイル洗顔 2024/03/07 259 4 元の投稿を表示" at bounding box center [475, 313] width 951 height 627
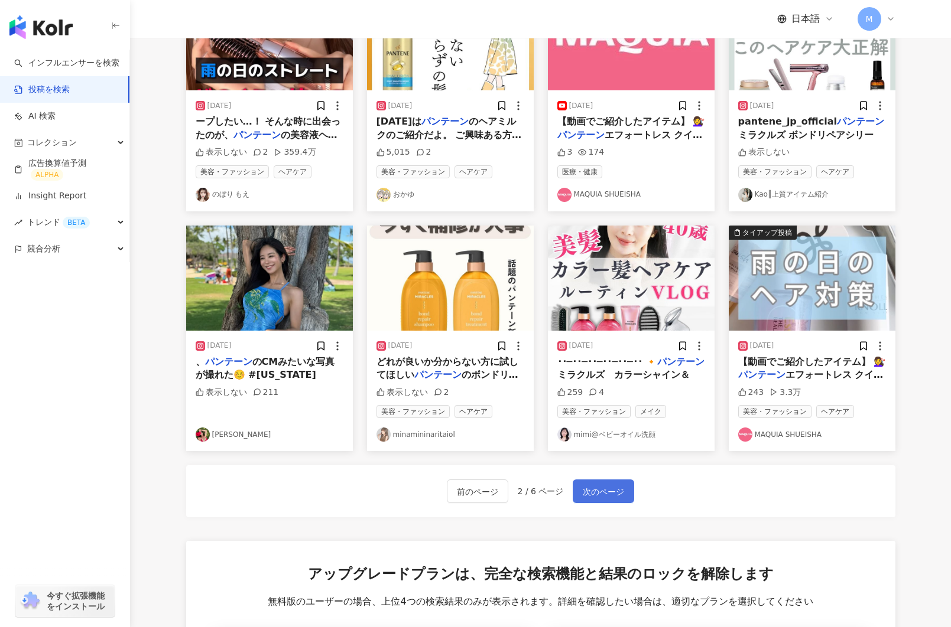
click at [585, 499] on span "次のページ" at bounding box center [603, 492] width 41 height 14
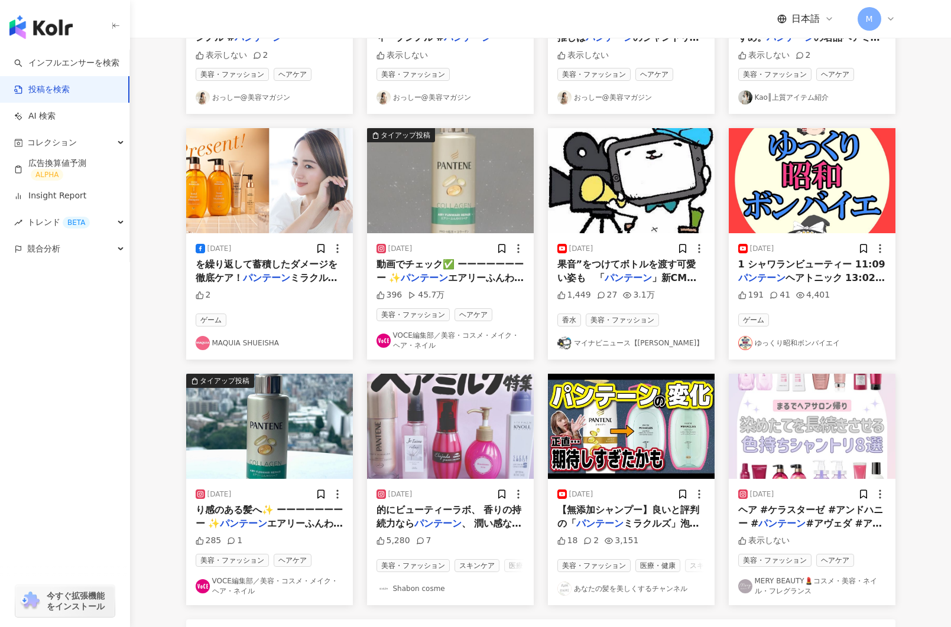
scroll to position [0, 0]
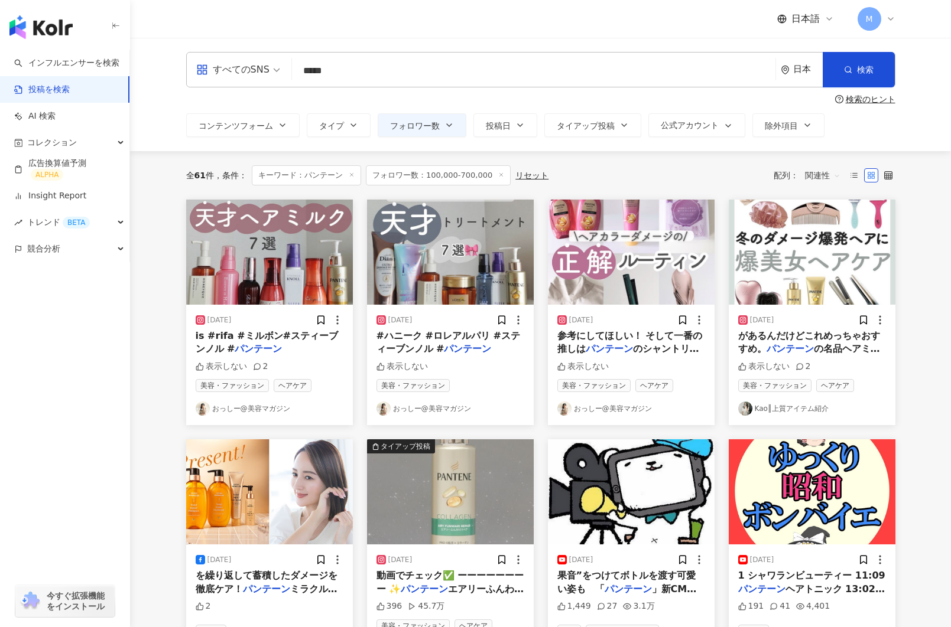
click at [249, 272] on img at bounding box center [269, 252] width 167 height 105
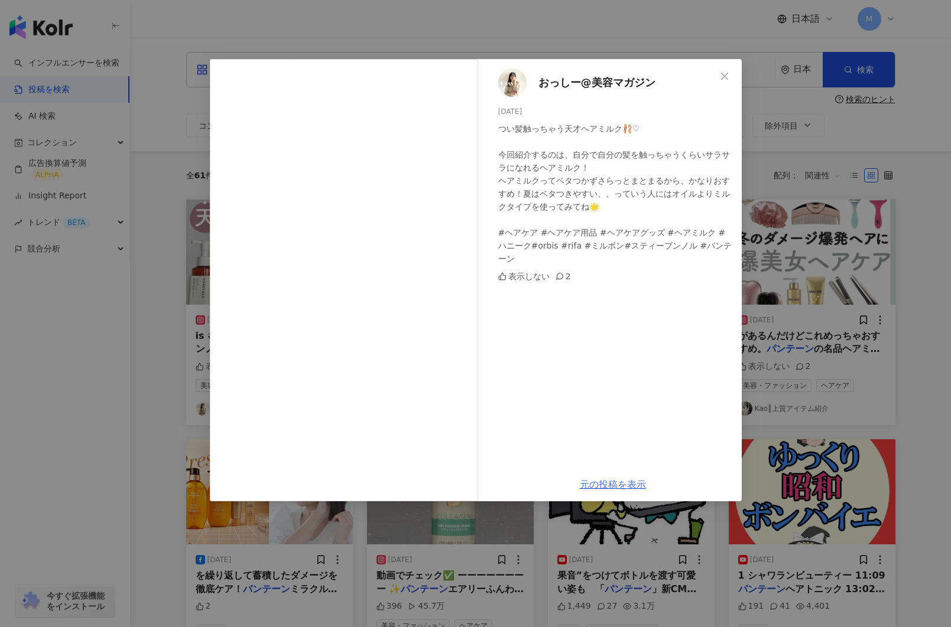
click at [610, 484] on link "元の投稿を表示" at bounding box center [613, 484] width 66 height 11
click at [164, 108] on div "おっしー@美容マガジン 2024/06/22 つい髪触っちゃう天才ヘアミルク🩰♡ 今回紹介するのは、自分で自分の髪を触っちゃうくらいサラサラになれるヘアミルク…" at bounding box center [475, 313] width 951 height 627
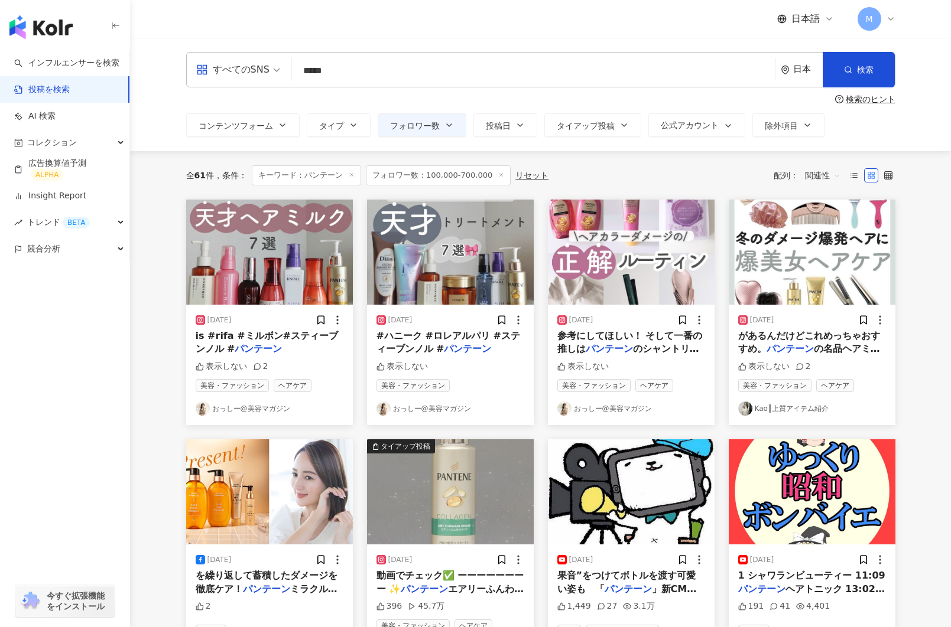
click at [464, 271] on img at bounding box center [450, 252] width 167 height 105
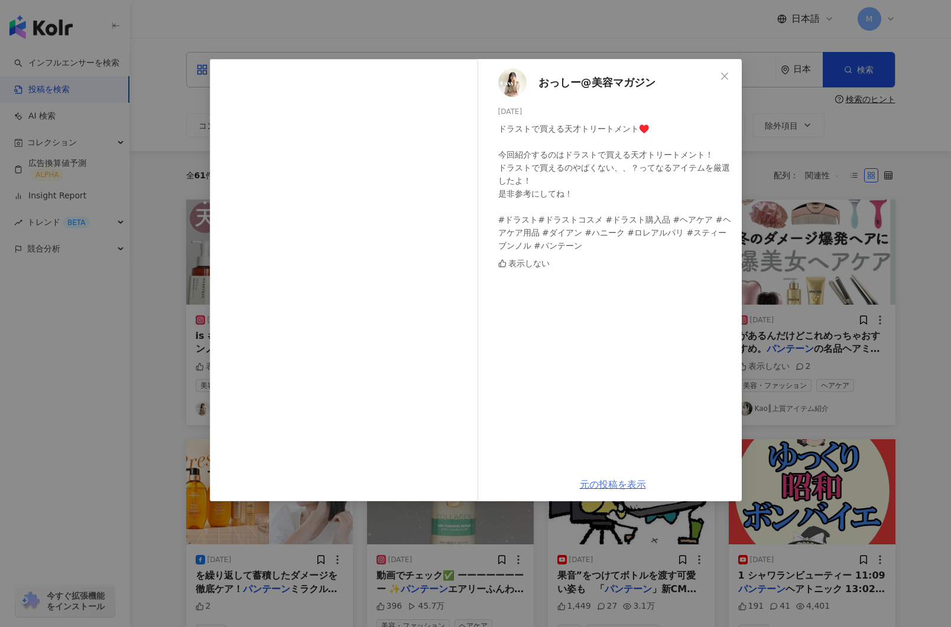
click at [604, 486] on link "元の投稿を表示" at bounding box center [613, 484] width 66 height 11
click at [144, 92] on div "おっしー@美容マガジン 2024/07/21 ドラストで買える天才トリートメント♥️ 今回紹介するのはドラストで買える天才トリートメント！ ドラストで買えるの…" at bounding box center [475, 313] width 951 height 627
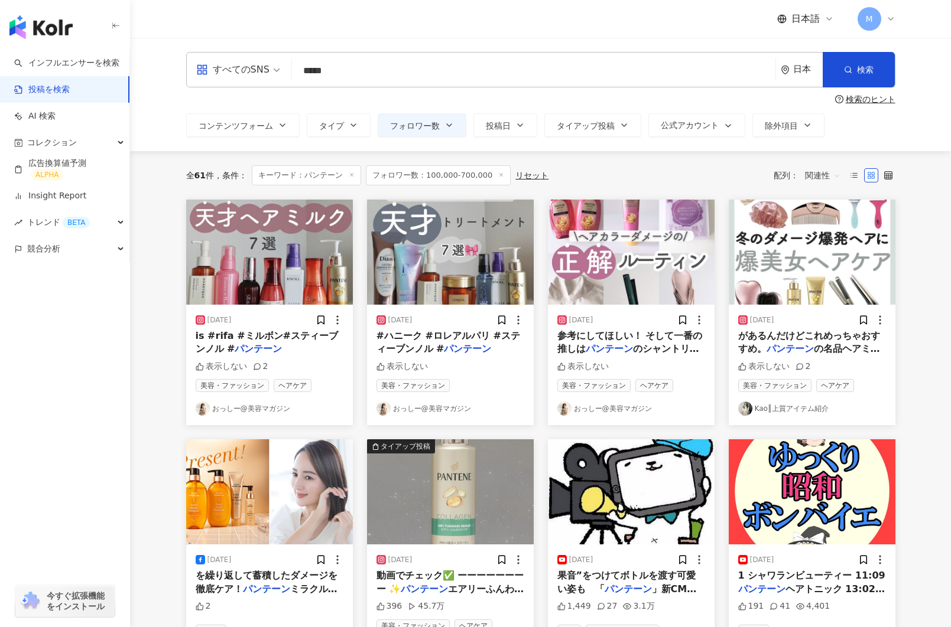
scroll to position [9, 0]
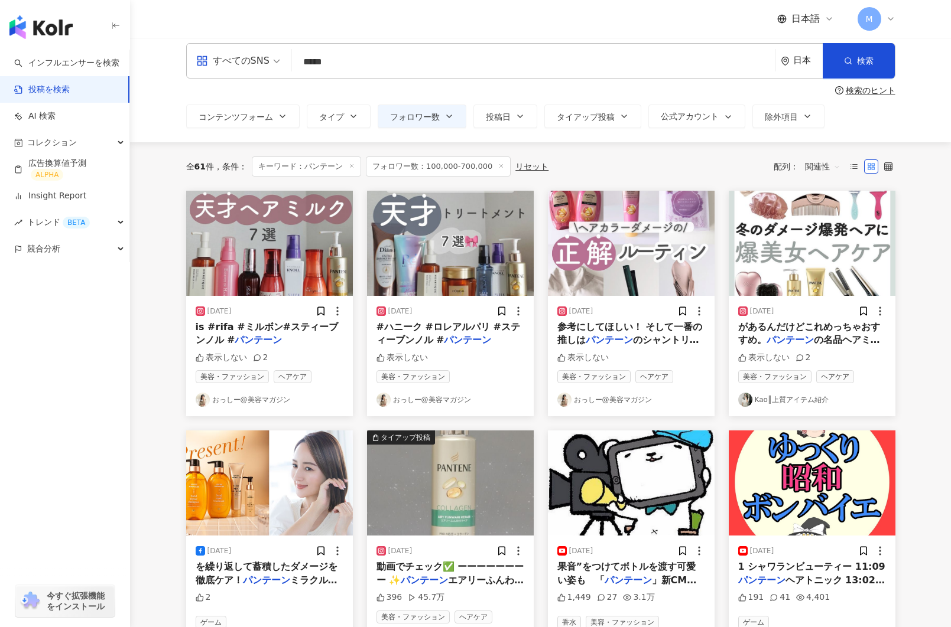
click at [782, 273] on img at bounding box center [812, 243] width 167 height 105
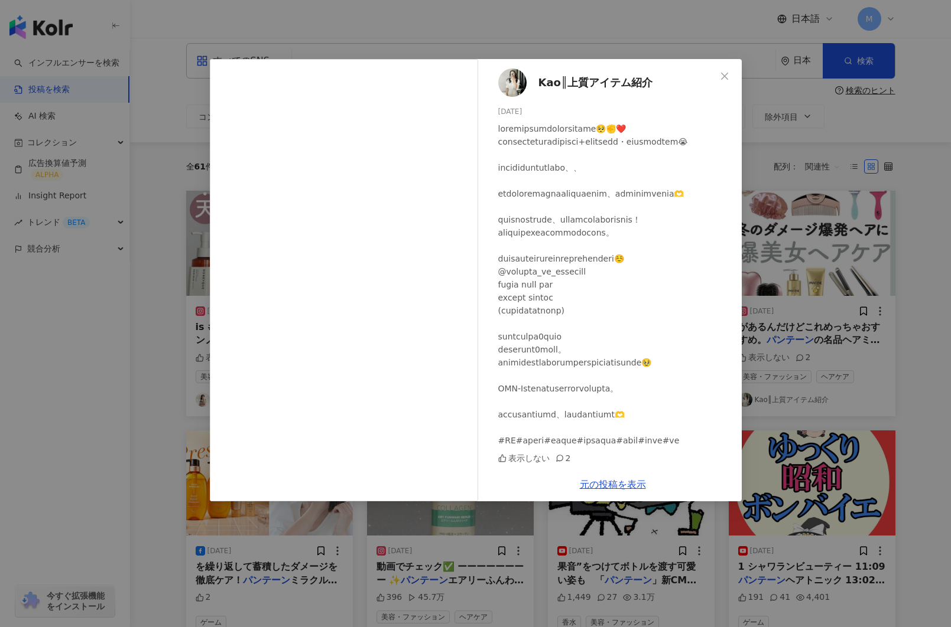
scroll to position [0, 0]
click at [723, 80] on icon "close" at bounding box center [724, 75] width 9 height 9
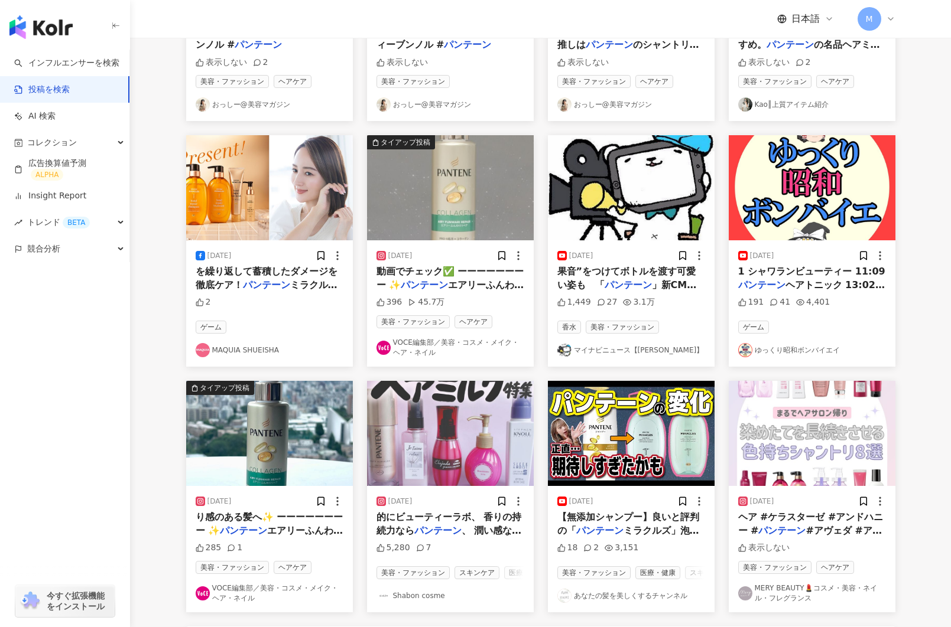
scroll to position [308, 0]
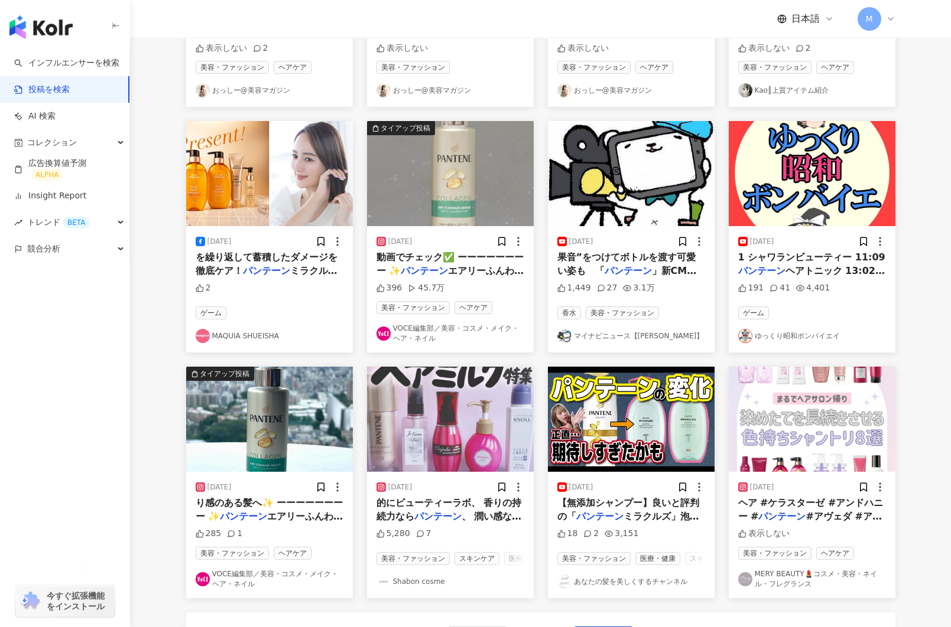
click at [820, 176] on img at bounding box center [812, 173] width 167 height 105
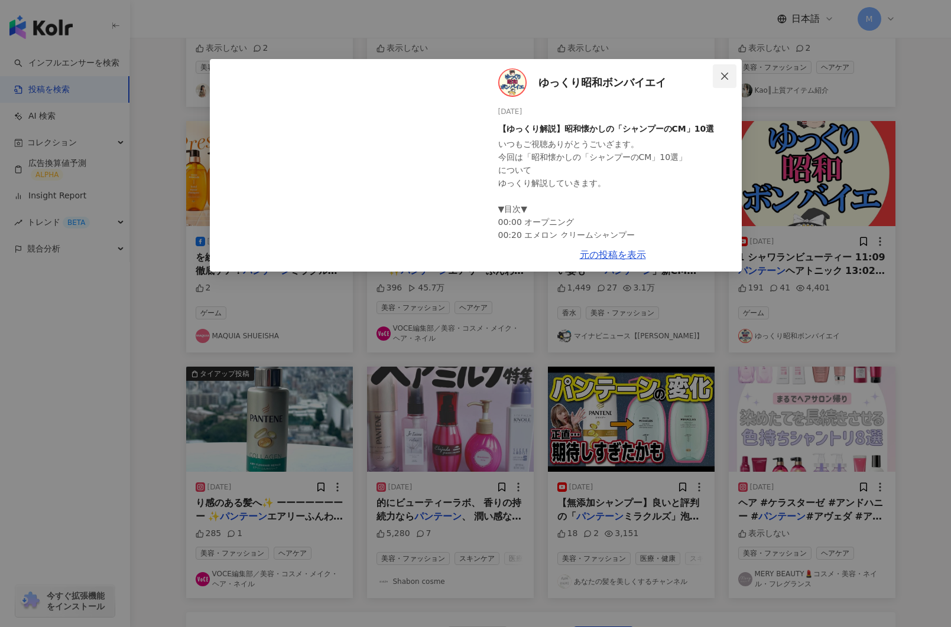
click at [723, 74] on icon "close" at bounding box center [724, 75] width 7 height 7
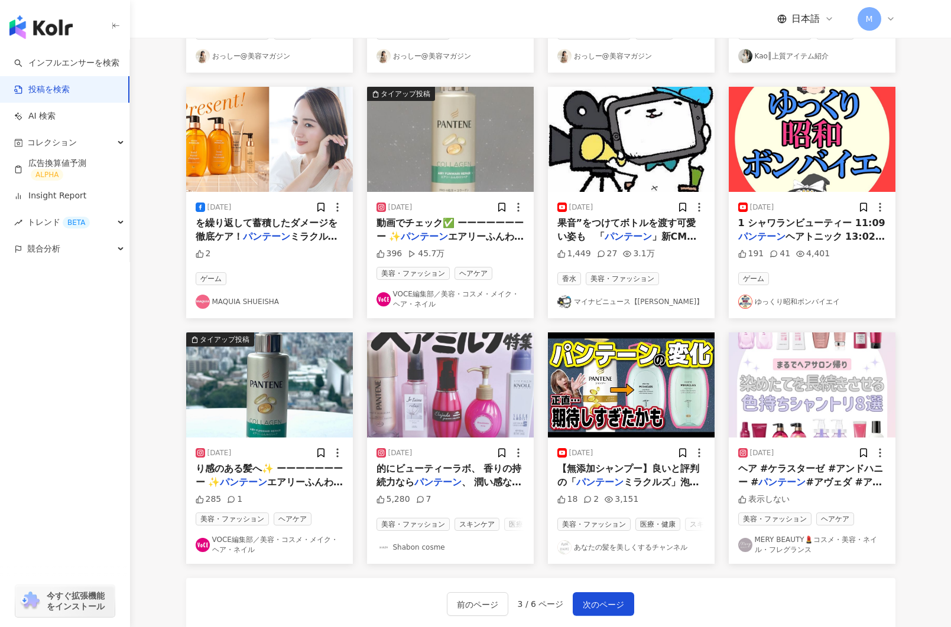
scroll to position [343, 0]
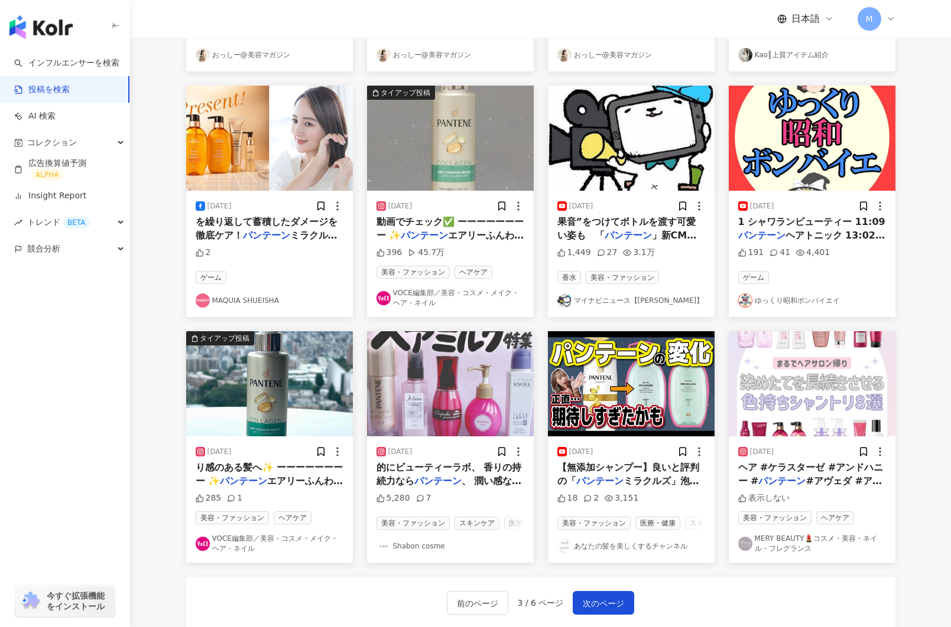
click at [606, 170] on img at bounding box center [631, 138] width 167 height 105
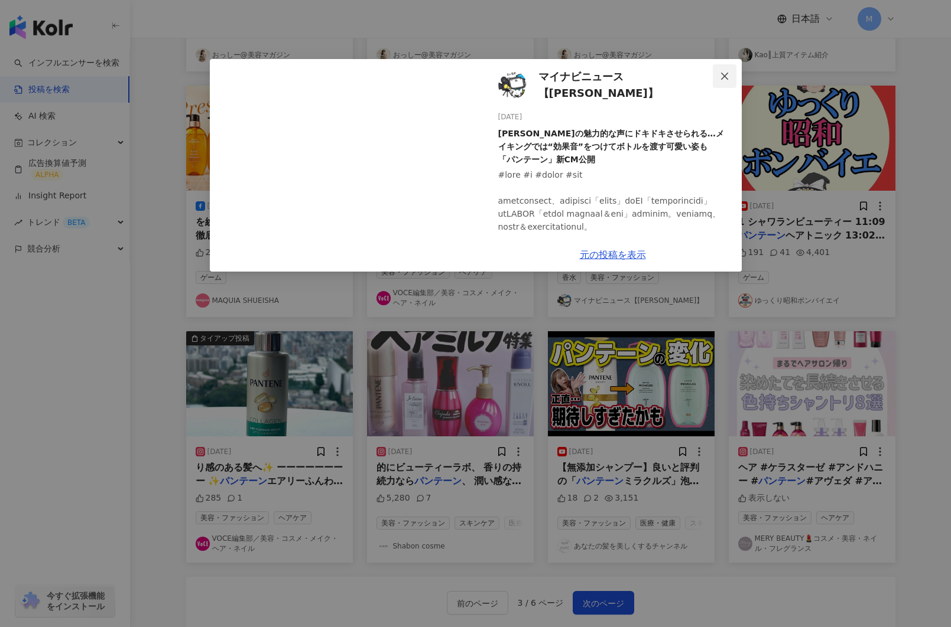
click at [725, 74] on icon "close" at bounding box center [724, 75] width 7 height 7
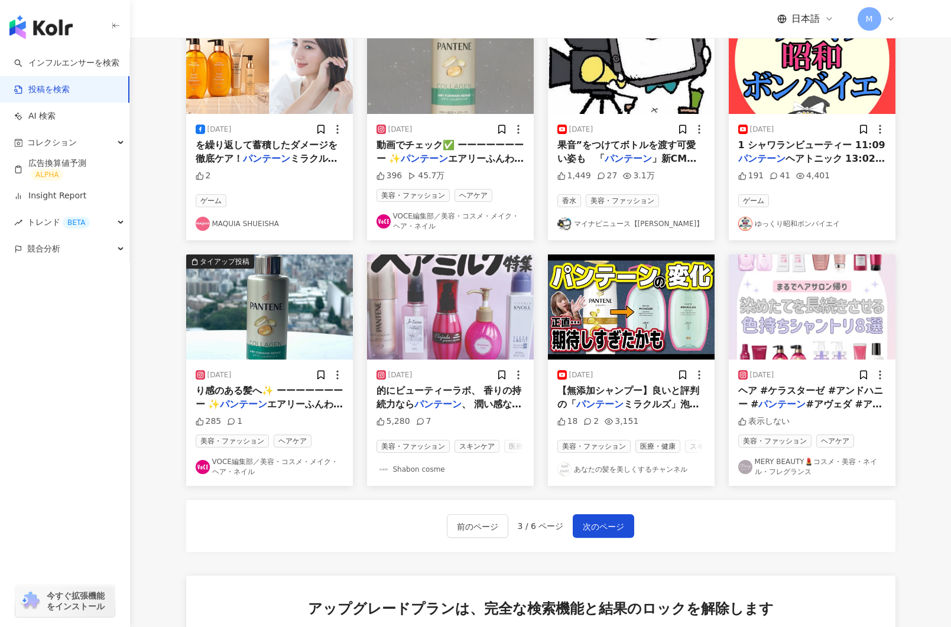
scroll to position [421, 0]
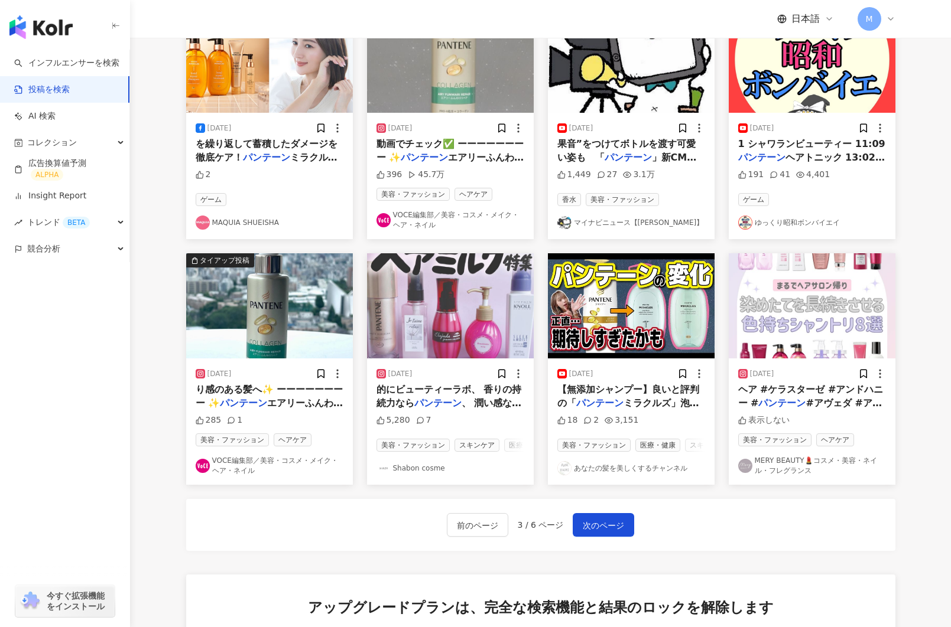
click at [451, 335] on img at bounding box center [450, 305] width 167 height 105
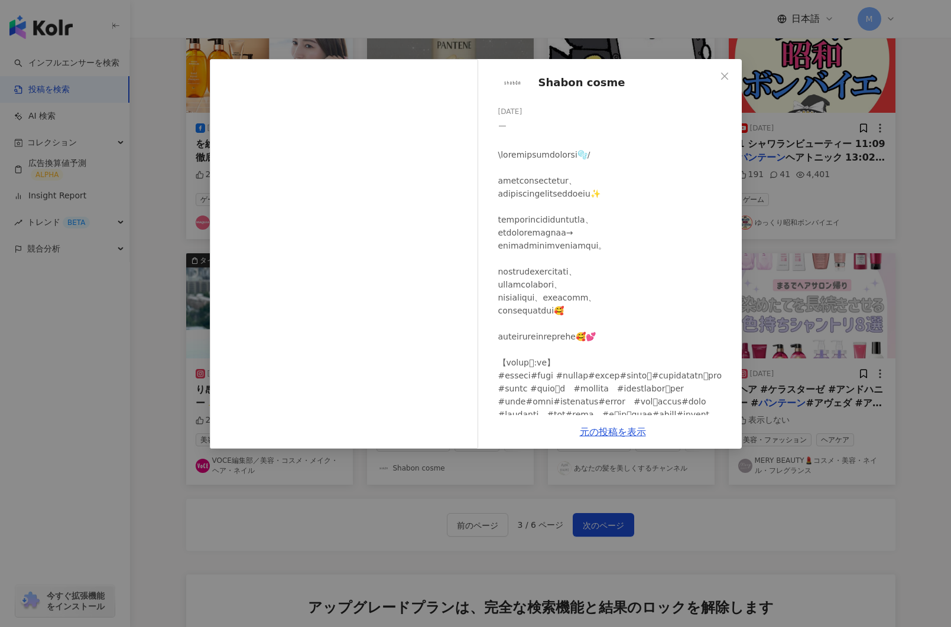
scroll to position [76, 0]
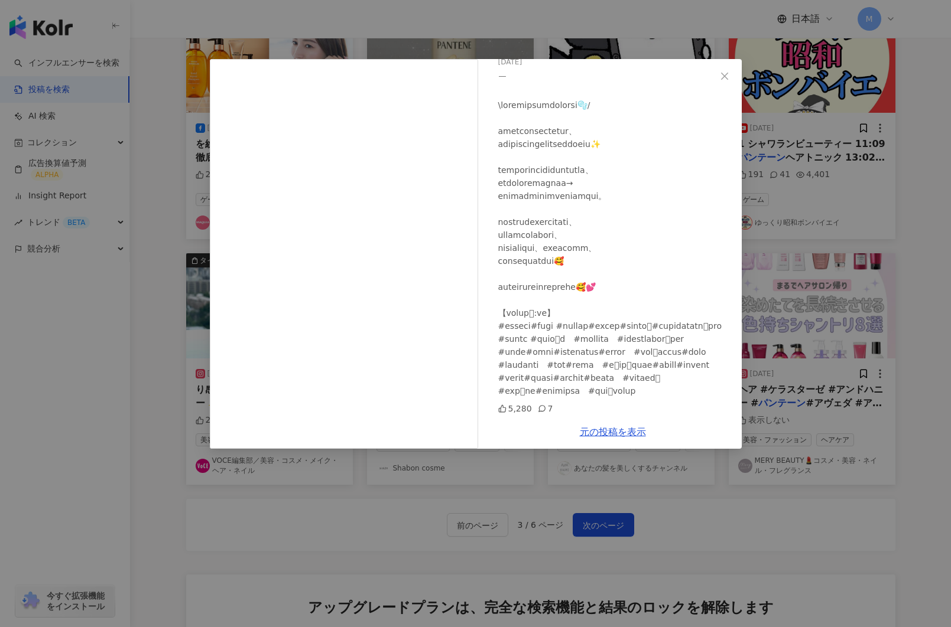
click at [523, 490] on div "Shabon cosme 2023/08/14 5,280 7 元の投稿を表示" at bounding box center [475, 313] width 951 height 627
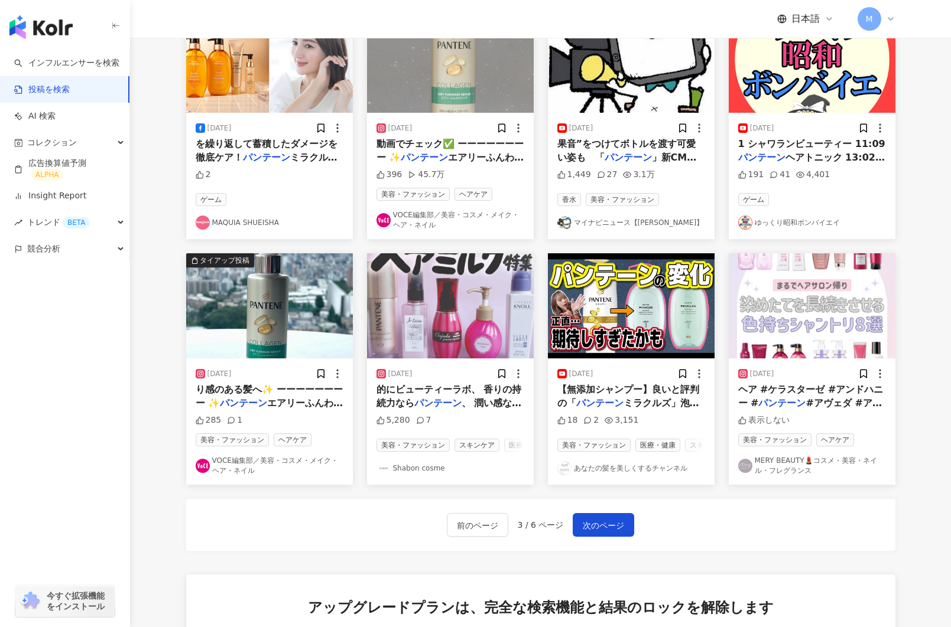
click at [447, 323] on img at bounding box center [450, 305] width 167 height 105
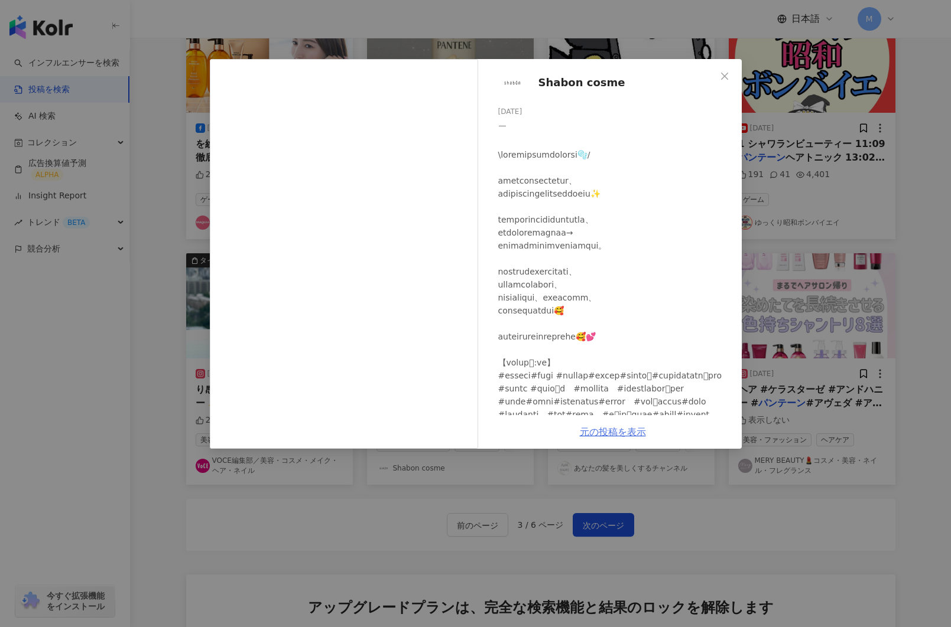
click at [614, 428] on link "元の投稿を表示" at bounding box center [613, 432] width 66 height 11
click at [161, 131] on div "Shabon cosme 2023/08/14 5,280 7 元の投稿を表示" at bounding box center [475, 313] width 951 height 627
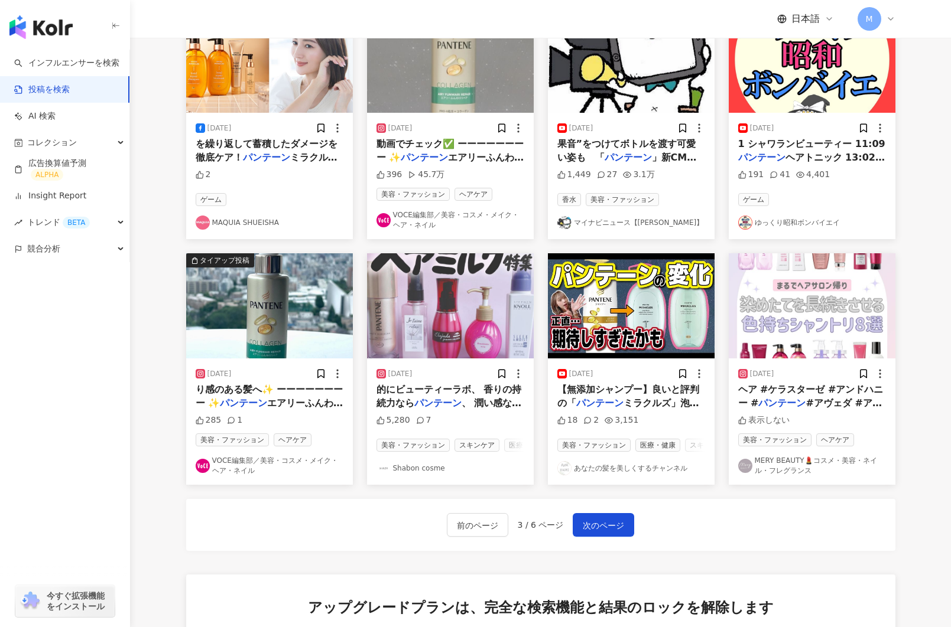
click at [606, 322] on img at bounding box center [631, 305] width 167 height 105
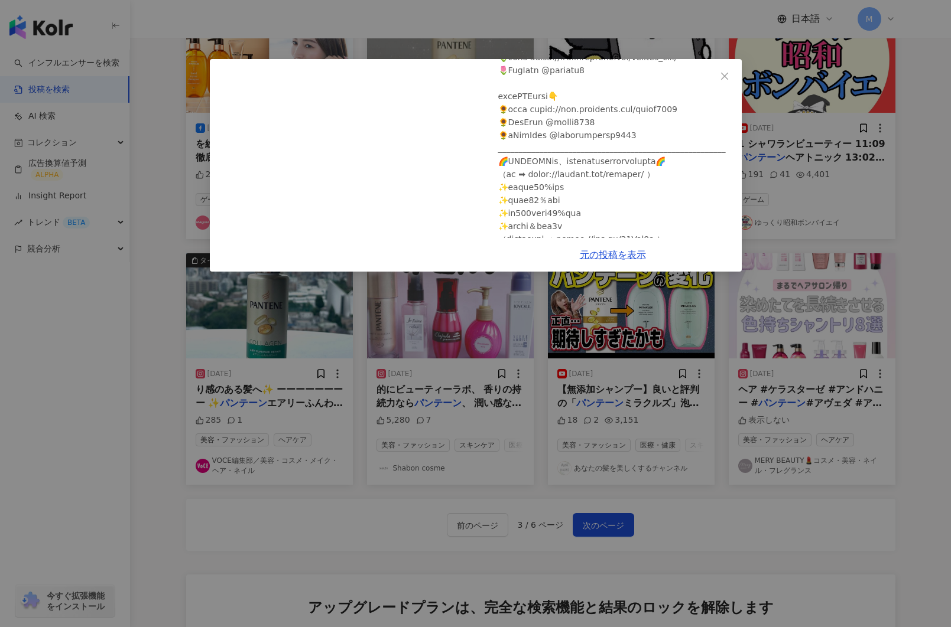
scroll to position [244, 0]
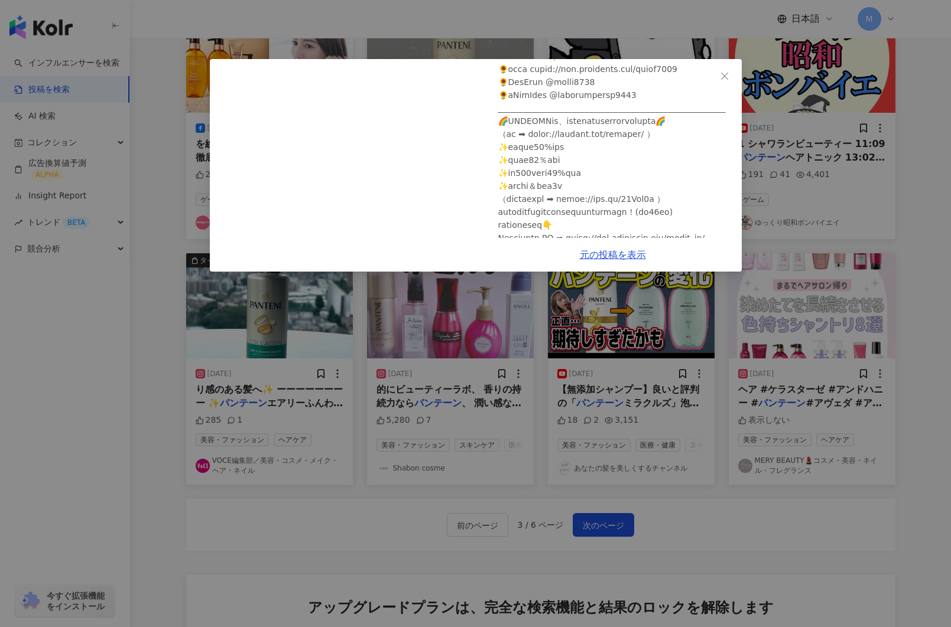
click at [609, 261] on div "元の投稿を表示" at bounding box center [613, 255] width 258 height 34
click at [609, 258] on link "元の投稿を表示" at bounding box center [613, 254] width 66 height 11
click at [177, 282] on div "あなたの髪を美しくするチャンネル 2023/12/02 【無添加シャンプー】良いと評判の「パンテーンミラクルズ」泡立ち良き！洗浄成分は優しくなっているけど…🕺…" at bounding box center [475, 313] width 951 height 627
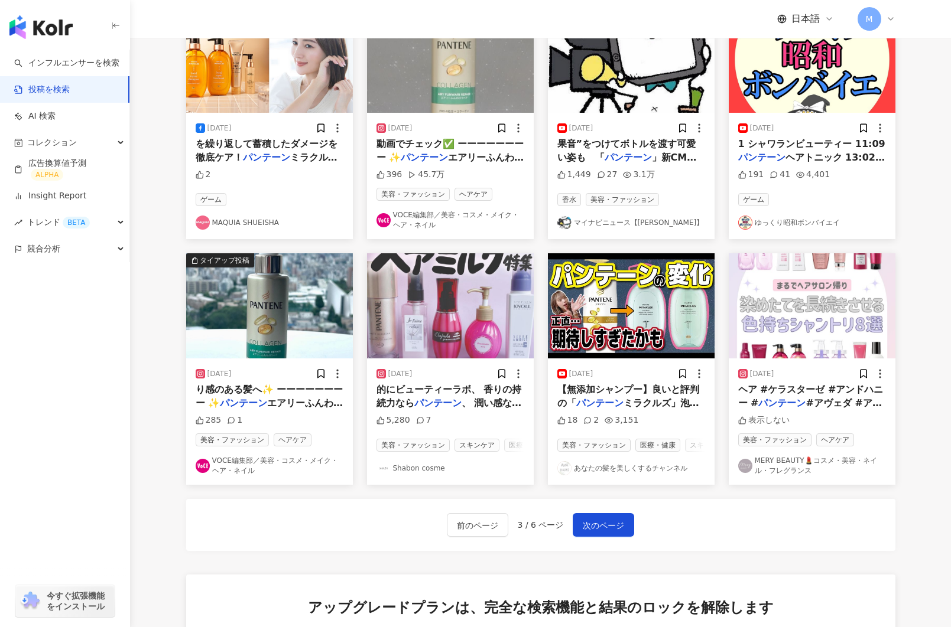
click at [765, 314] on img at bounding box center [812, 305] width 167 height 105
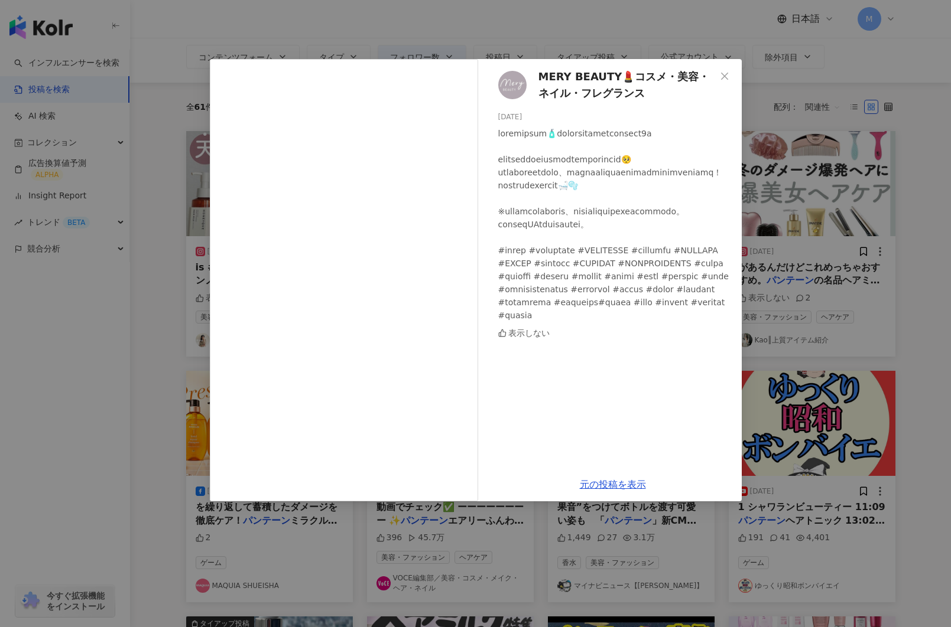
scroll to position [37, 0]
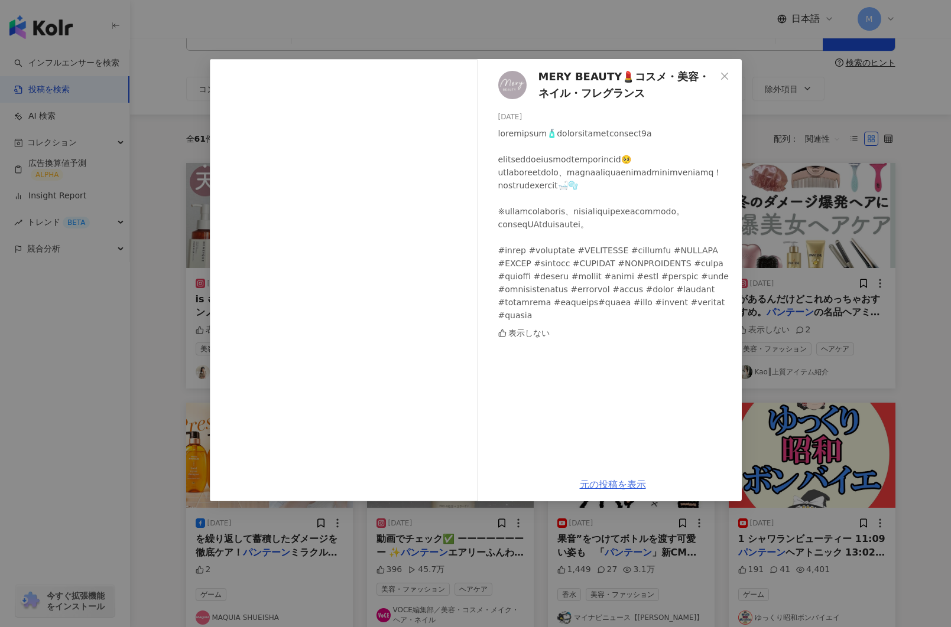
click at [617, 487] on link "元の投稿を表示" at bounding box center [613, 484] width 66 height 11
click at [180, 167] on div "MERY BEAUTY💄コスメ・美容・ネイル・フレグランス 2025/03/12 表示しない 元の投稿を表示" at bounding box center [475, 313] width 951 height 627
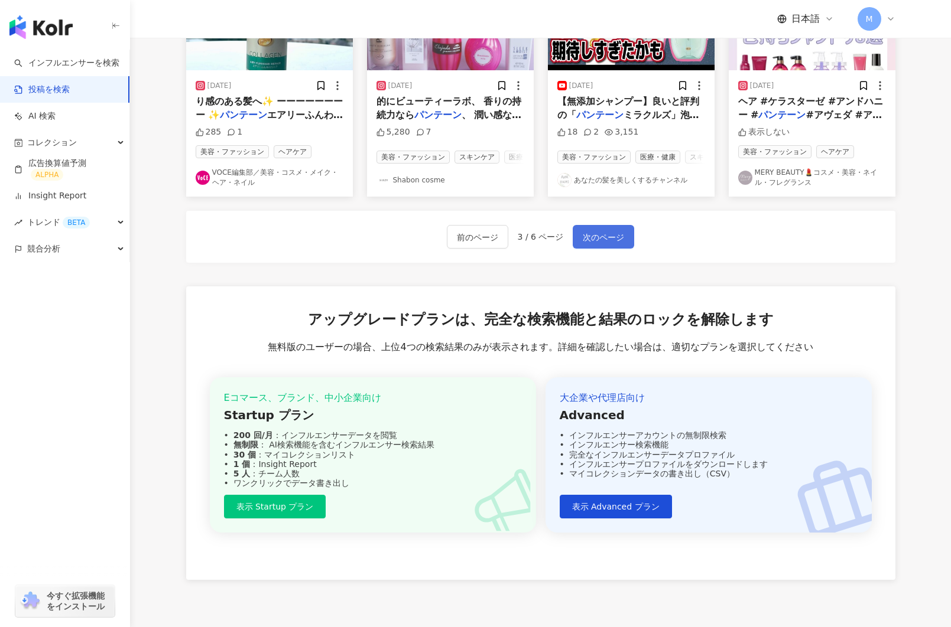
click at [613, 245] on span "次のページ" at bounding box center [603, 237] width 41 height 14
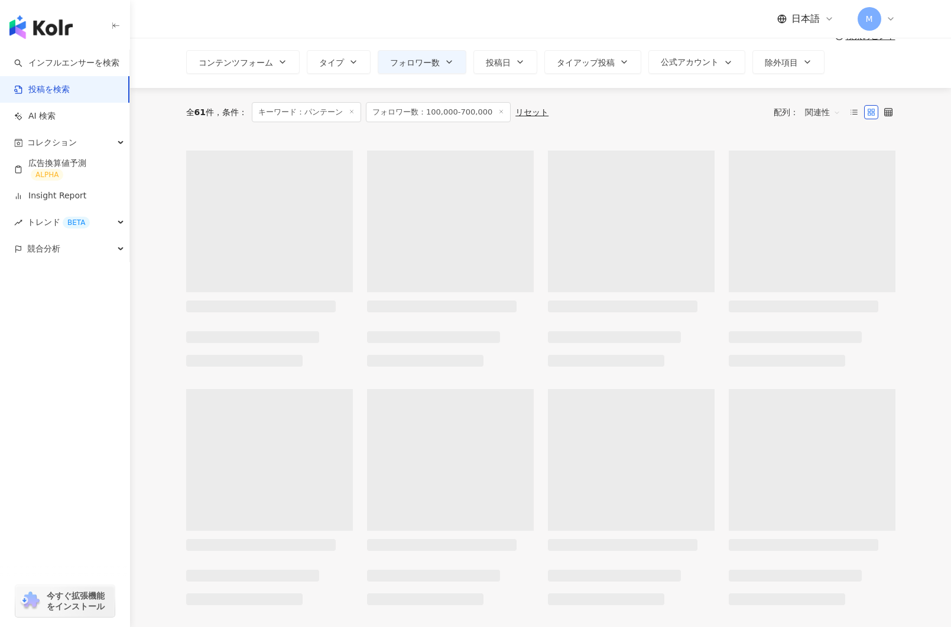
scroll to position [0, 0]
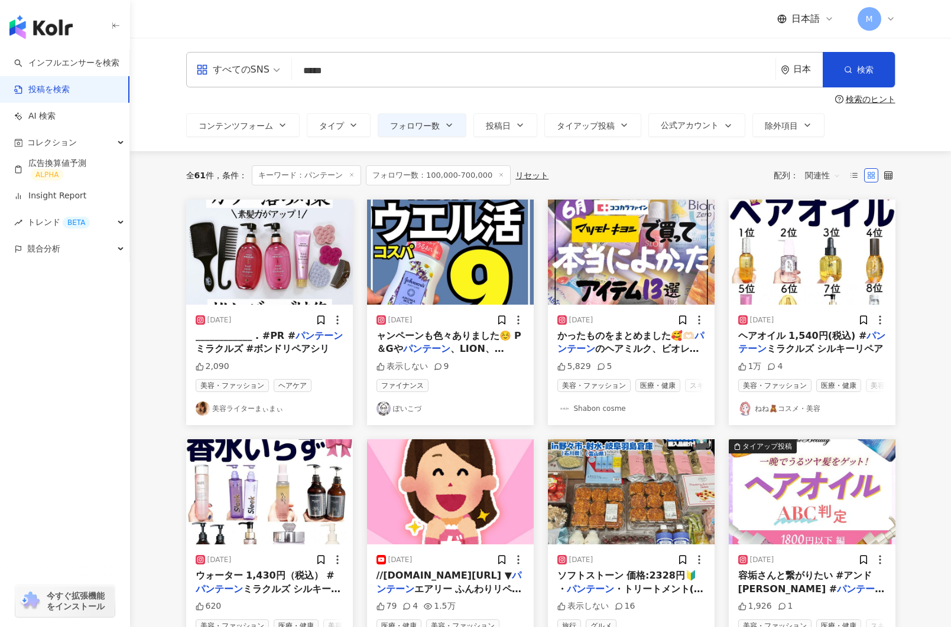
click at [795, 256] on img at bounding box center [812, 252] width 167 height 105
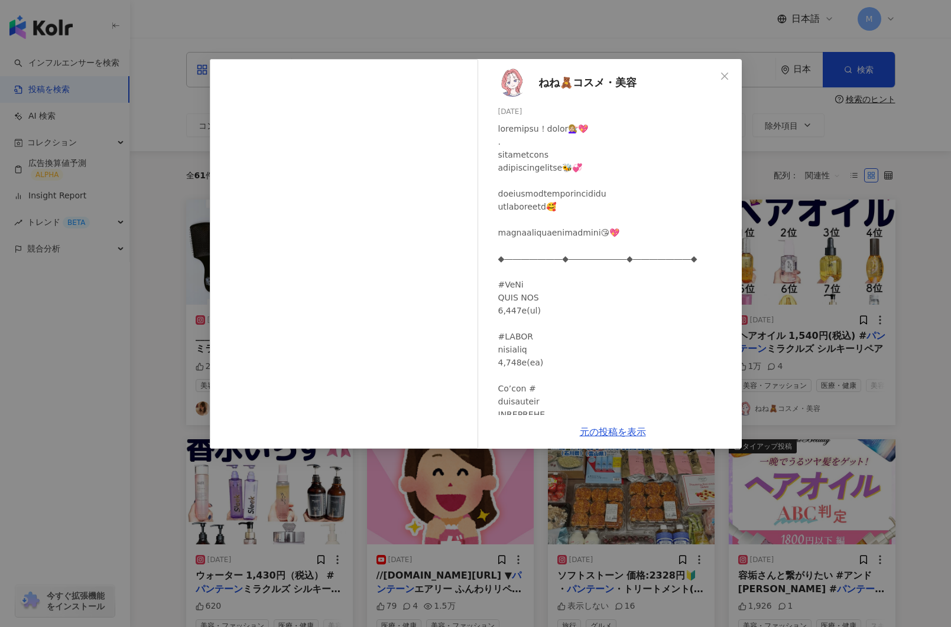
scroll to position [12, 0]
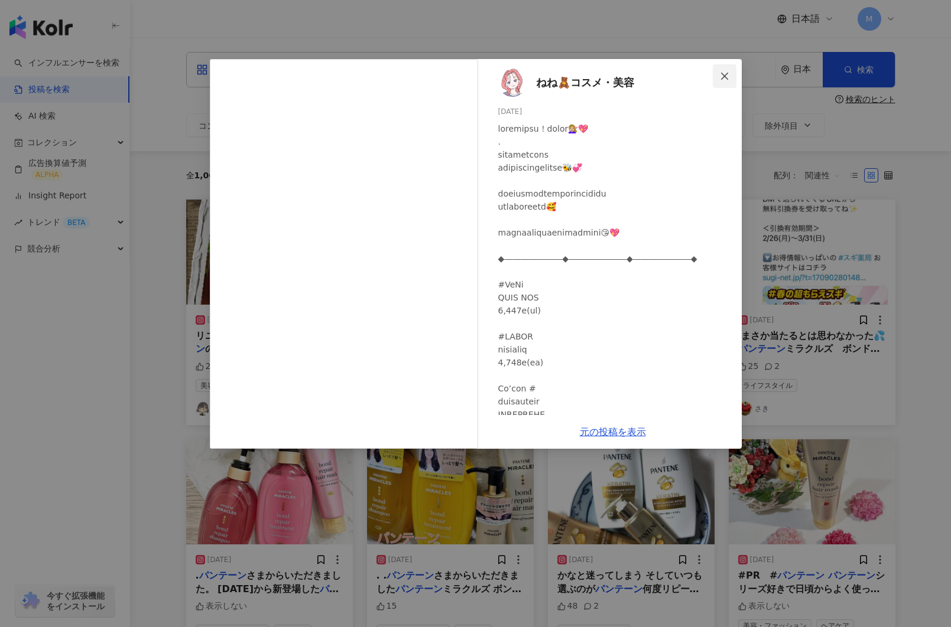
click at [723, 73] on icon "close" at bounding box center [724, 75] width 9 height 9
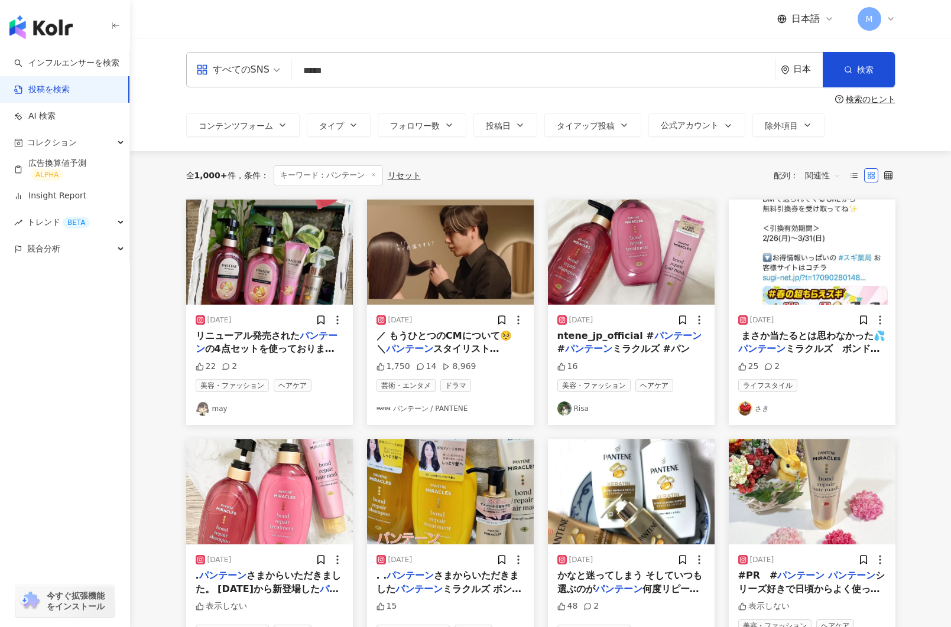
click at [795, 243] on img at bounding box center [812, 252] width 167 height 105
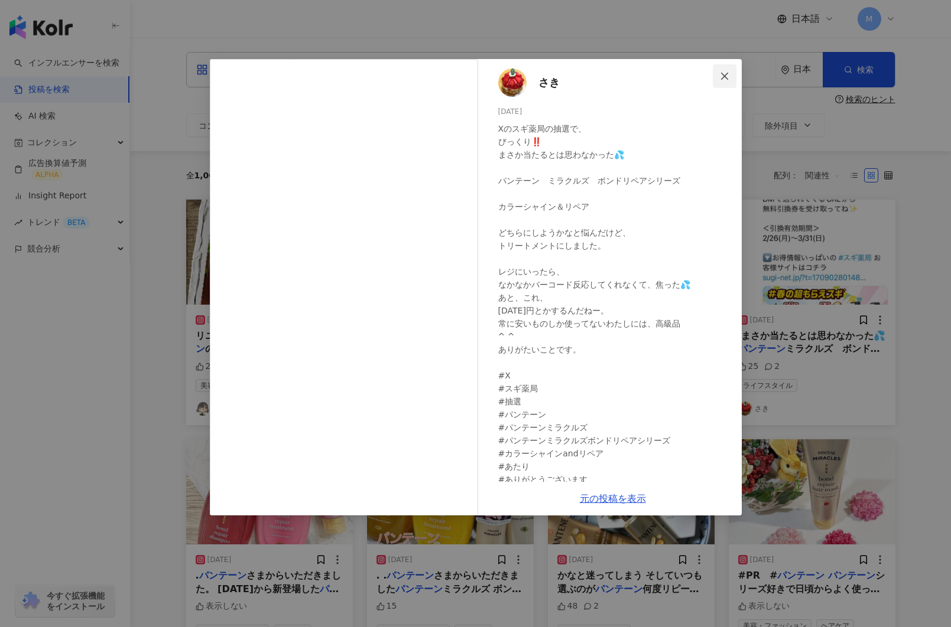
click at [723, 71] on icon "close" at bounding box center [724, 75] width 9 height 9
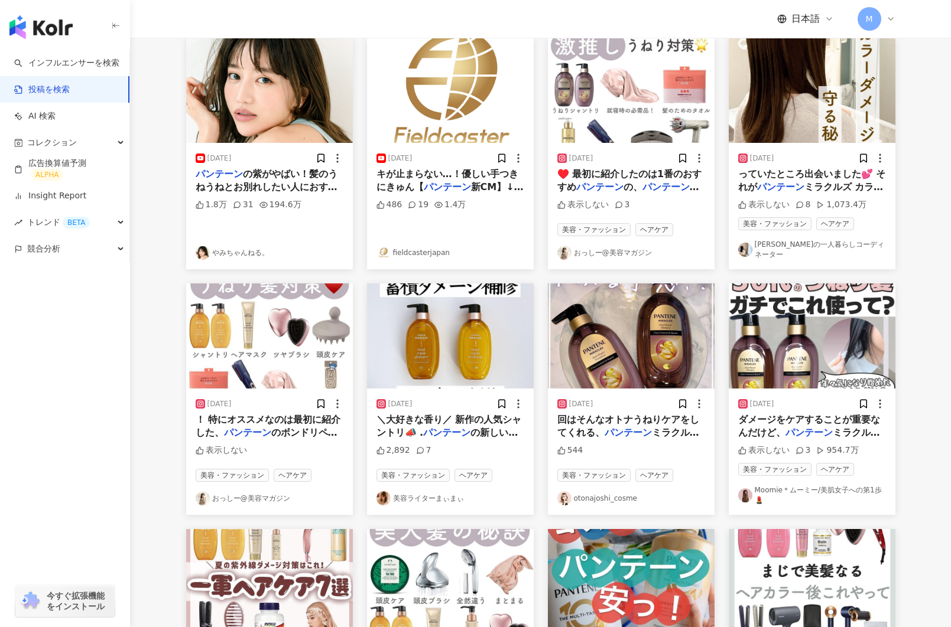
scroll to position [423, 0]
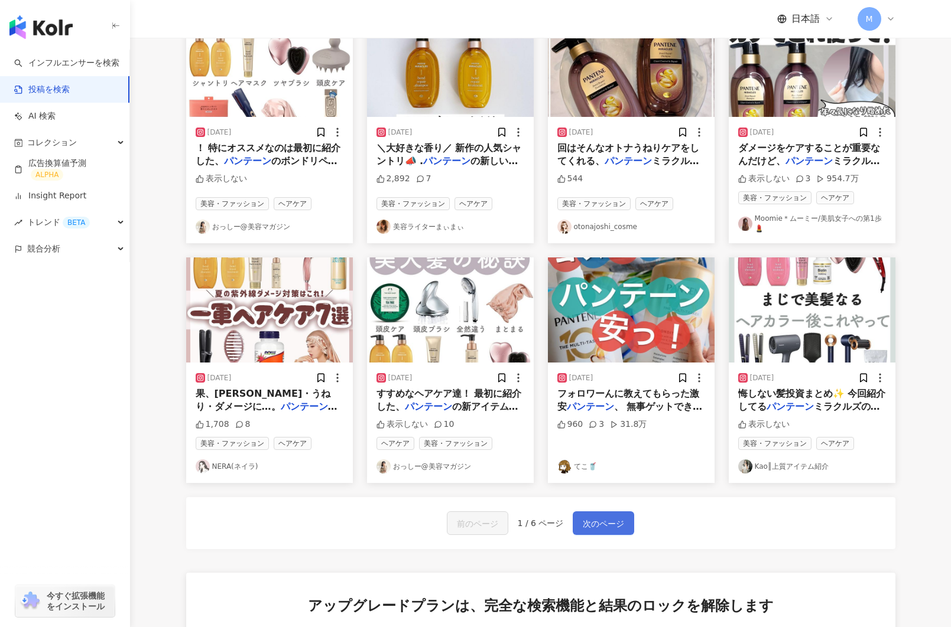
click at [602, 531] on span "次のページ" at bounding box center [603, 524] width 41 height 14
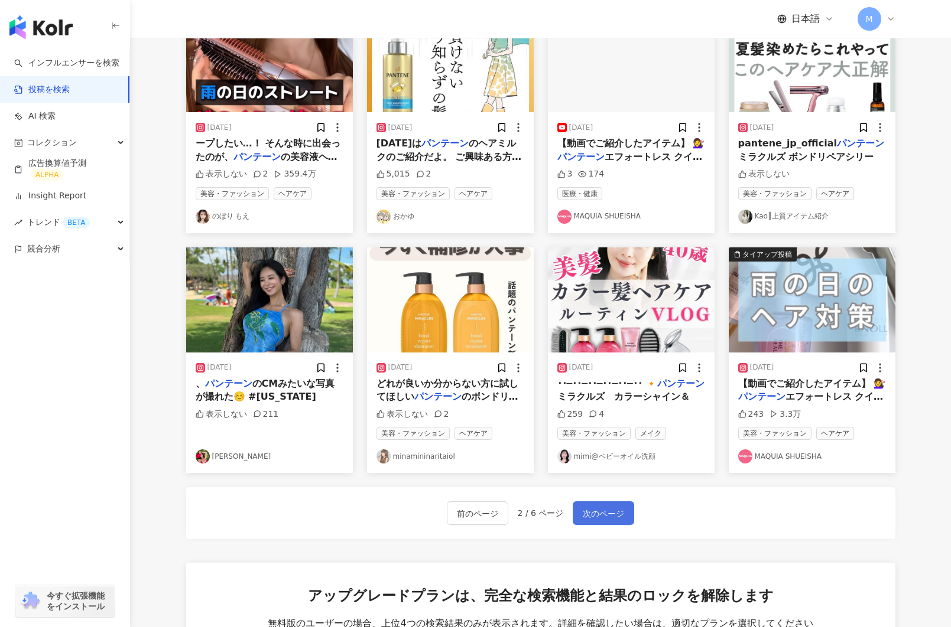
scroll to position [412, 0]
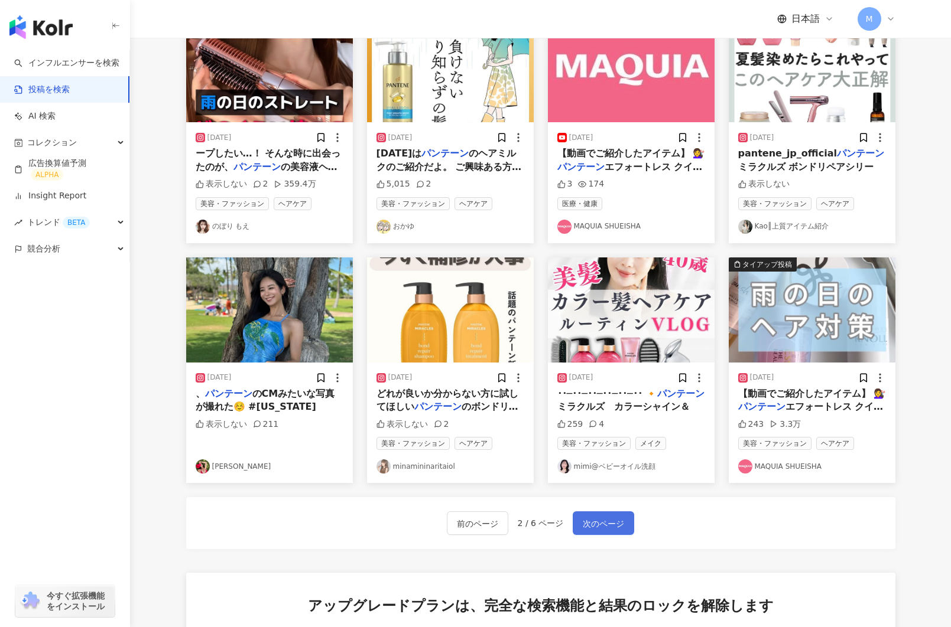
click at [603, 531] on span "次のページ" at bounding box center [603, 524] width 41 height 14
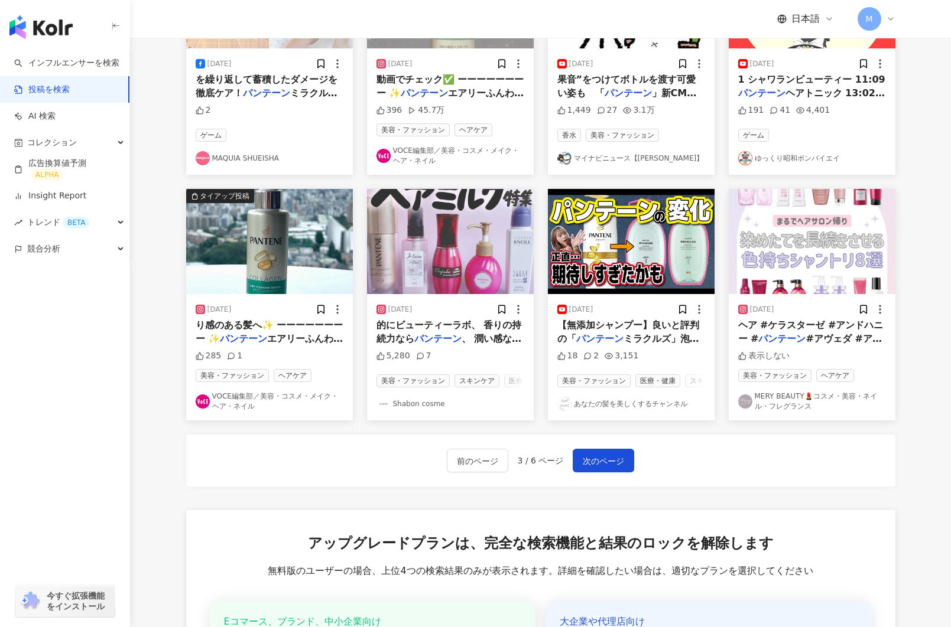
scroll to position [500, 0]
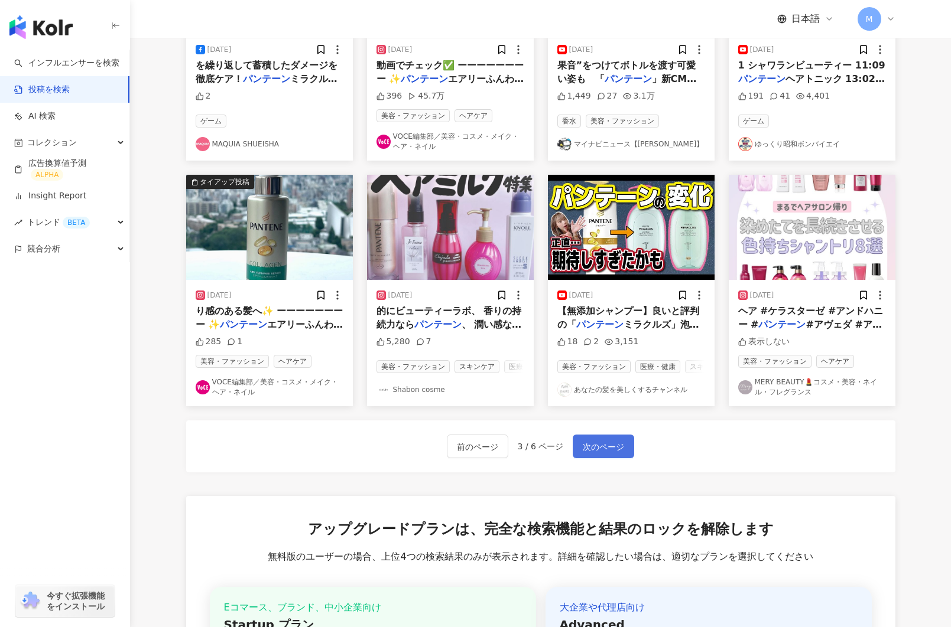
click at [601, 454] on span "次のページ" at bounding box center [603, 447] width 41 height 14
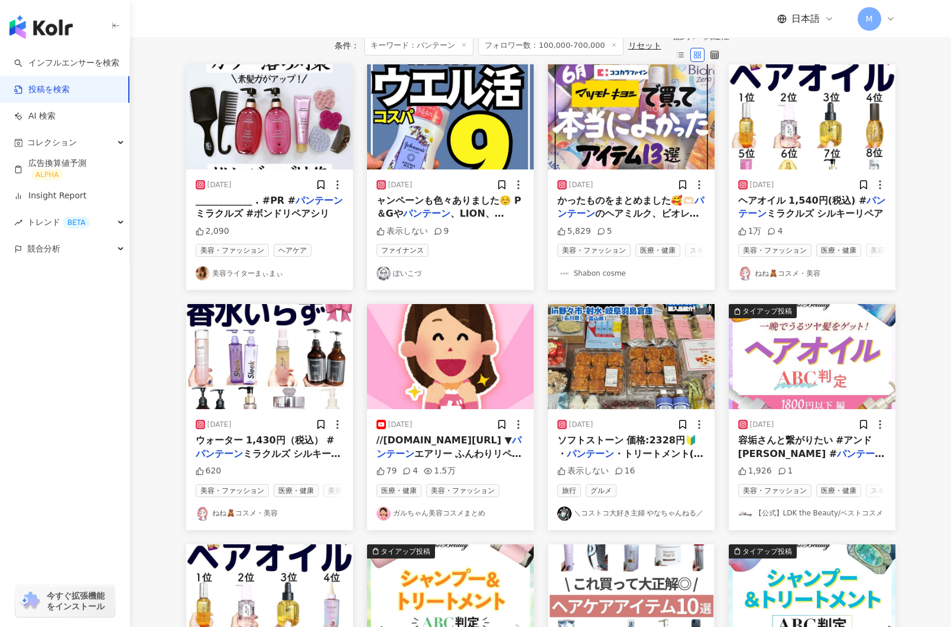
scroll to position [122, 0]
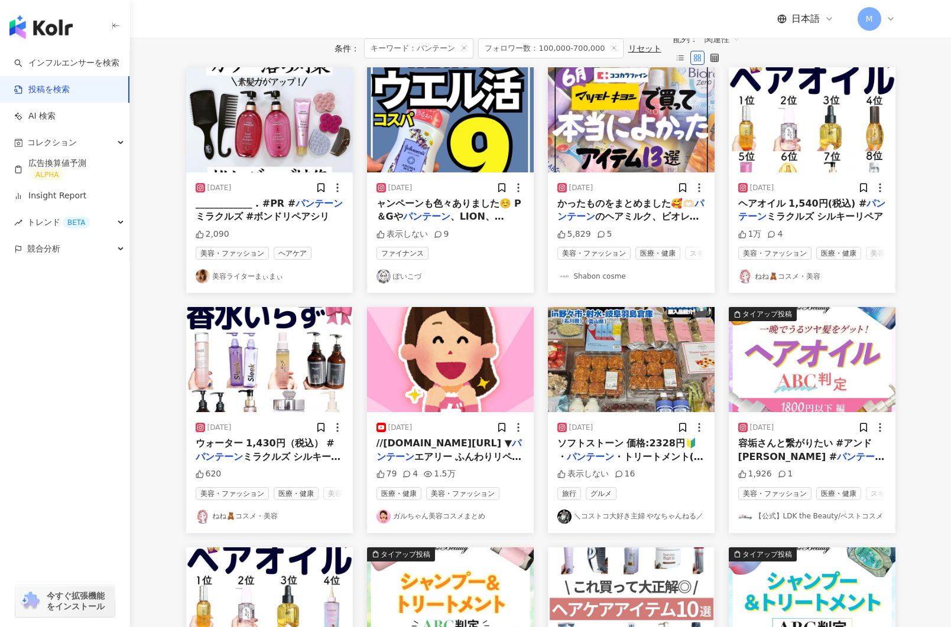
click at [253, 382] on img at bounding box center [269, 359] width 167 height 105
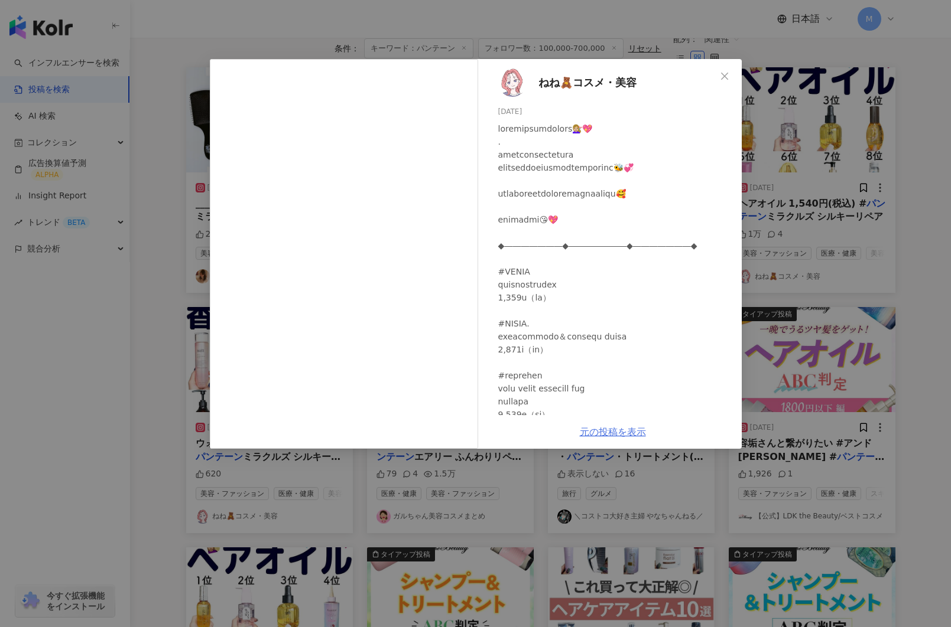
click at [605, 436] on link "元の投稿を表示" at bounding box center [613, 432] width 66 height 11
click at [170, 89] on div "ねね🧸コスメ・美容 2024/11/23 620 元の投稿を表示" at bounding box center [475, 313] width 951 height 627
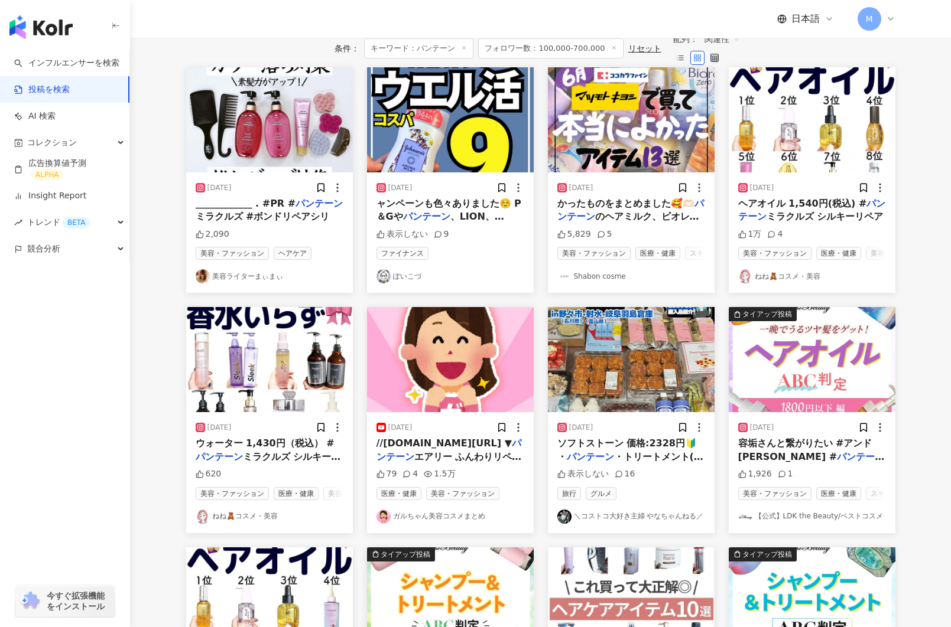
click at [799, 162] on img at bounding box center [812, 119] width 167 height 105
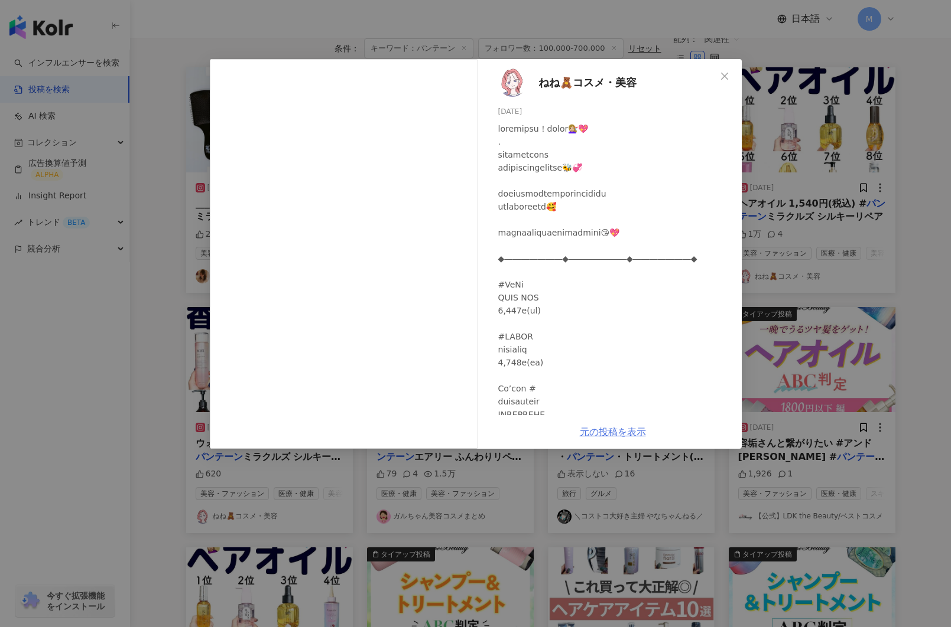
click at [609, 434] on link "元の投稿を表示" at bounding box center [613, 432] width 66 height 11
click at [133, 179] on div "ねね🧸コスメ・美容 2024/06/29 1万 4 元の投稿を表示" at bounding box center [475, 313] width 951 height 627
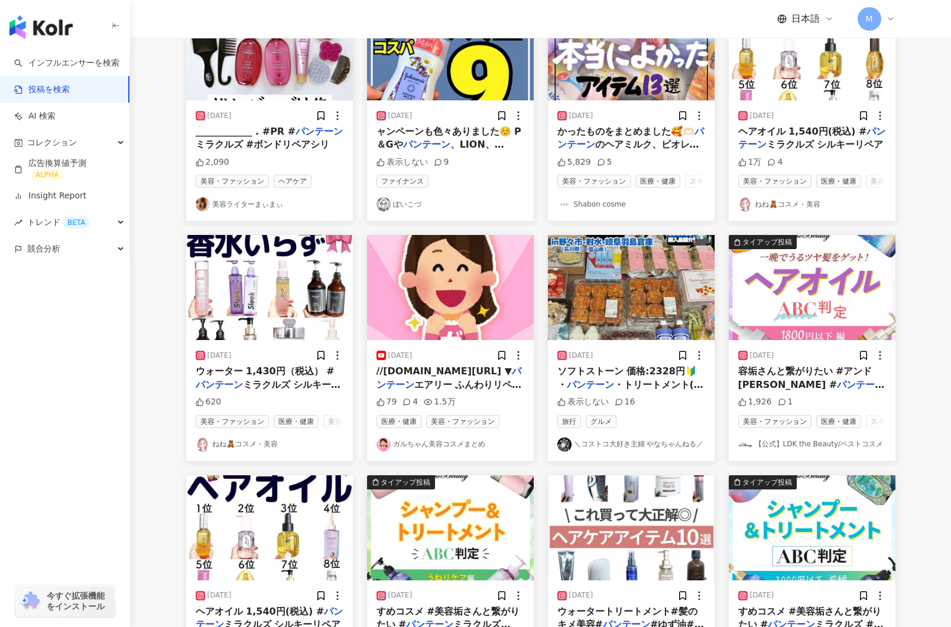
scroll to position [210, 0]
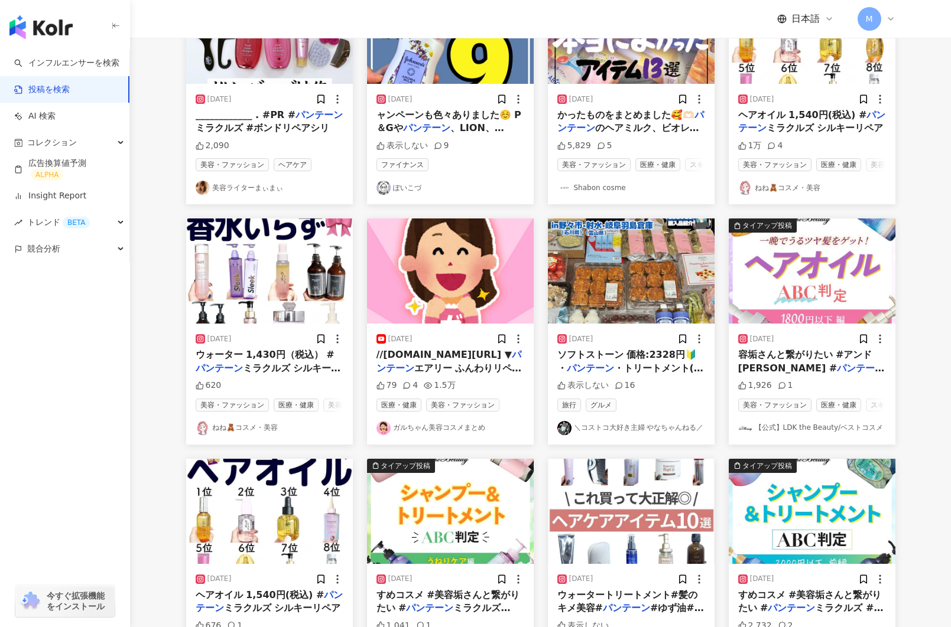
click at [443, 311] on img at bounding box center [450, 271] width 167 height 105
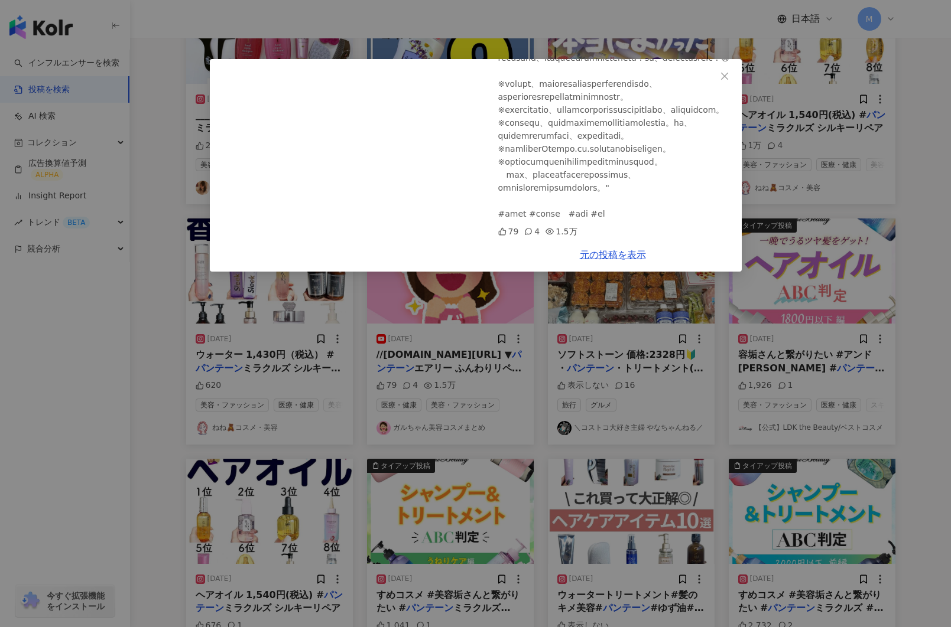
scroll to position [227, 0]
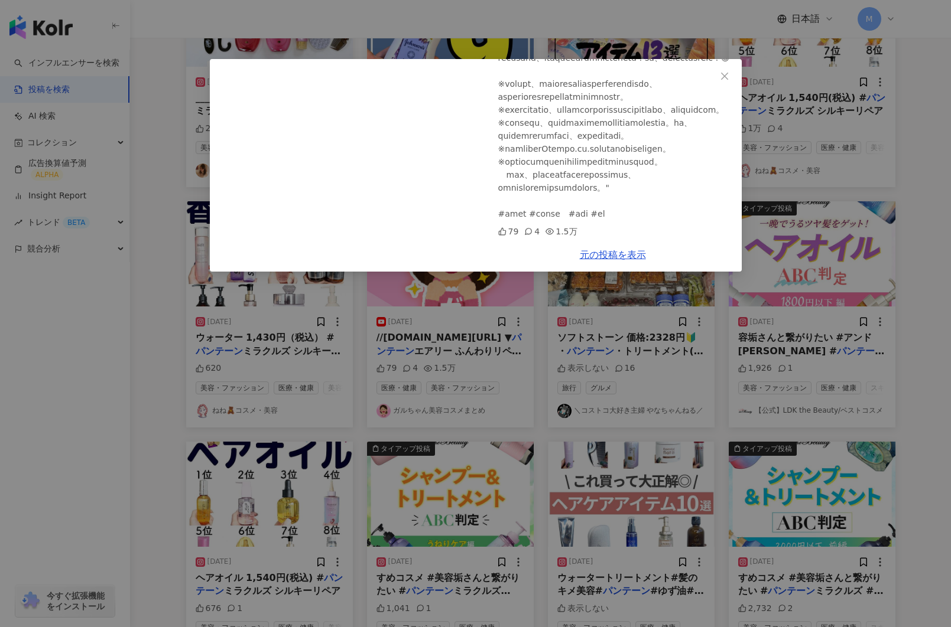
click at [496, 339] on div "ガルちゃん美容コスメまとめ 2025/03/02 【有益】40代50代絶対買うべき！最強市販シャンプー！（白髪・薄毛・ツヤ） 79 4 1.5万 元の投稿を表示" at bounding box center [475, 313] width 951 height 627
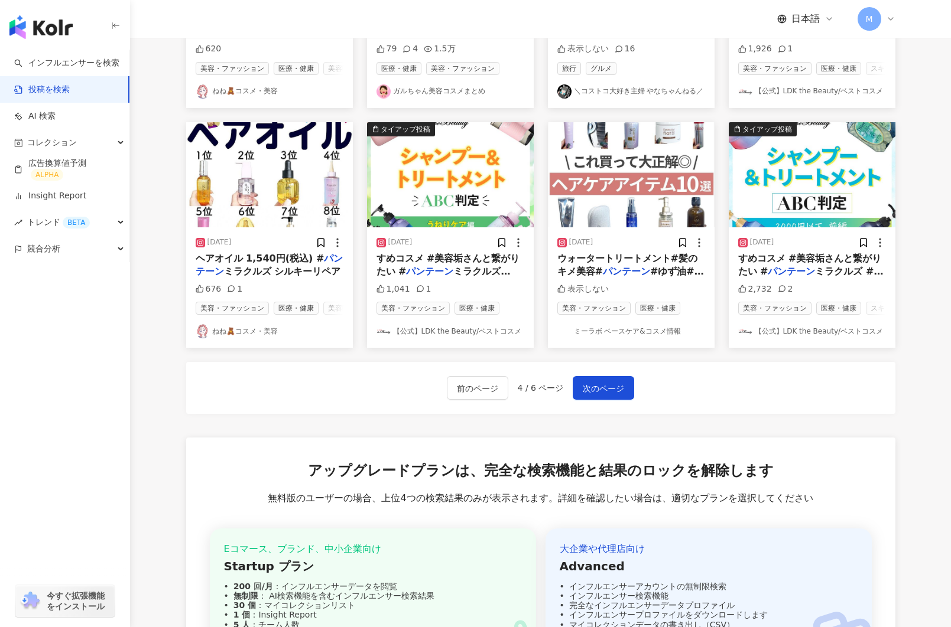
scroll to position [529, 0]
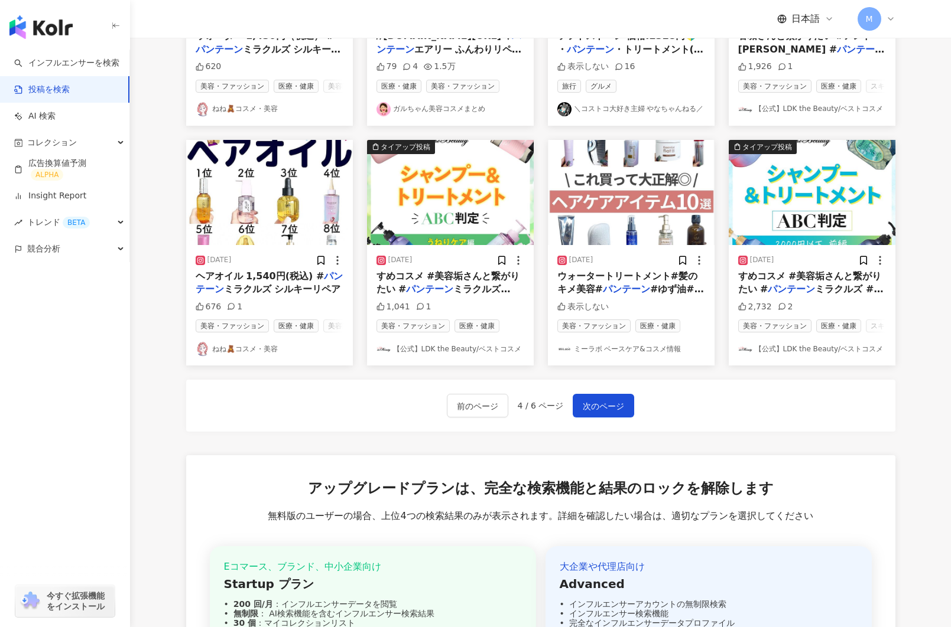
click at [608, 205] on img at bounding box center [631, 192] width 167 height 105
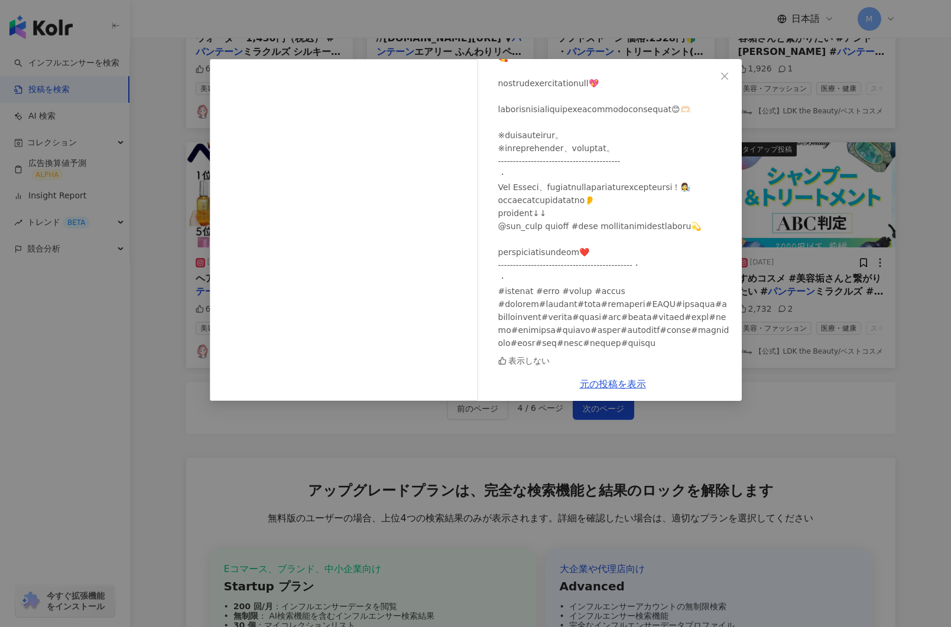
scroll to position [519, 0]
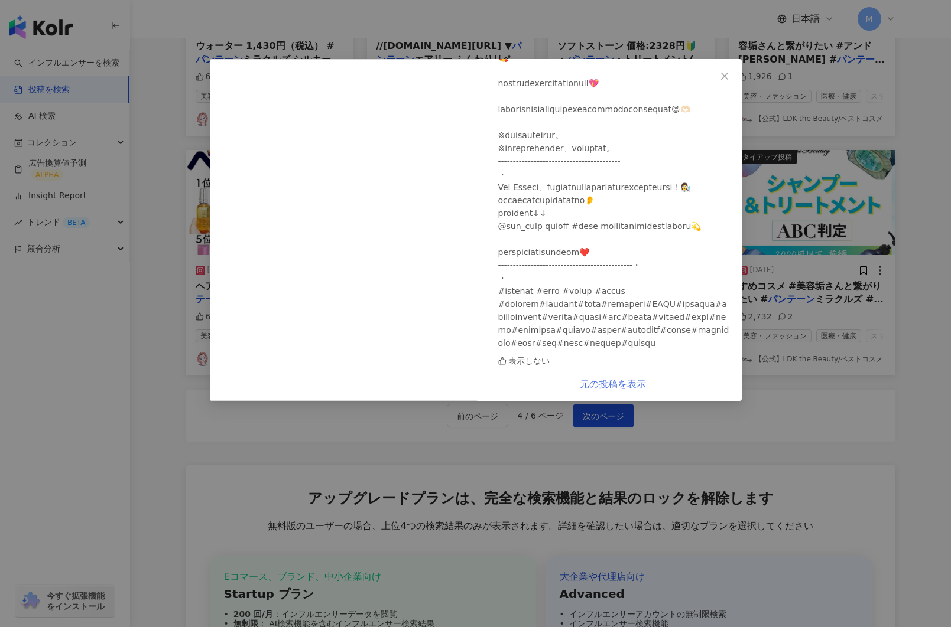
click at [606, 382] on link "元の投稿を表示" at bounding box center [613, 384] width 66 height 11
click at [724, 76] on icon "close" at bounding box center [724, 75] width 7 height 7
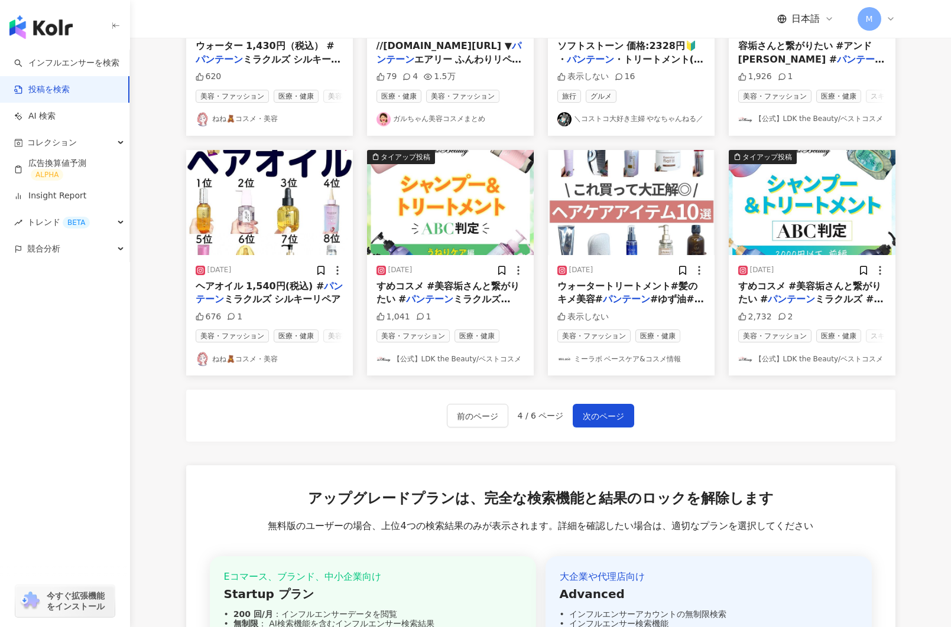
click at [830, 227] on img at bounding box center [812, 202] width 167 height 105
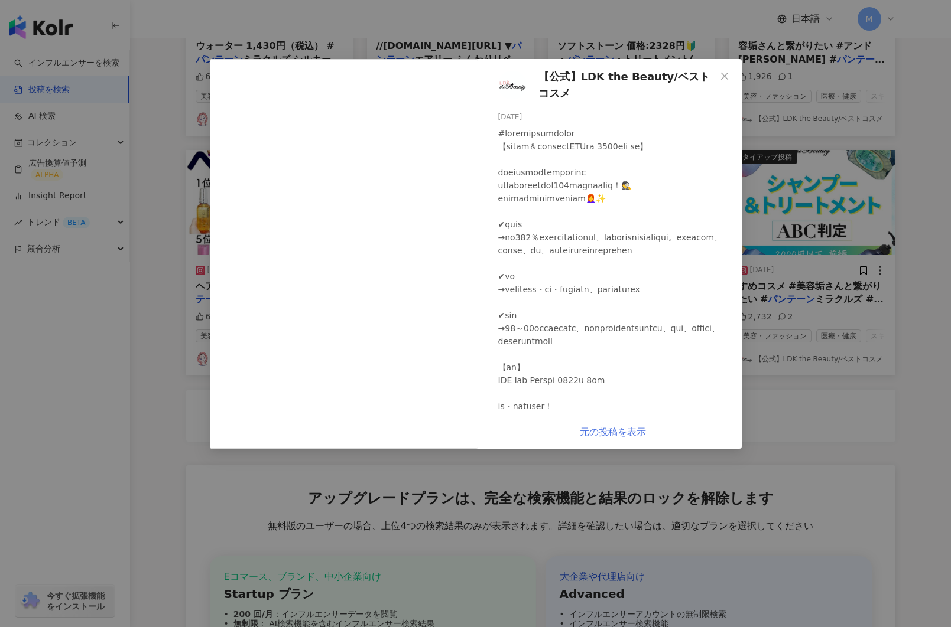
click at [601, 432] on link "元の投稿を表示" at bounding box center [613, 432] width 66 height 11
click at [191, 222] on div "【公式】LDK the Beauty/ベストコスメ 2024/01/09 2,732 2 元の投稿を表示" at bounding box center [475, 313] width 951 height 627
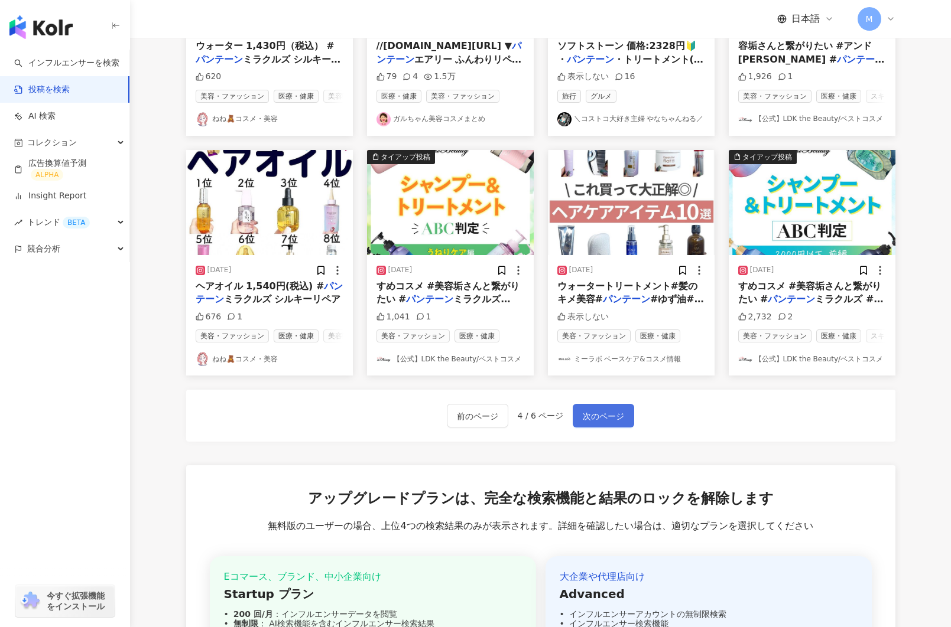
click at [612, 428] on button "次のページ" at bounding box center [603, 416] width 61 height 24
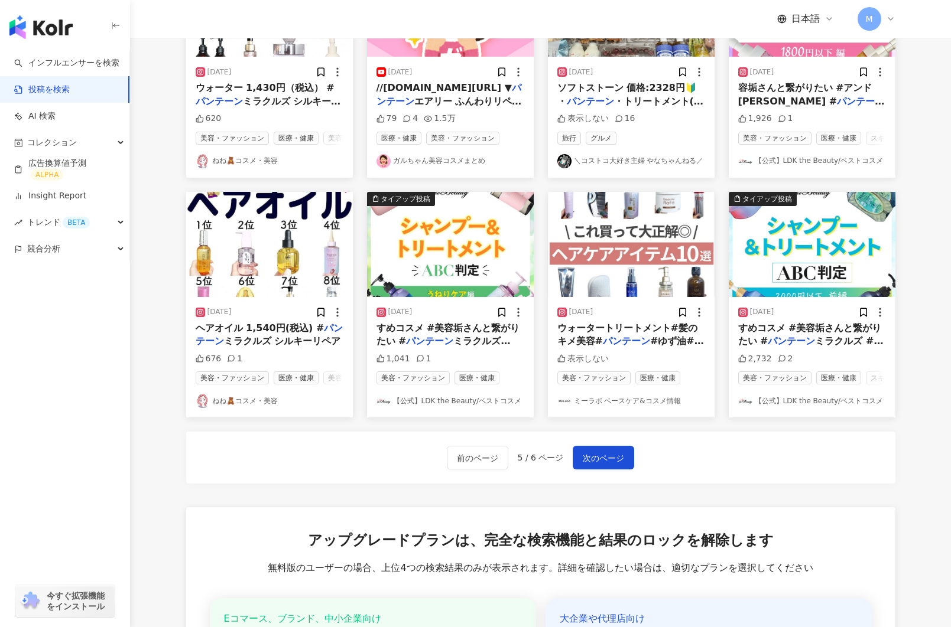
scroll to position [491, 0]
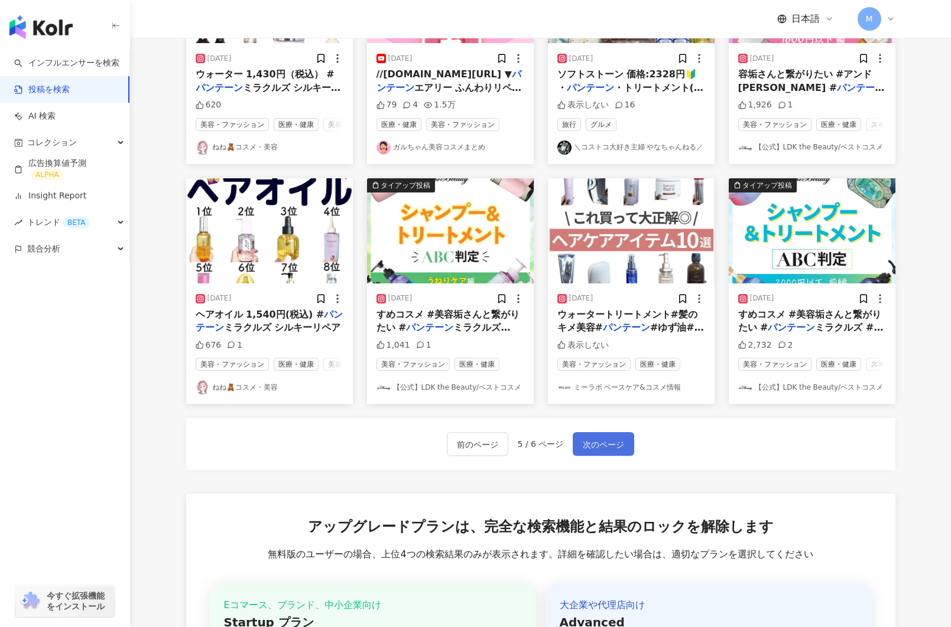
click at [594, 452] on span "次のページ" at bounding box center [603, 445] width 41 height 14
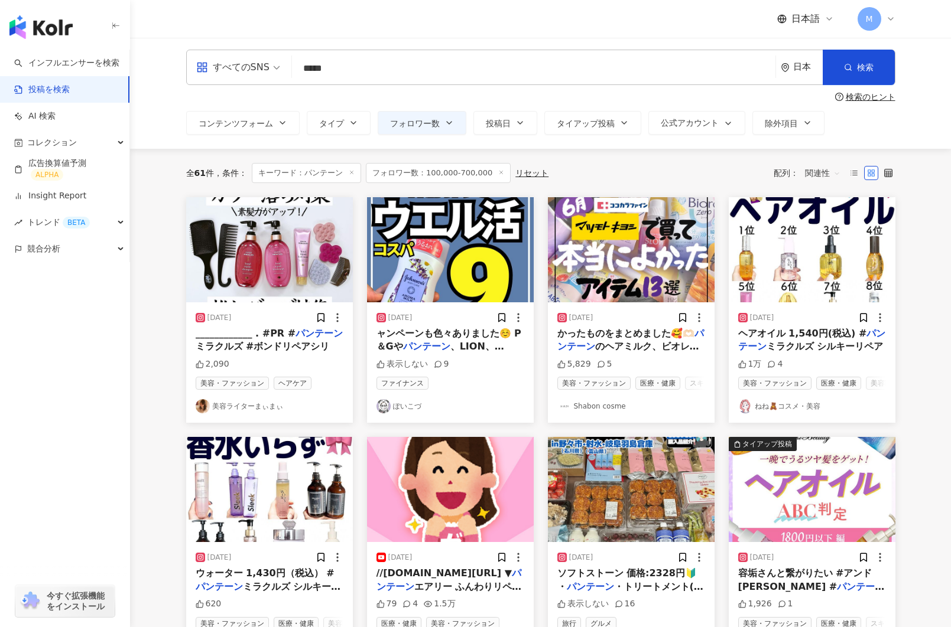
scroll to position [0, 0]
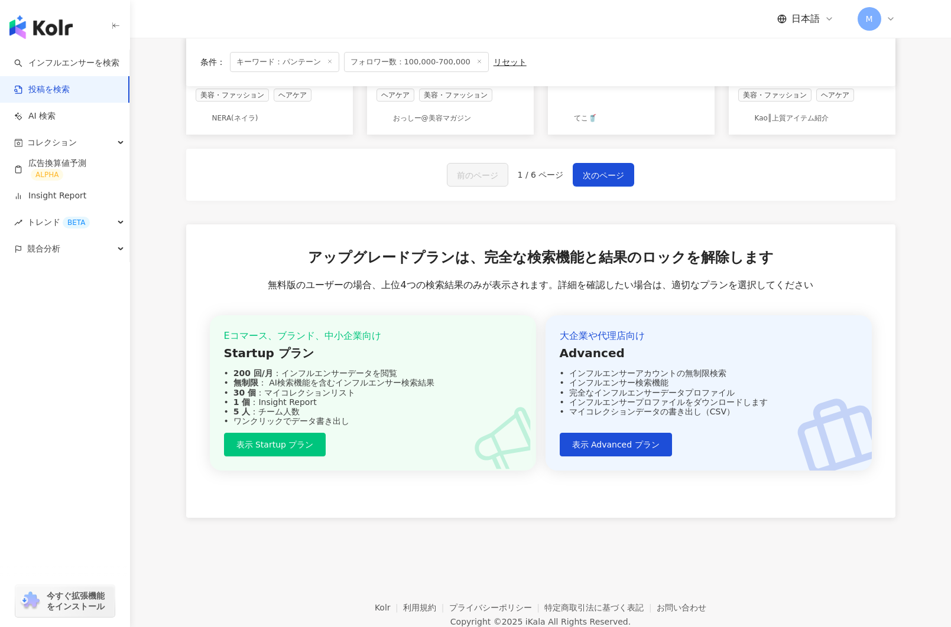
scroll to position [699, 0]
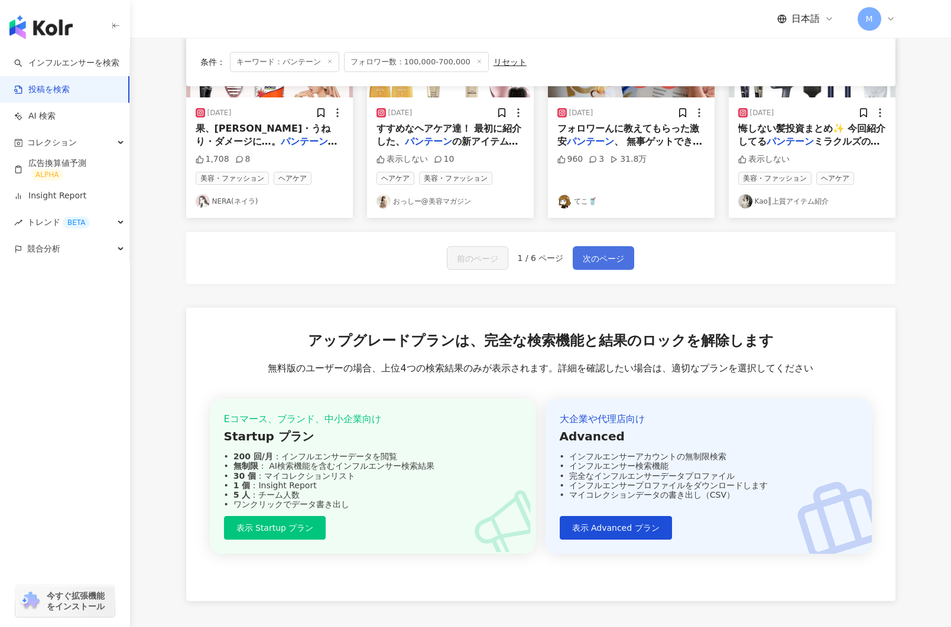
click at [596, 256] on span "次のページ" at bounding box center [603, 259] width 41 height 14
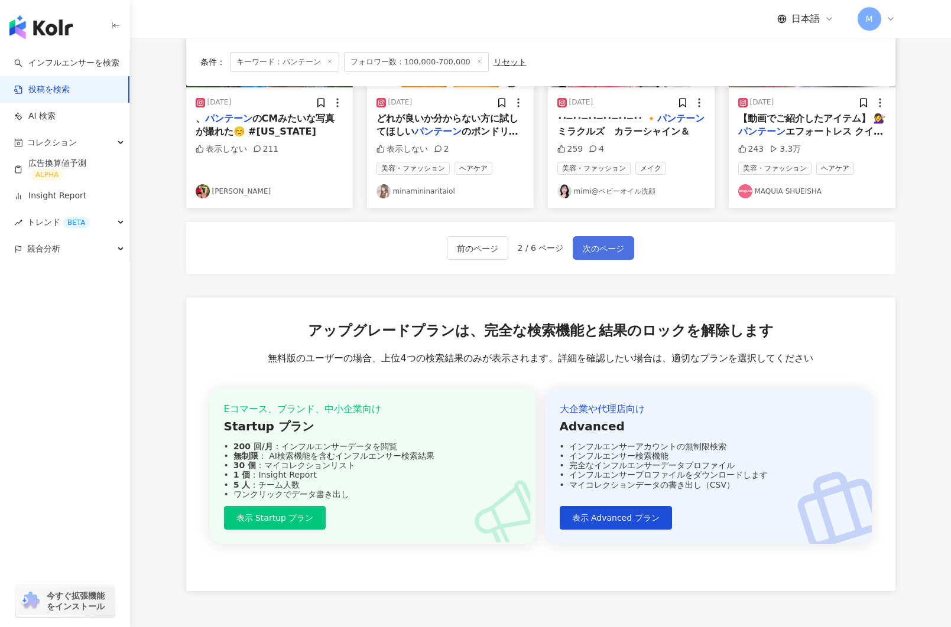
scroll to position [688, 0]
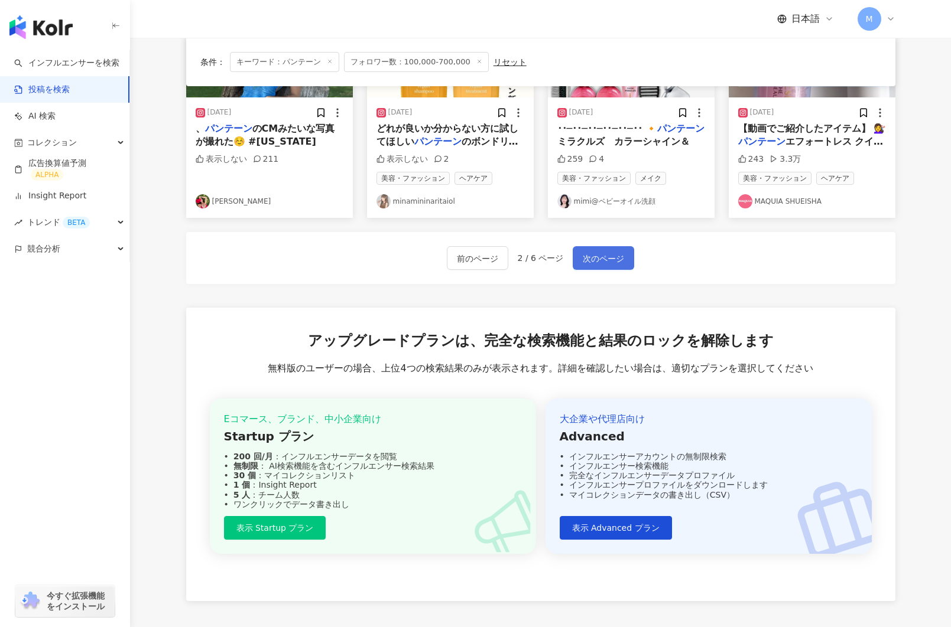
click at [593, 258] on span "次のページ" at bounding box center [603, 259] width 41 height 14
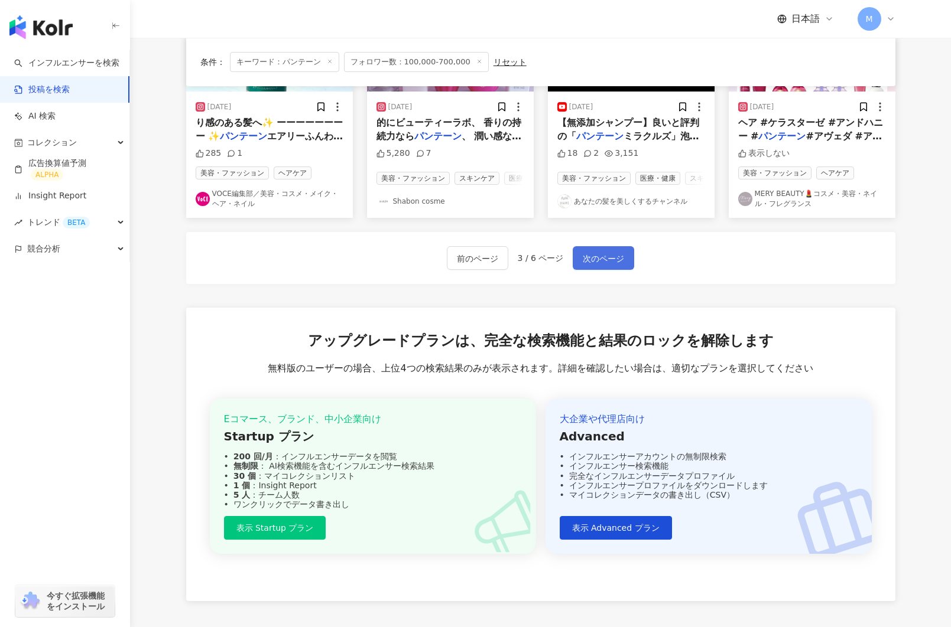
click at [593, 258] on span "次のページ" at bounding box center [603, 259] width 41 height 14
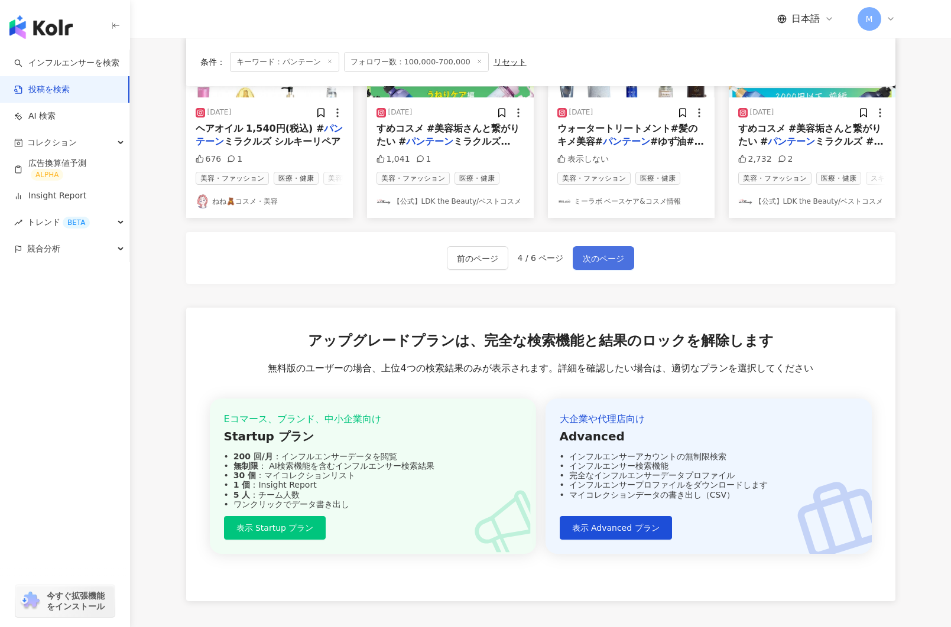
click at [593, 258] on span "次のページ" at bounding box center [603, 259] width 41 height 14
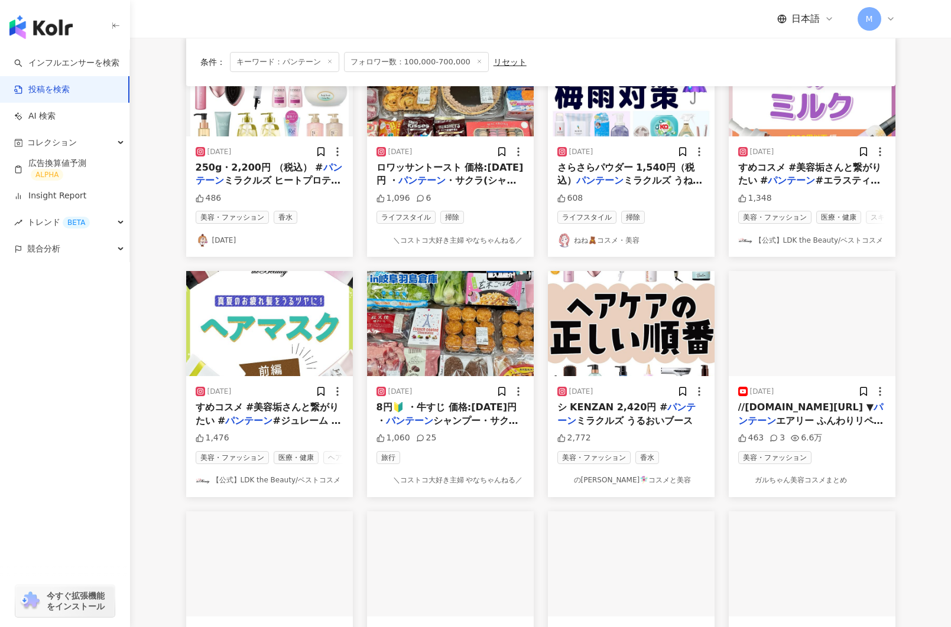
scroll to position [27, 0]
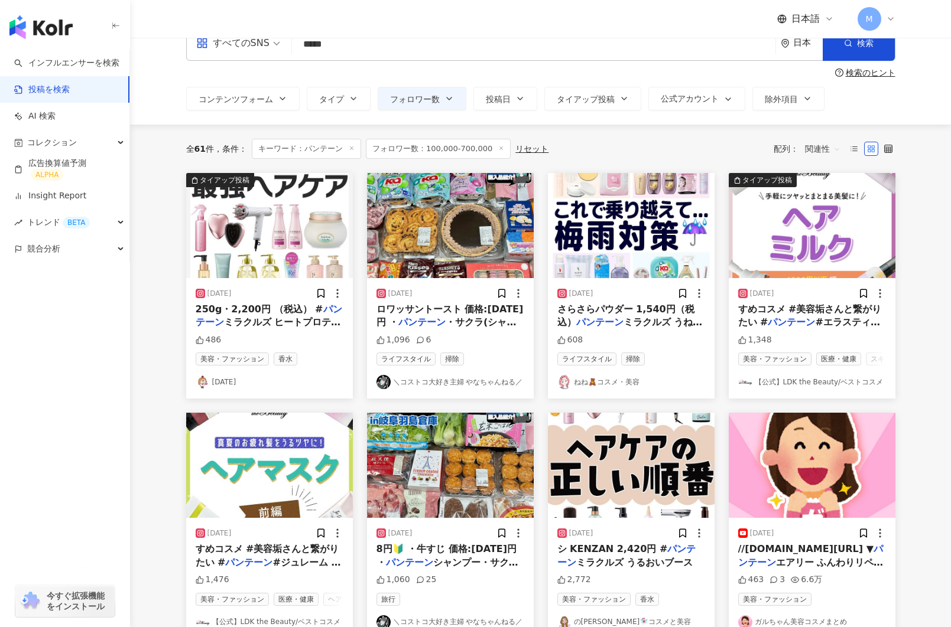
click at [272, 246] on img at bounding box center [269, 225] width 167 height 105
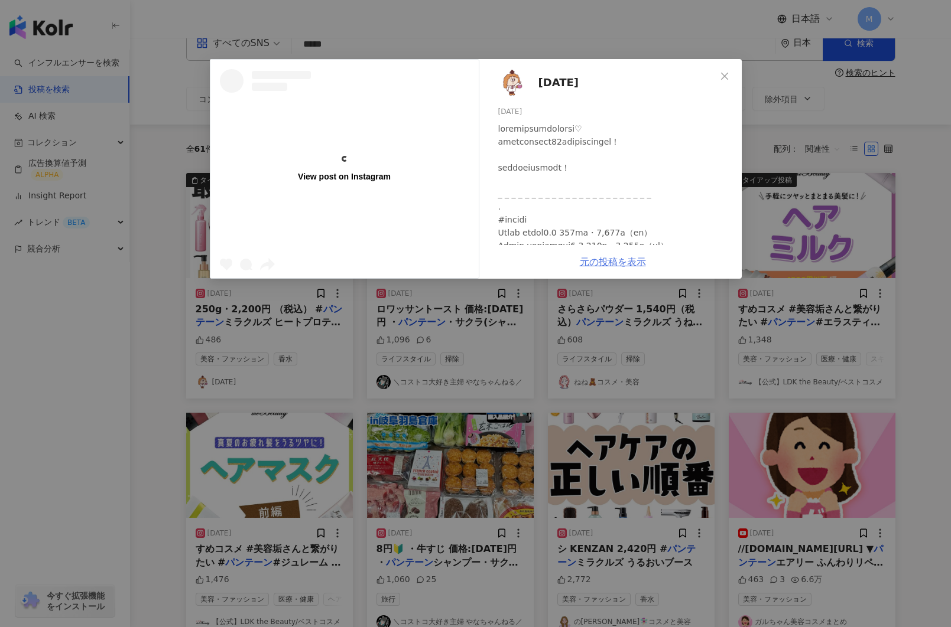
click at [605, 264] on link "元の投稿を表示" at bounding box center [613, 261] width 66 height 11
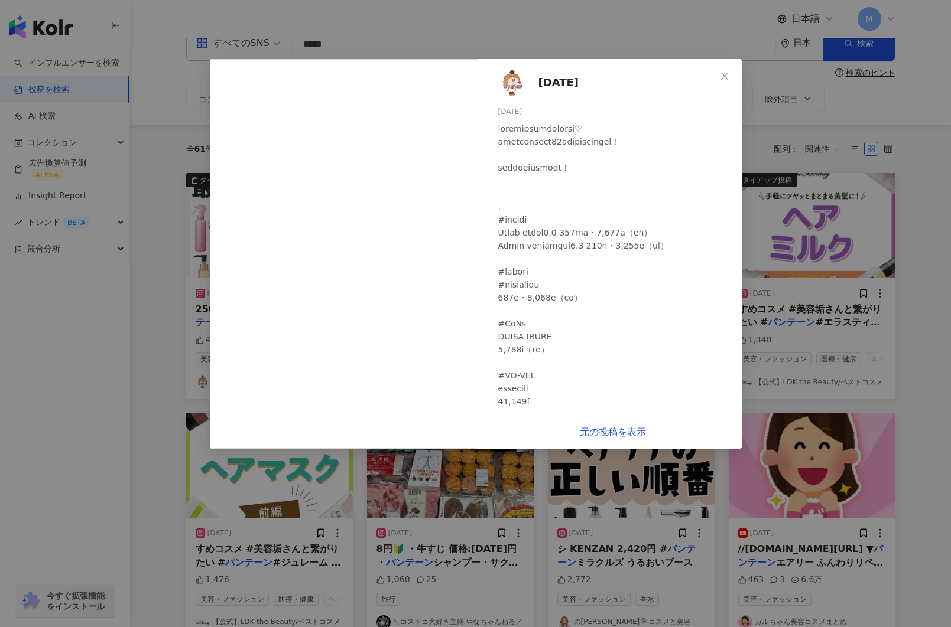
click at [176, 195] on div "[DATE] [DATE] 486 元の投稿を表示" at bounding box center [475, 313] width 951 height 627
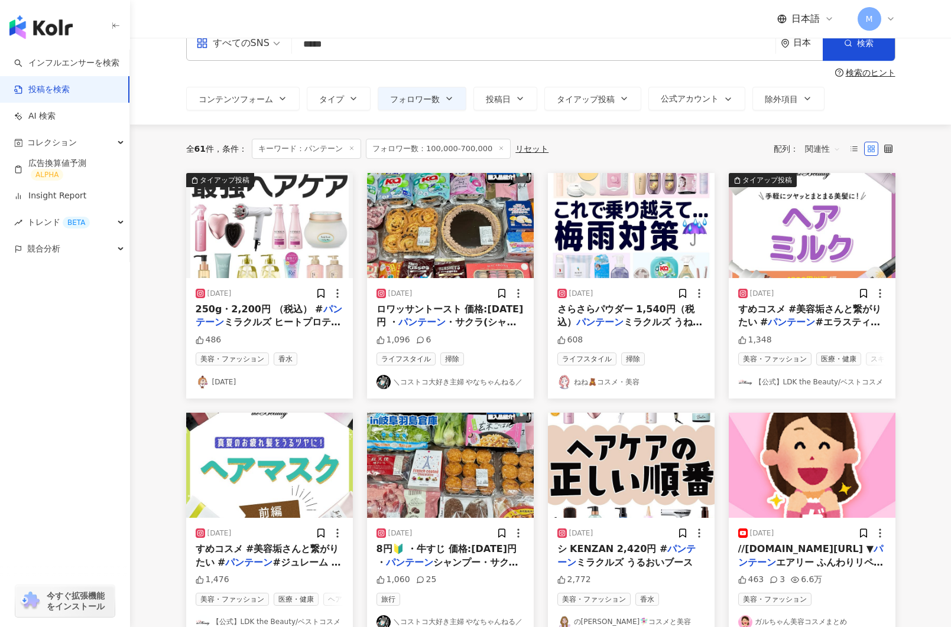
click at [609, 240] on img at bounding box center [631, 225] width 167 height 105
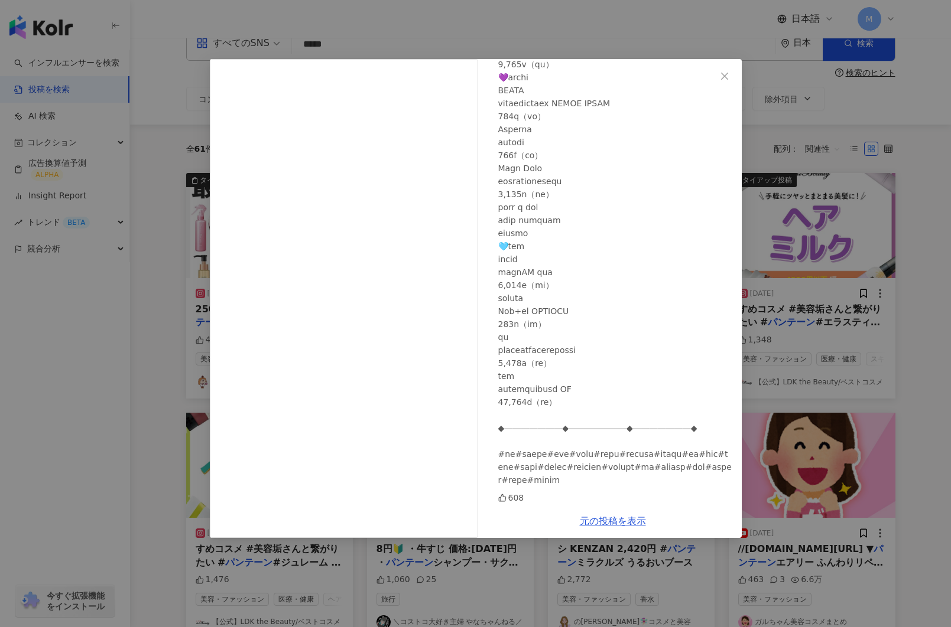
scroll to position [571, 0]
click at [603, 518] on link "元の投稿を表示" at bounding box center [613, 521] width 66 height 11
click at [209, 227] on div "ねね🧸コスメ・美容 [DATE] 608 元の投稿を表示" at bounding box center [475, 313] width 951 height 627
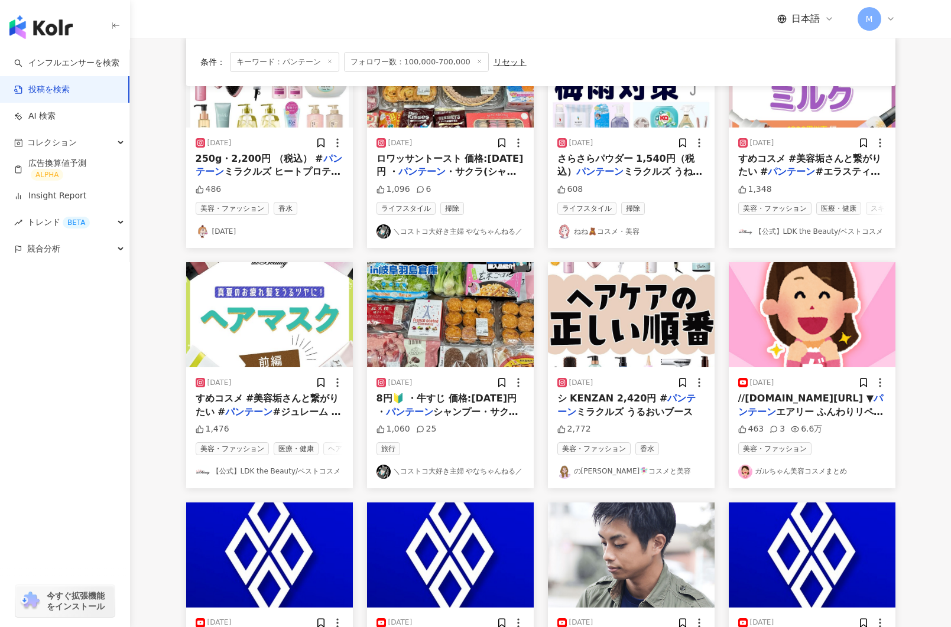
scroll to position [193, 0]
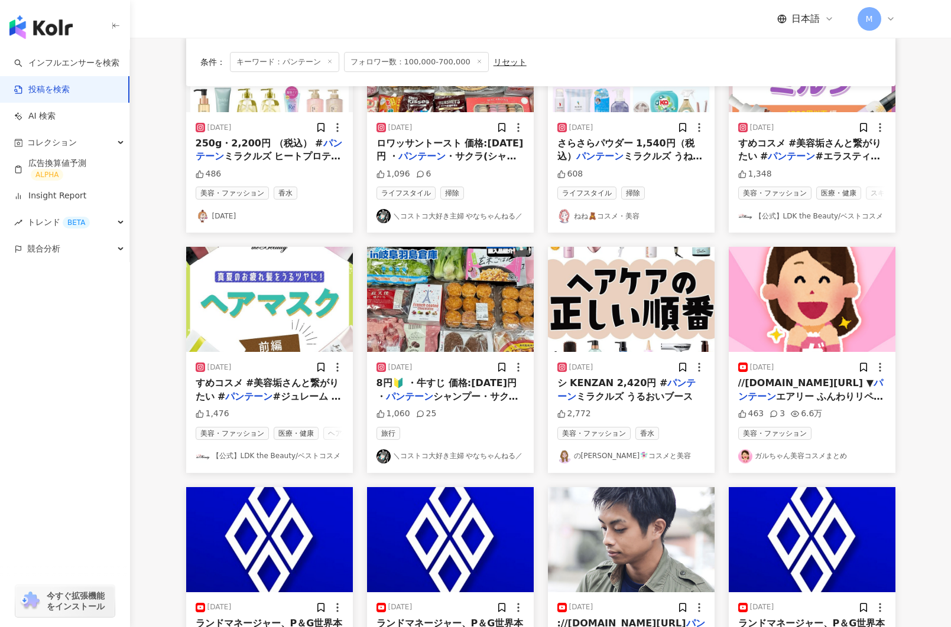
click at [595, 327] on img at bounding box center [631, 299] width 167 height 105
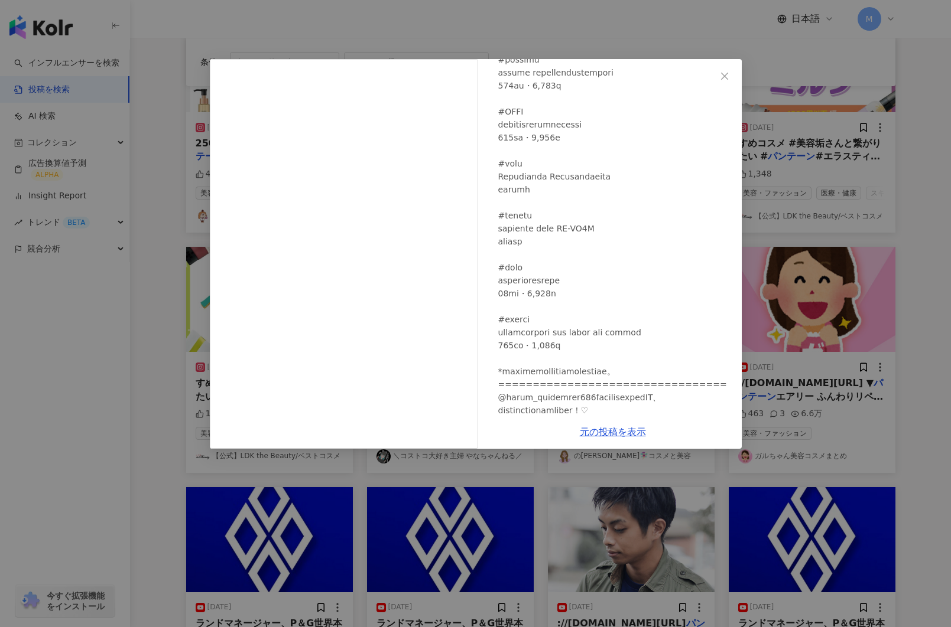
scroll to position [1284, 0]
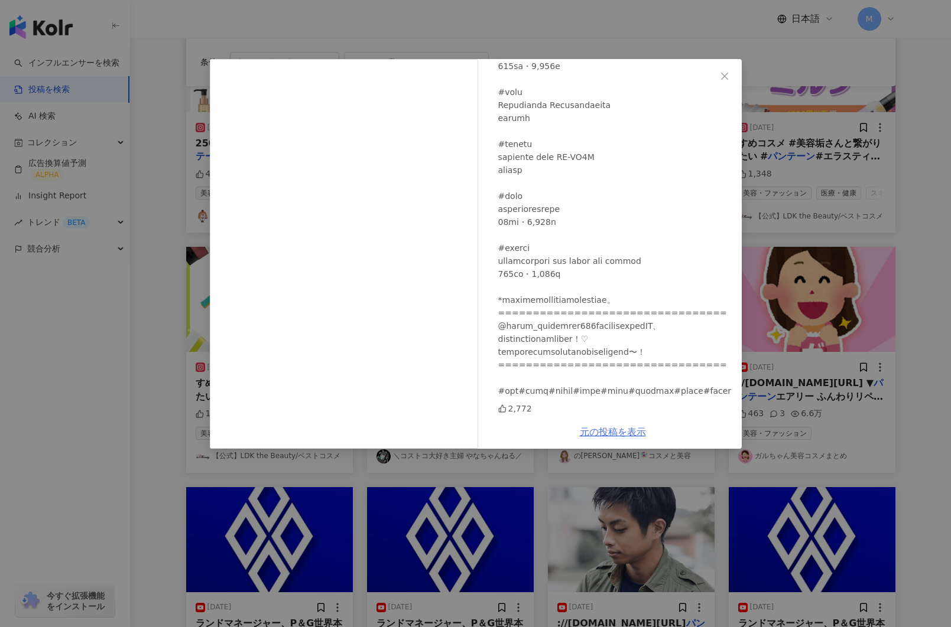
click at [604, 432] on link "元の投稿を表示" at bounding box center [613, 432] width 66 height 11
click at [144, 275] on div "の[PERSON_NAME]🧚🏻‍♀️コスメと美容 [DATE] 2,772 元の投稿を表示" at bounding box center [475, 313] width 951 height 627
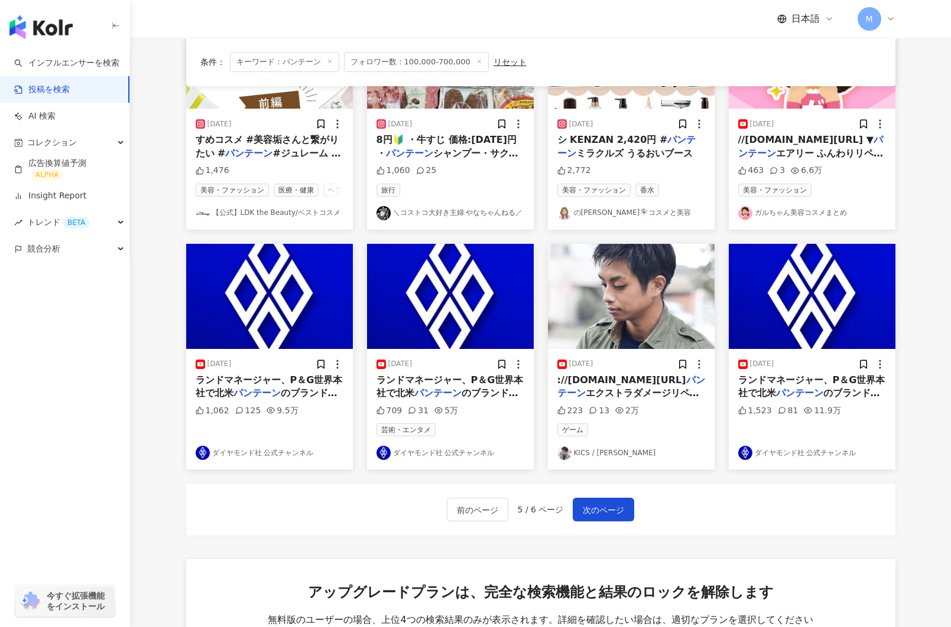
scroll to position [460, 0]
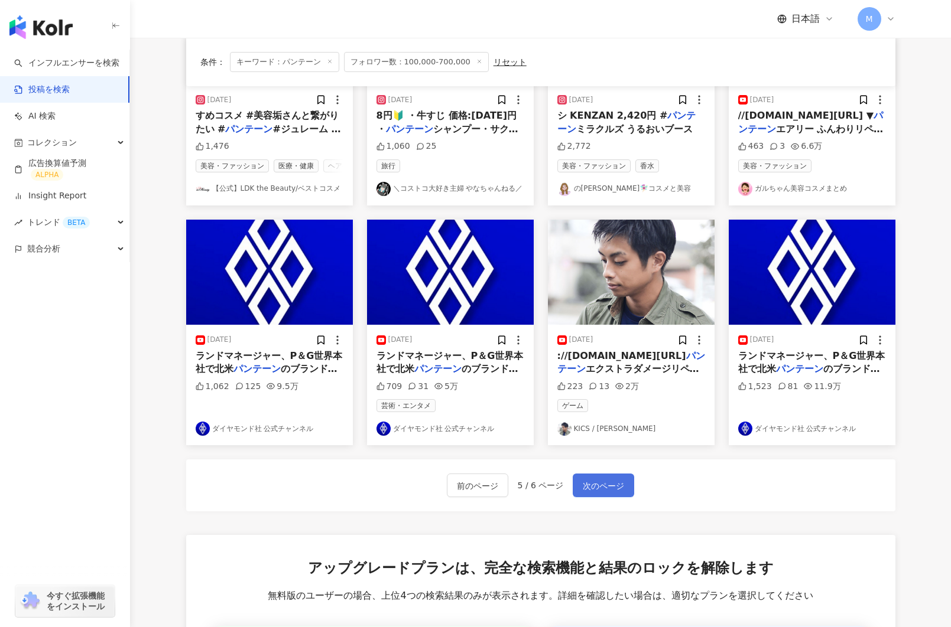
click at [591, 491] on span "次のページ" at bounding box center [603, 486] width 41 height 14
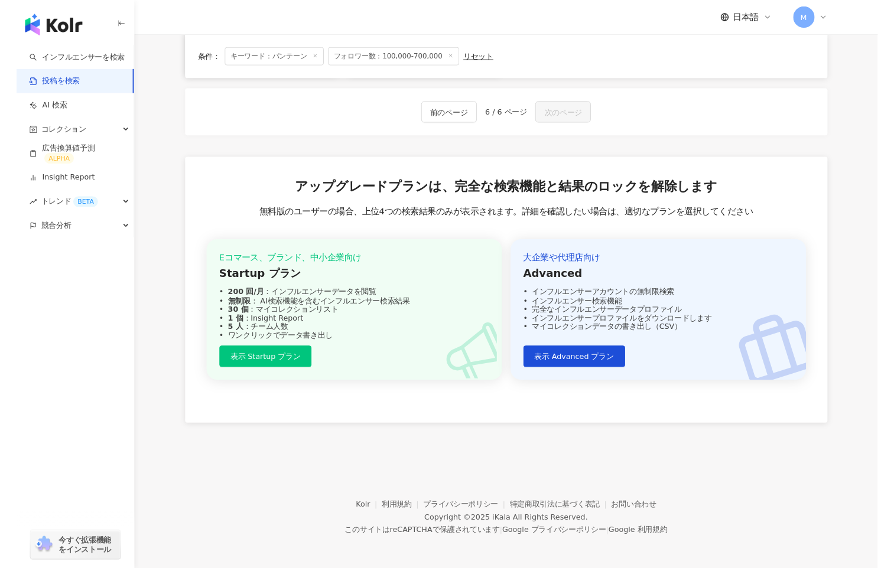
scroll to position [0, 0]
